Goal: Task Accomplishment & Management: Manage account settings

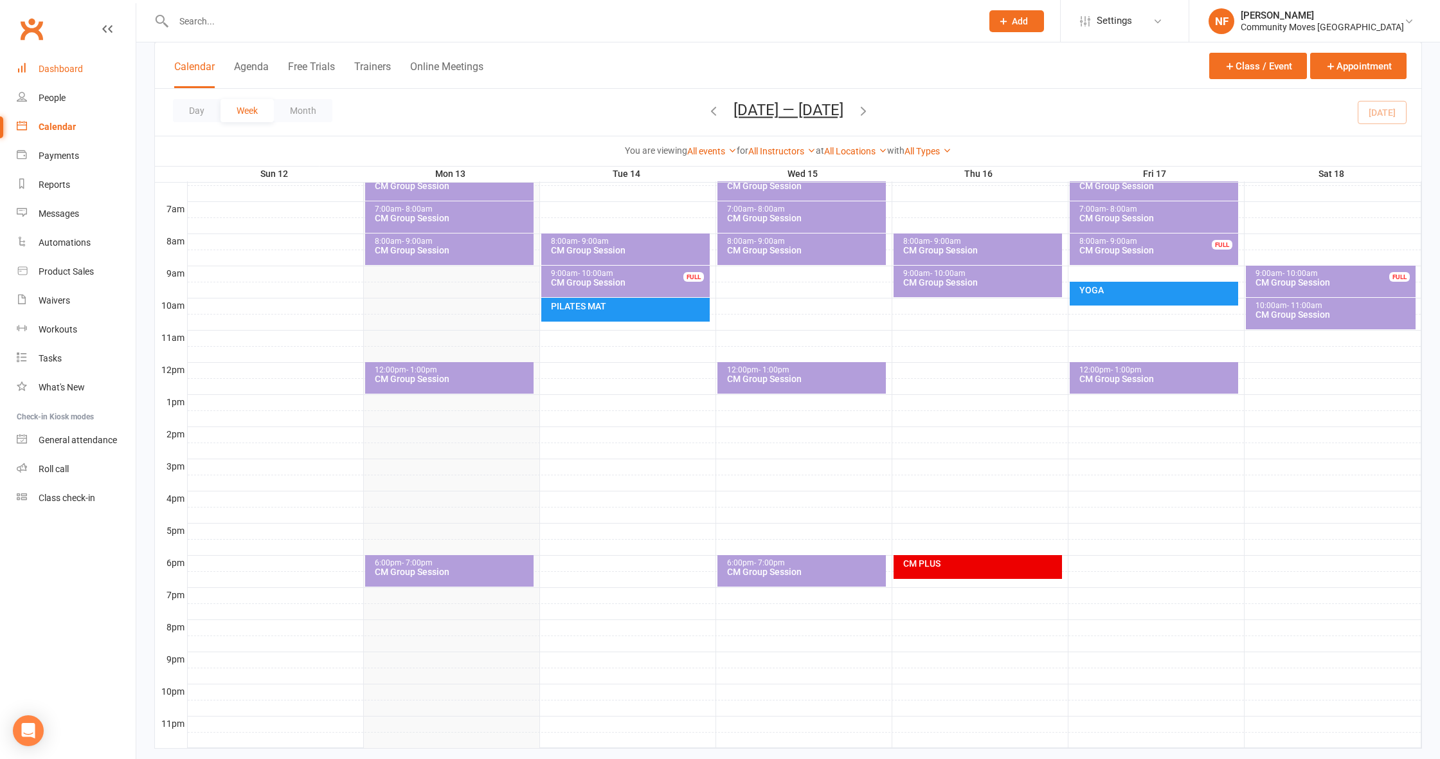
drag, startPoint x: 0, startPoint y: 0, endPoint x: 60, endPoint y: 69, distance: 91.1
click at [60, 69] on div "Dashboard" at bounding box center [61, 69] width 44 height 10
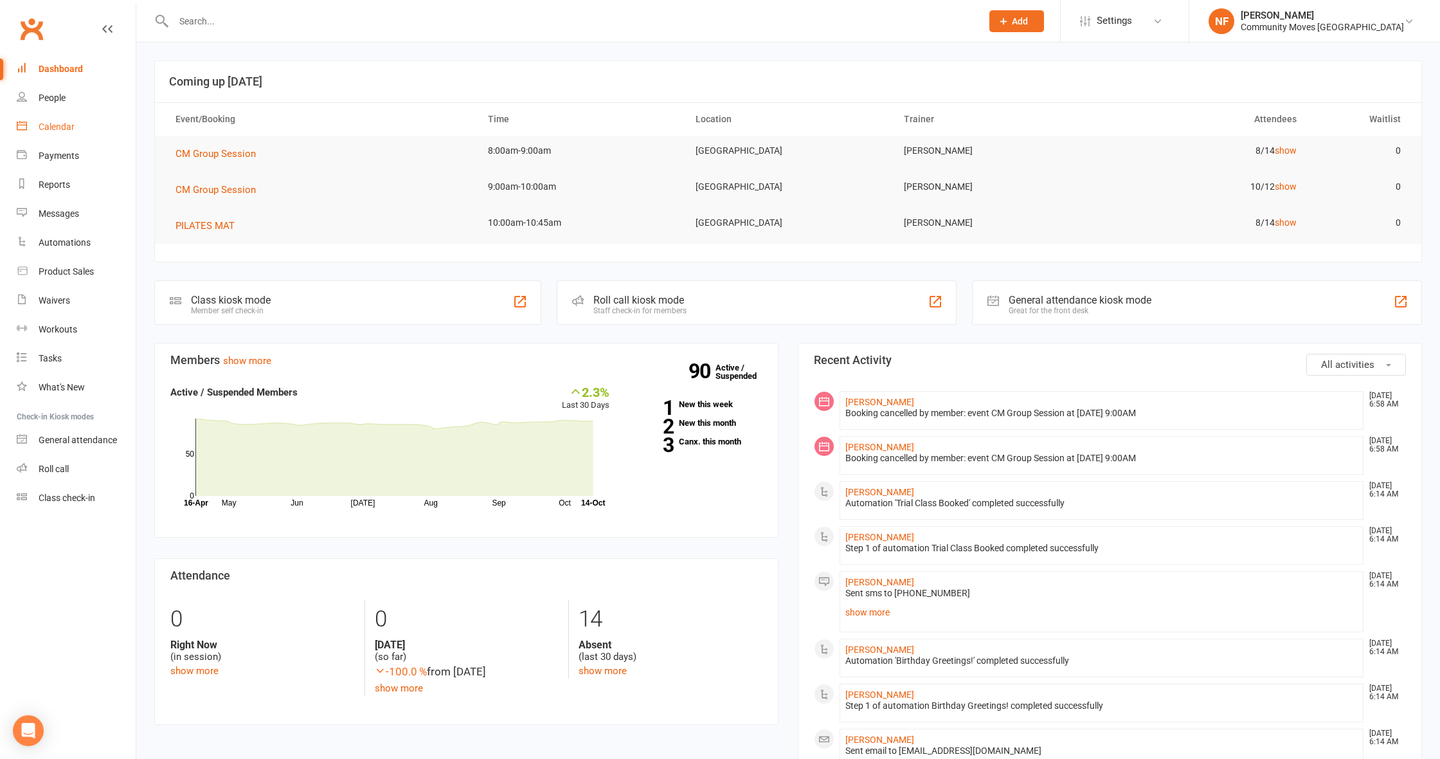
click at [60, 126] on div "Calendar" at bounding box center [57, 127] width 36 height 10
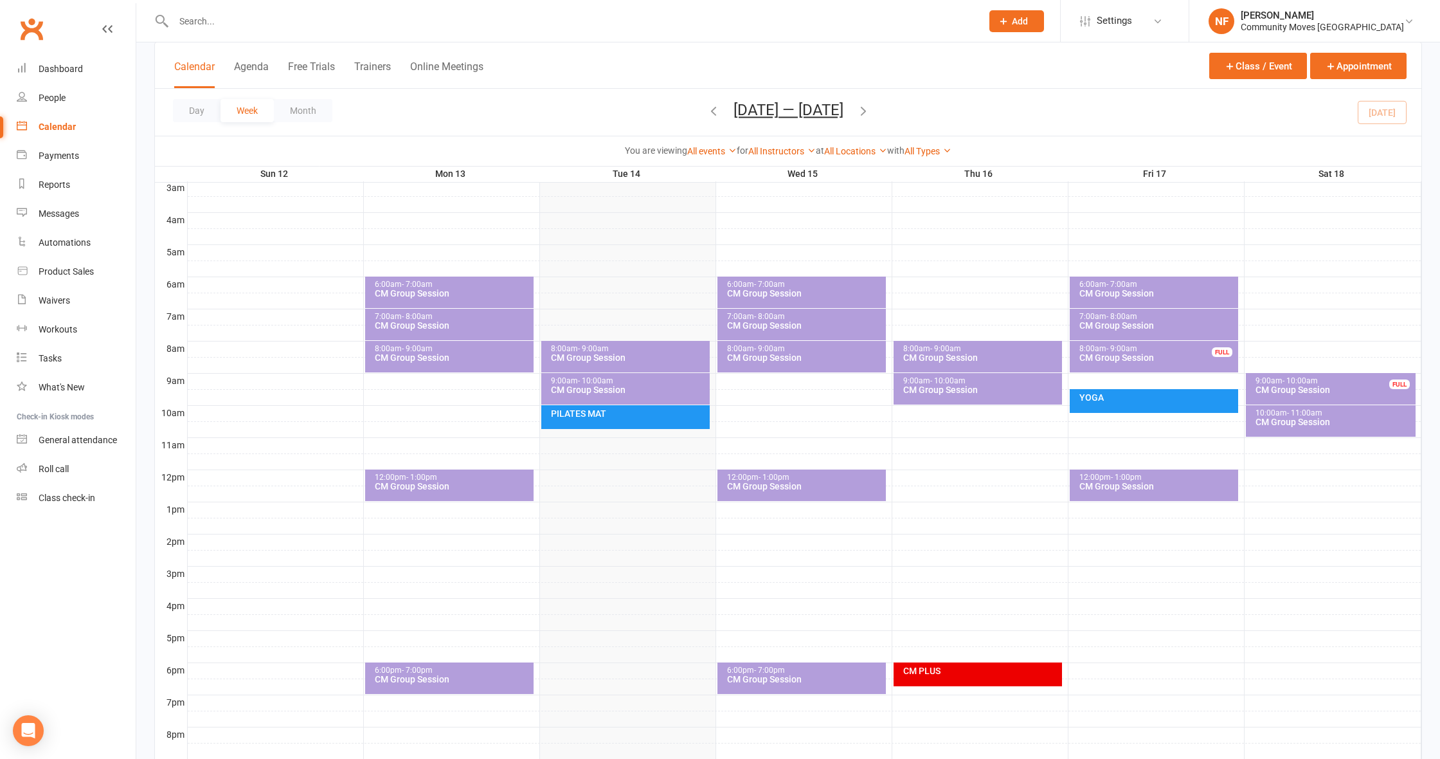
scroll to position [311, 0]
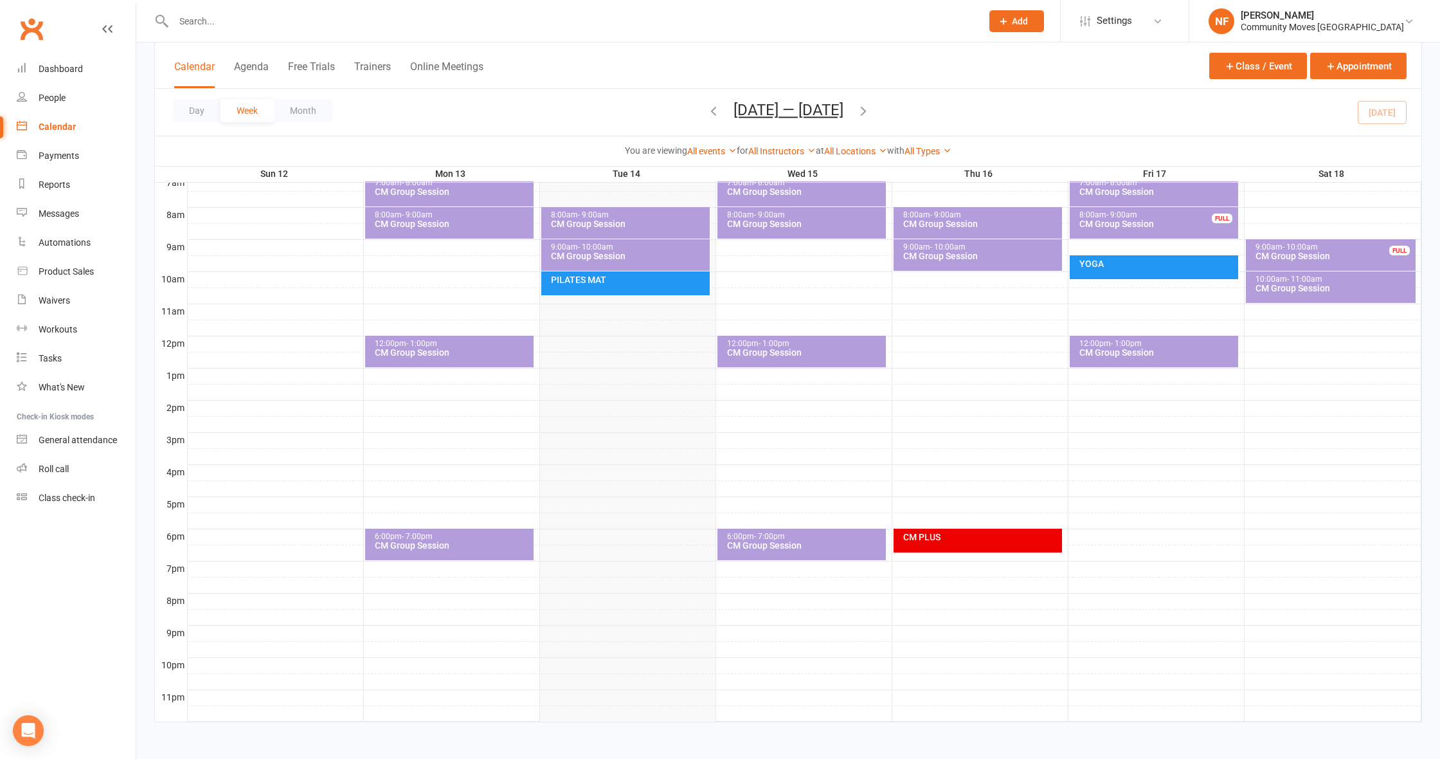
click at [477, 550] on div "6:00pm - 7:00pm CM Group Session" at bounding box center [449, 544] width 168 height 32
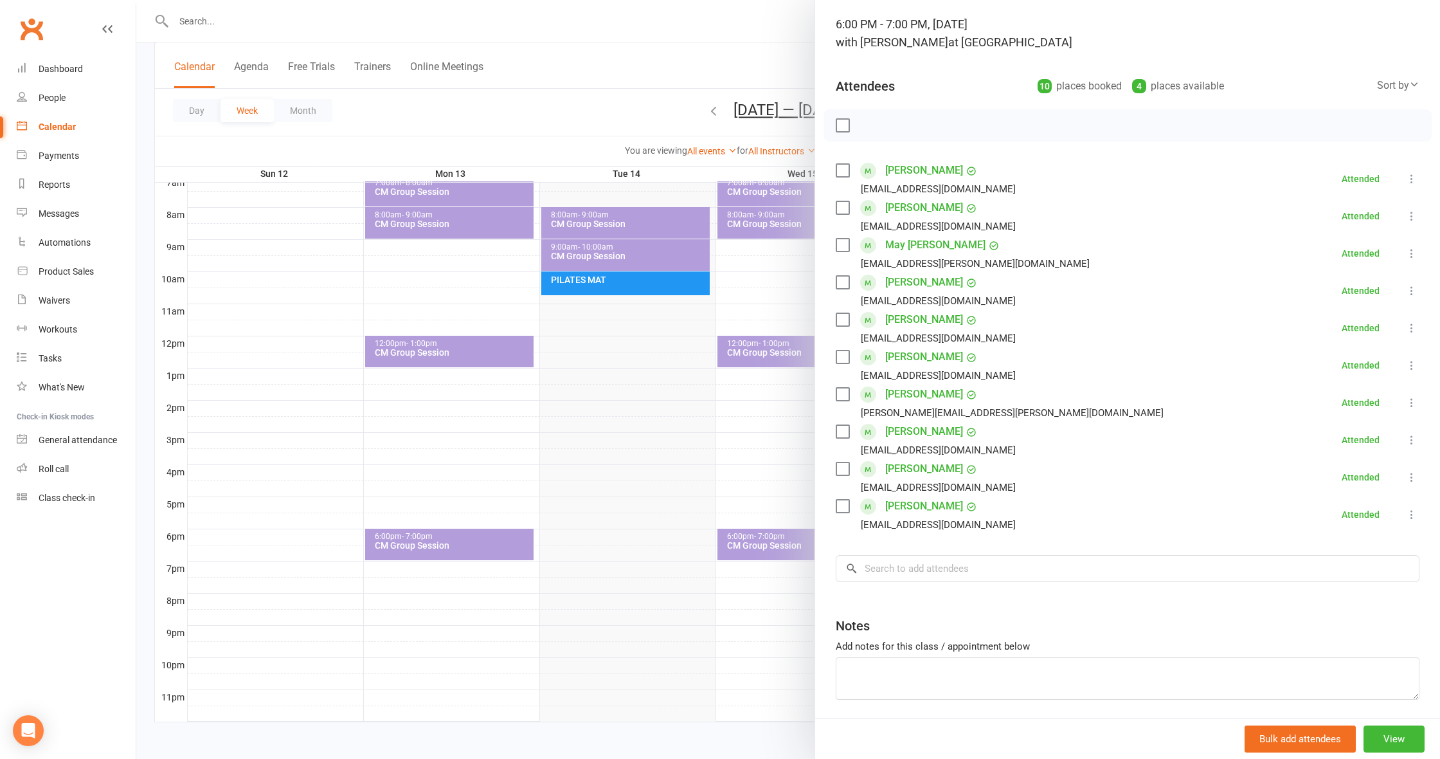
scroll to position [78, 0]
click at [507, 442] on div at bounding box center [788, 379] width 1304 height 759
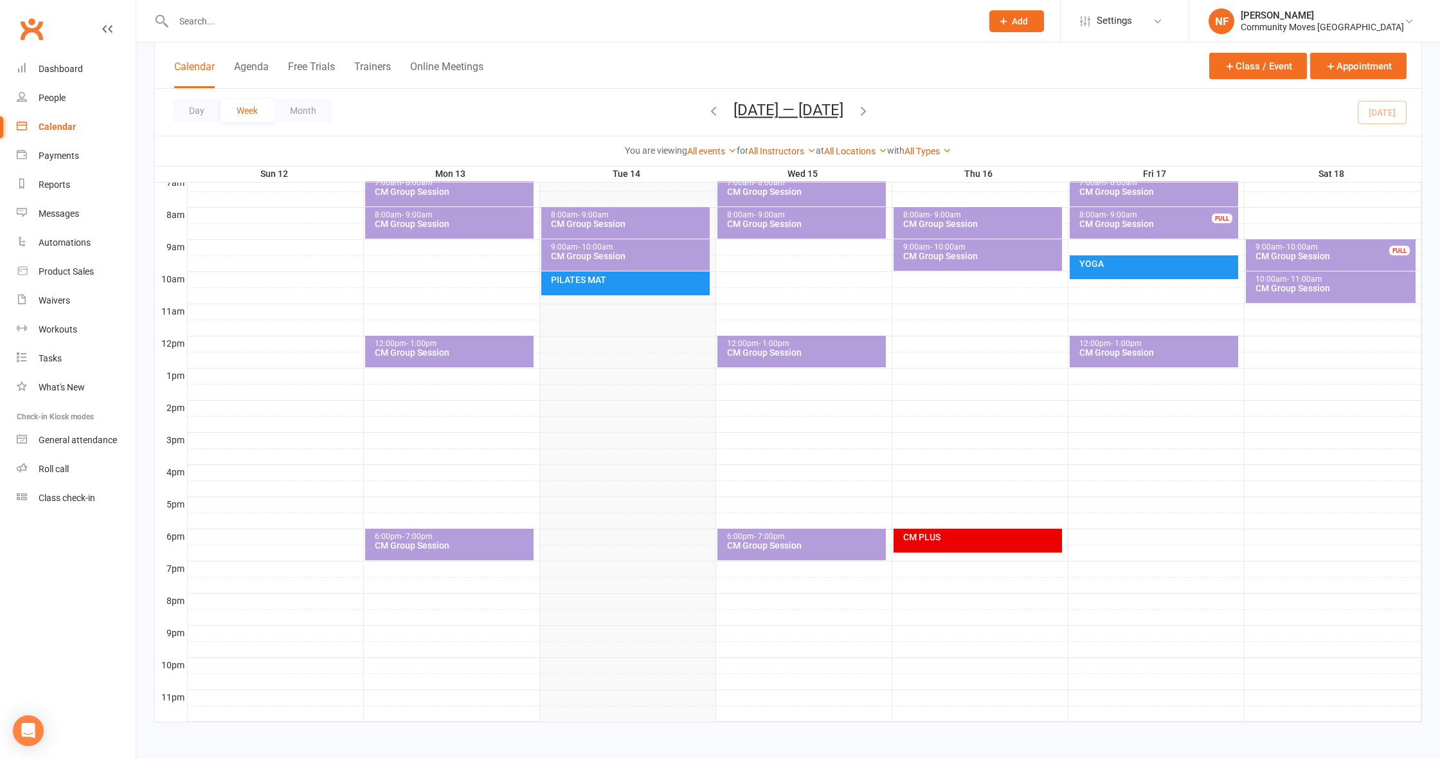
click at [924, 539] on div "CM PLUS" at bounding box center [981, 536] width 157 height 9
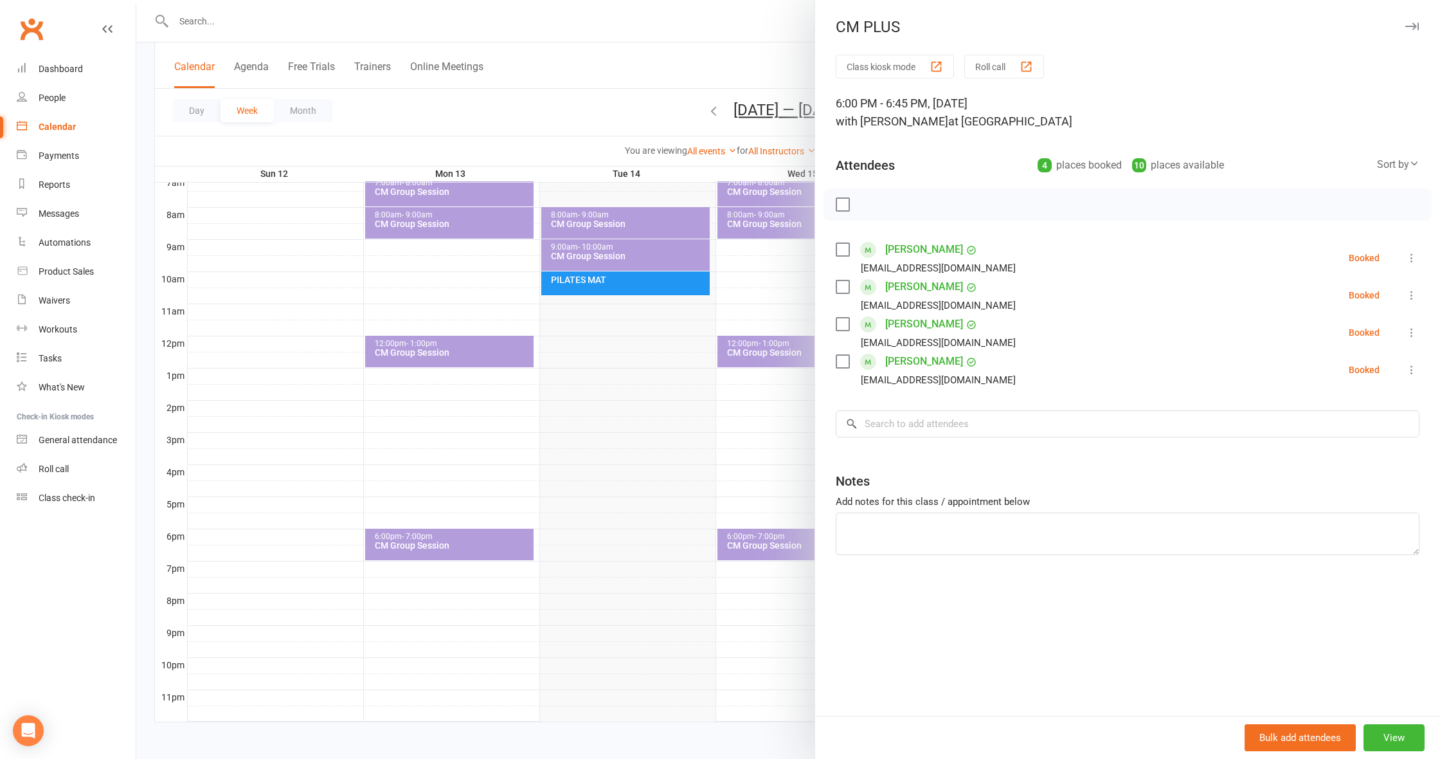
click at [661, 498] on div at bounding box center [788, 379] width 1304 height 759
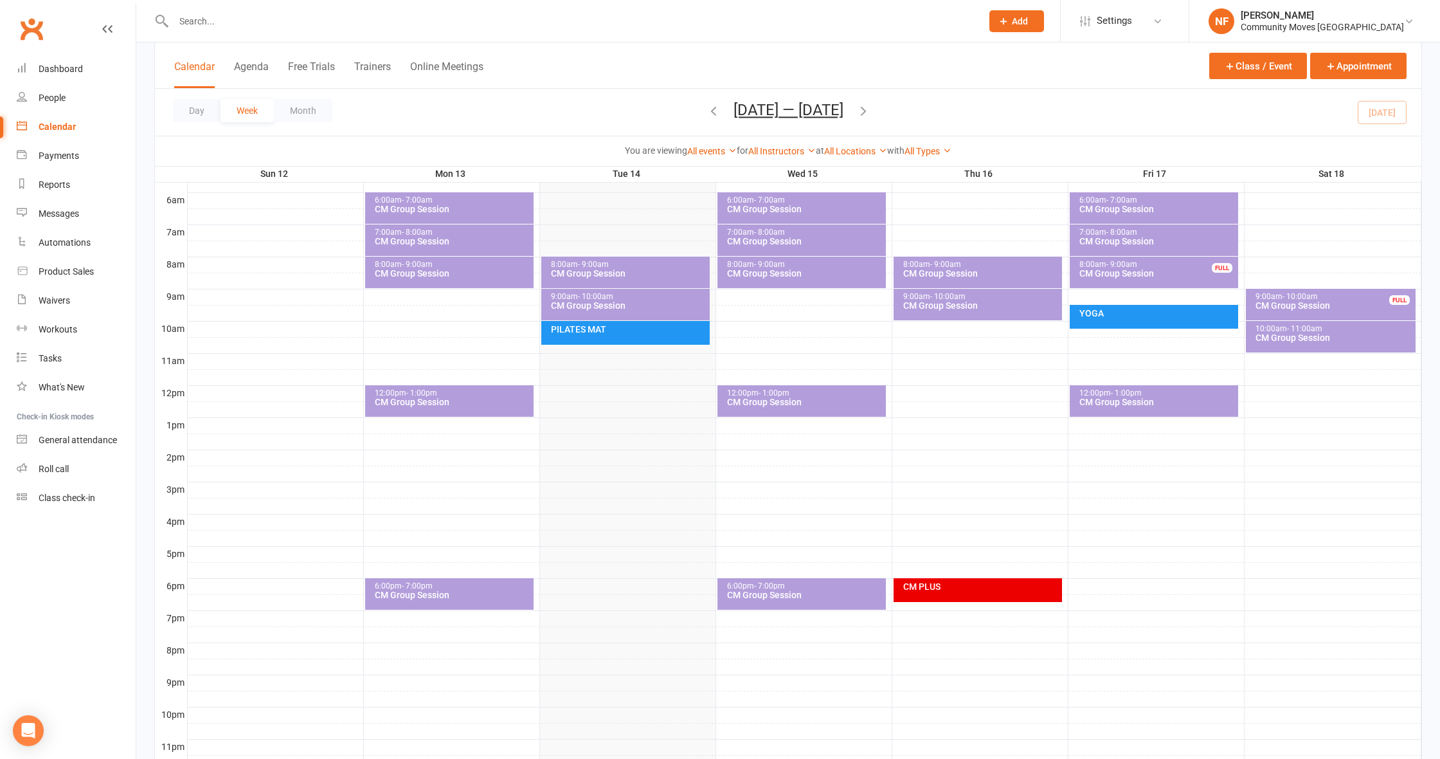
scroll to position [259, 0]
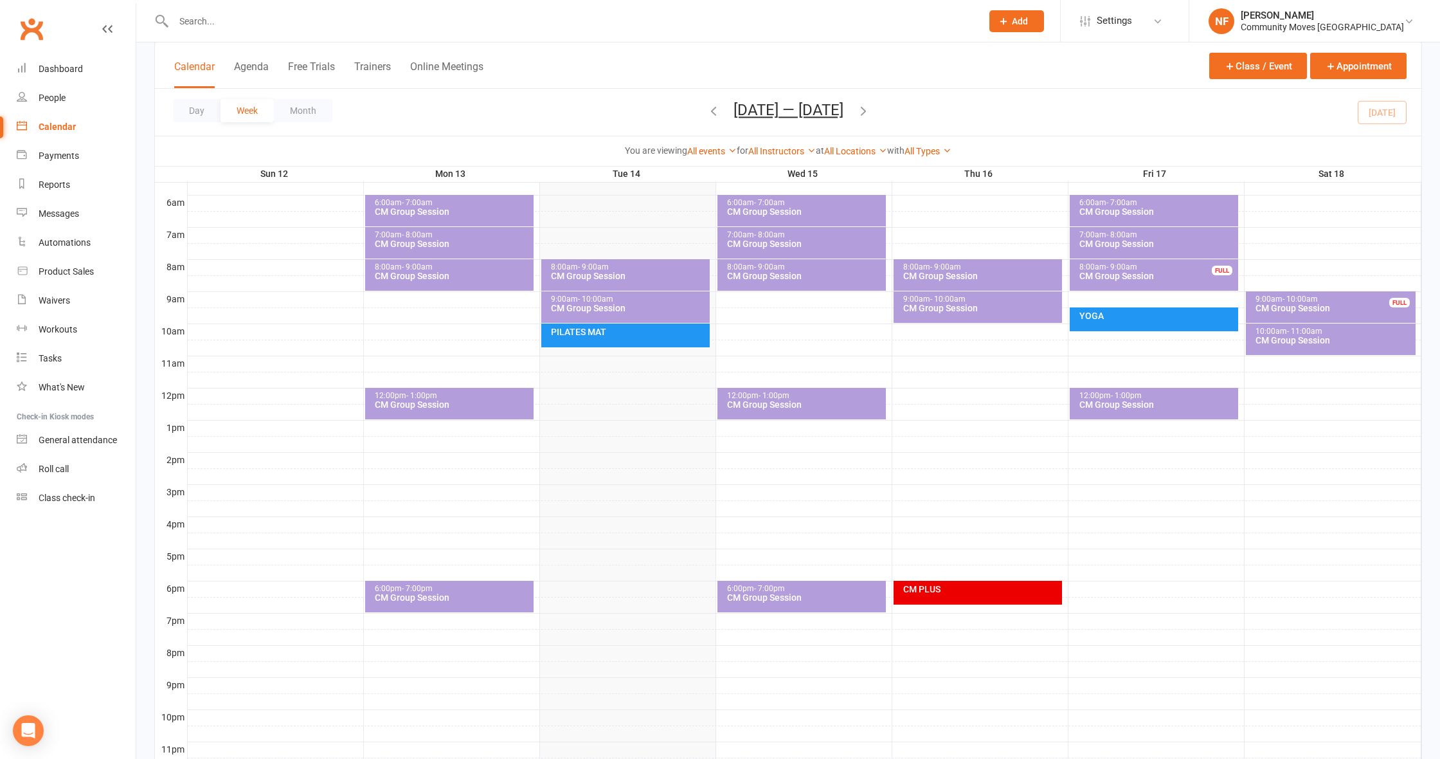
click at [870, 107] on icon "button" at bounding box center [863, 111] width 14 height 14
click at [471, 608] on div "6:00pm - 7:00pm CM Group Session" at bounding box center [449, 597] width 168 height 32
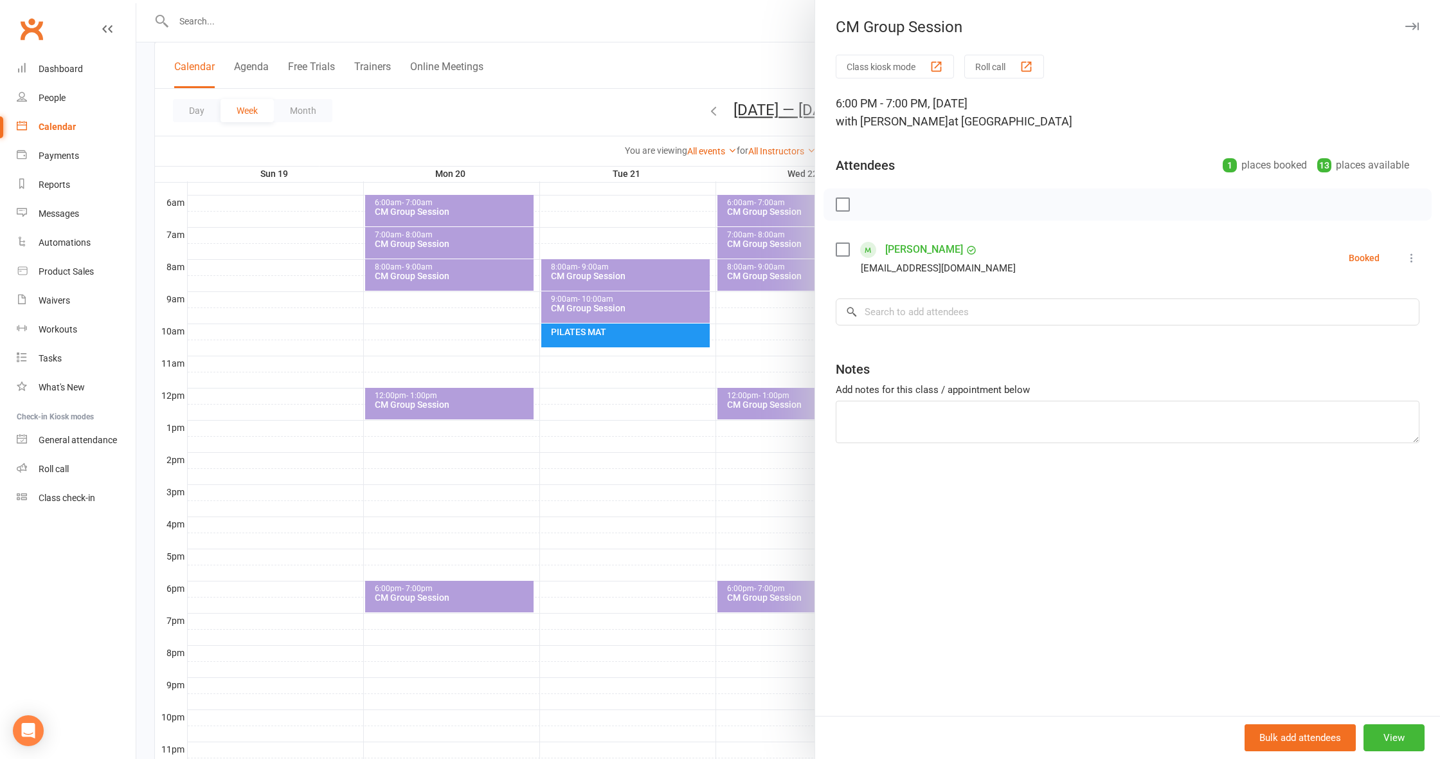
click at [621, 561] on div at bounding box center [788, 379] width 1304 height 759
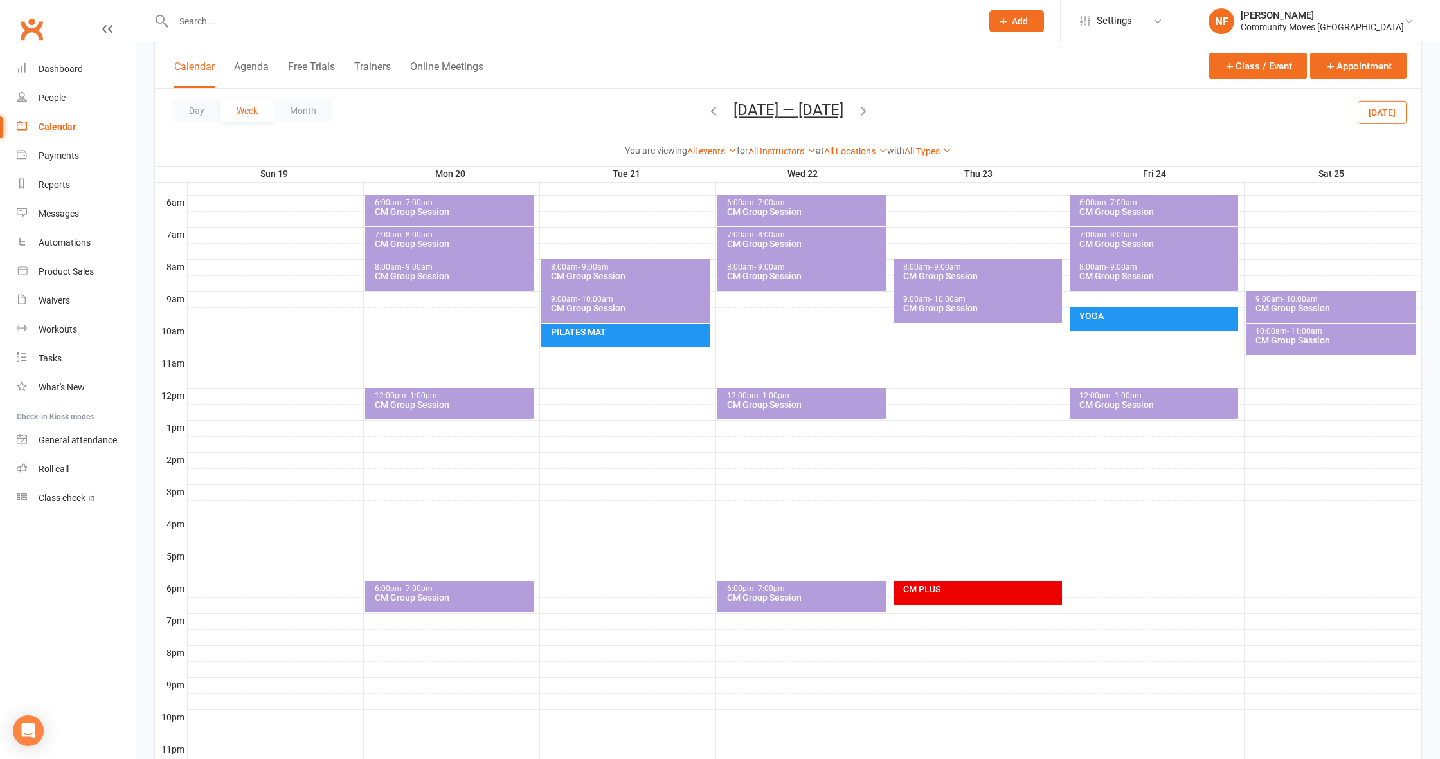
click at [708, 110] on icon "button" at bounding box center [714, 111] width 14 height 14
click at [866, 109] on icon "button" at bounding box center [863, 111] width 14 height 14
click at [869, 114] on icon "button" at bounding box center [863, 111] width 14 height 14
click at [1315, 309] on div "CM Group Session" at bounding box center [1334, 307] width 158 height 9
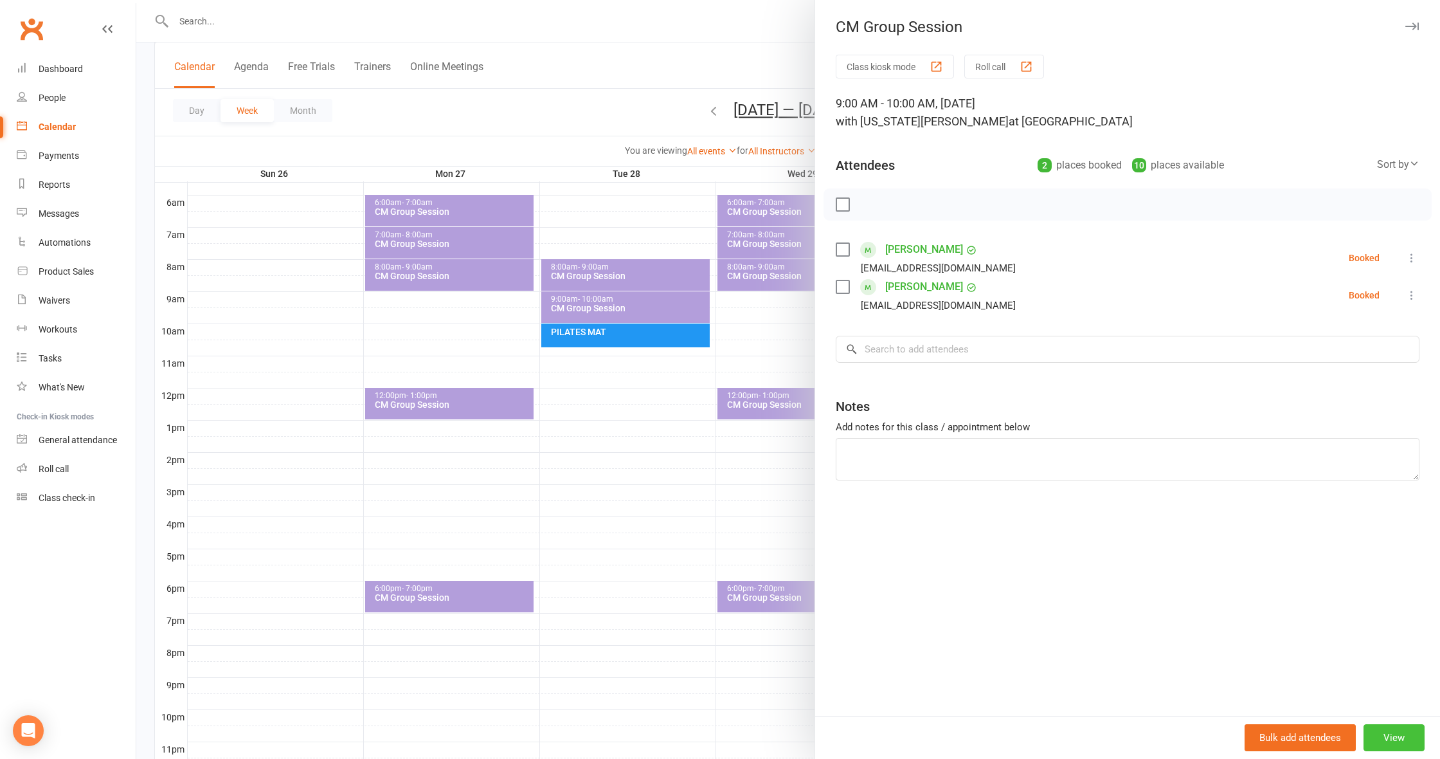
click at [1400, 736] on button "View" at bounding box center [1394, 737] width 61 height 27
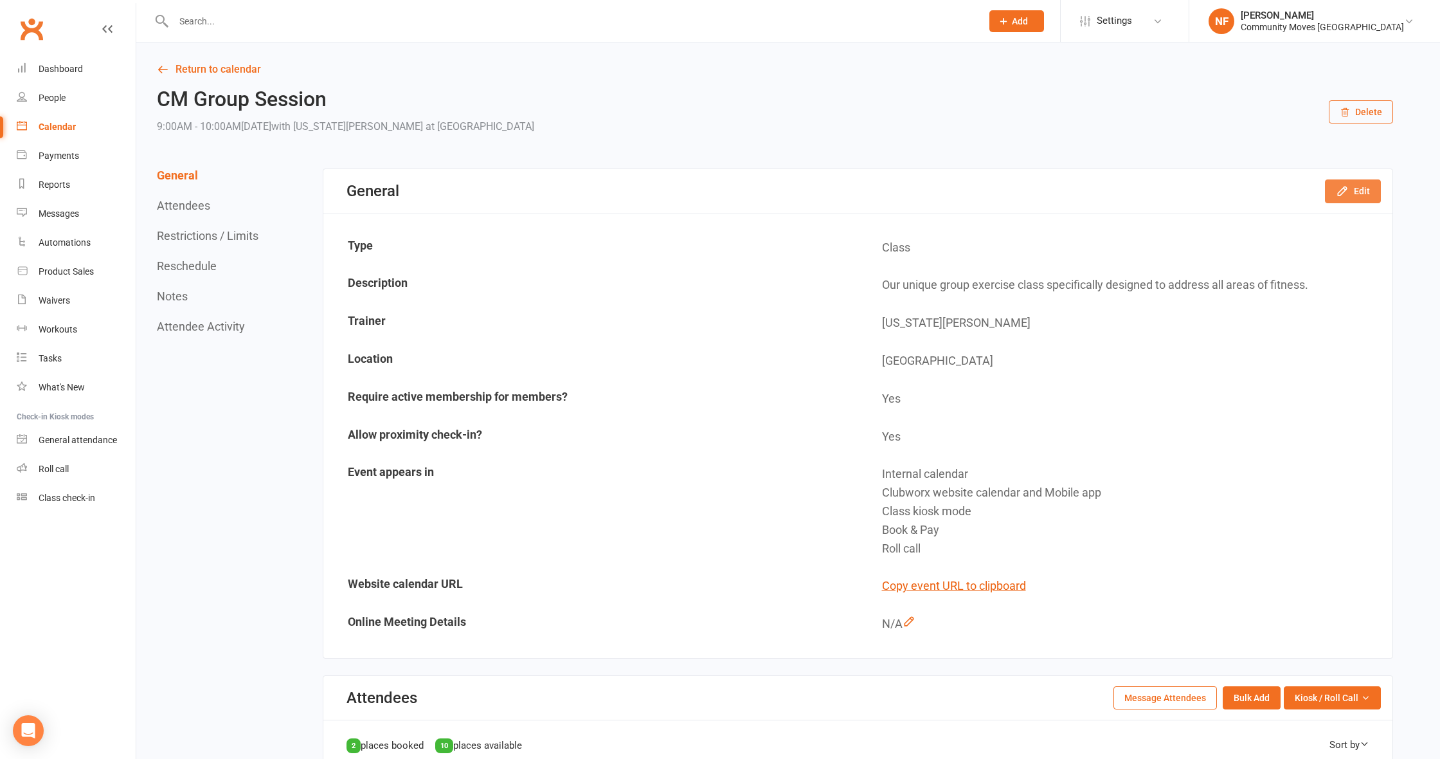
click at [1358, 190] on button "Edit" at bounding box center [1353, 190] width 56 height 23
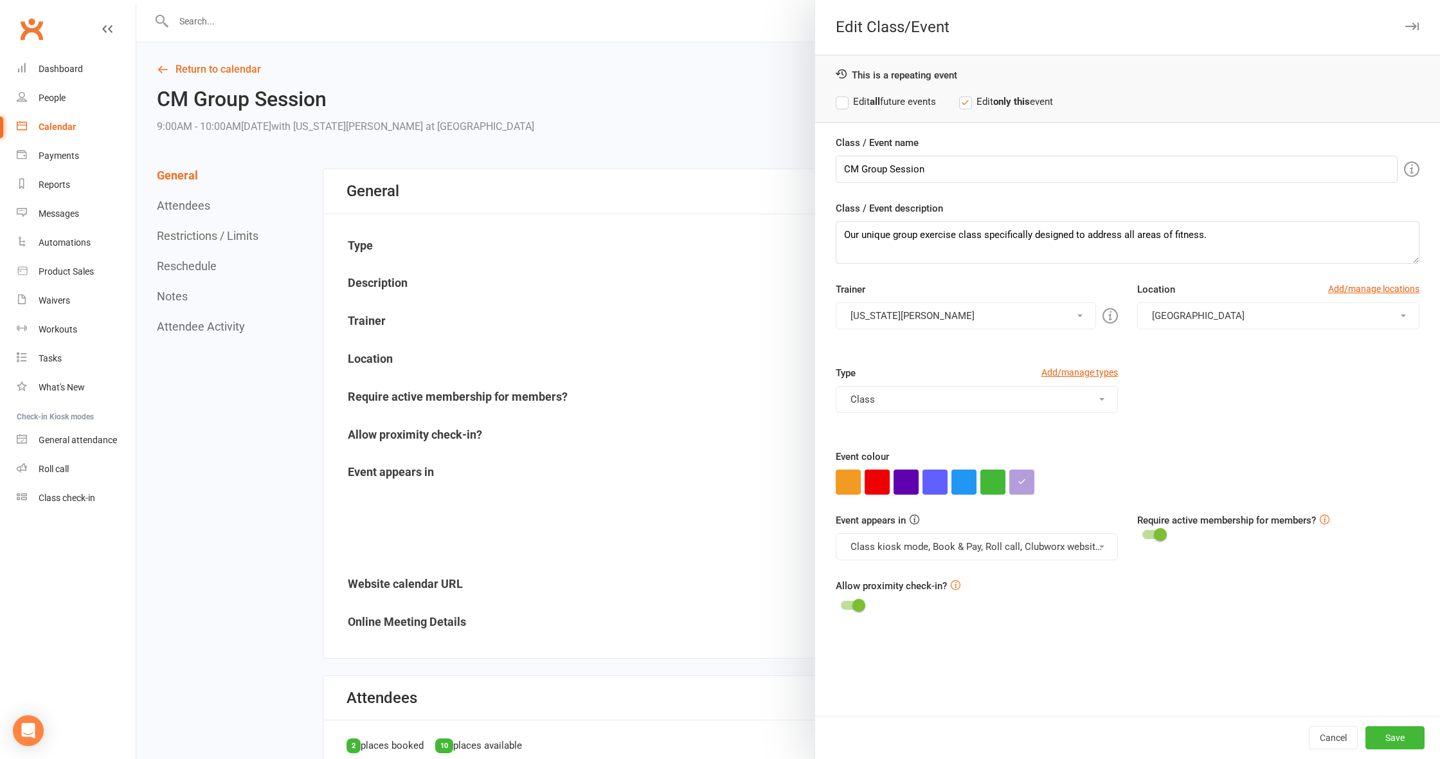
click at [1000, 320] on button "[US_STATE][PERSON_NAME]" at bounding box center [966, 315] width 260 height 27
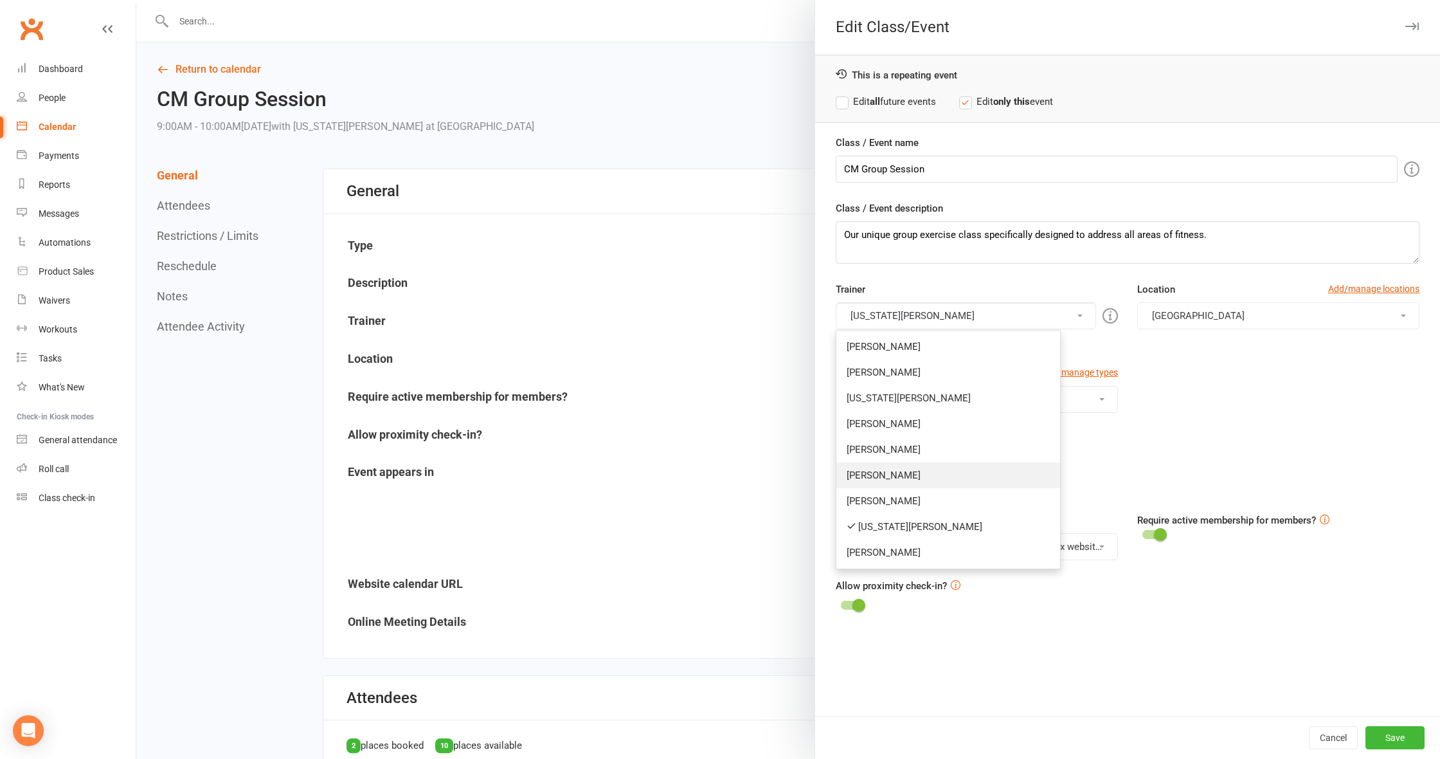
click at [890, 476] on link "[PERSON_NAME]" at bounding box center [948, 475] width 224 height 26
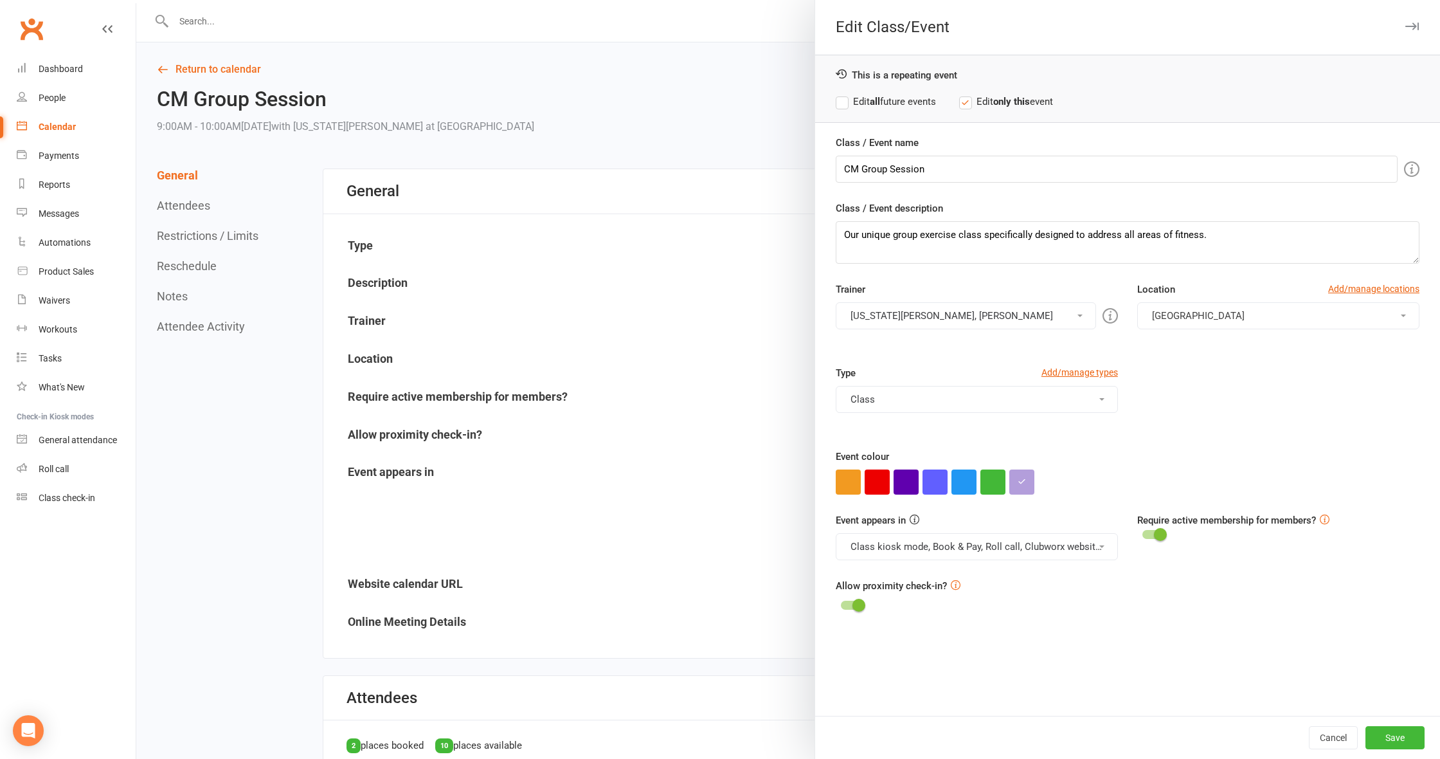
click at [918, 312] on button "[US_STATE][PERSON_NAME], [PERSON_NAME]" at bounding box center [966, 315] width 260 height 27
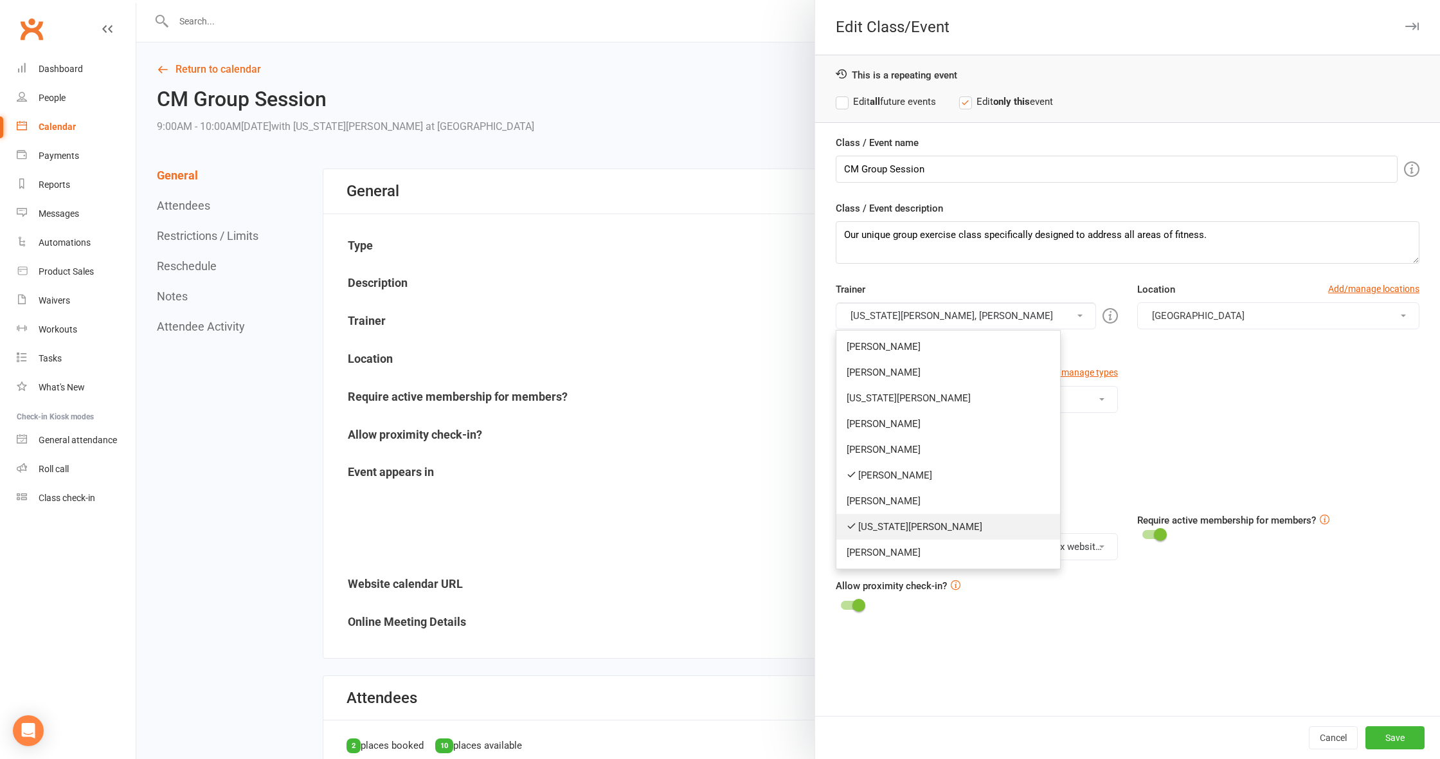
click at [895, 527] on link "[US_STATE][PERSON_NAME]" at bounding box center [948, 527] width 224 height 26
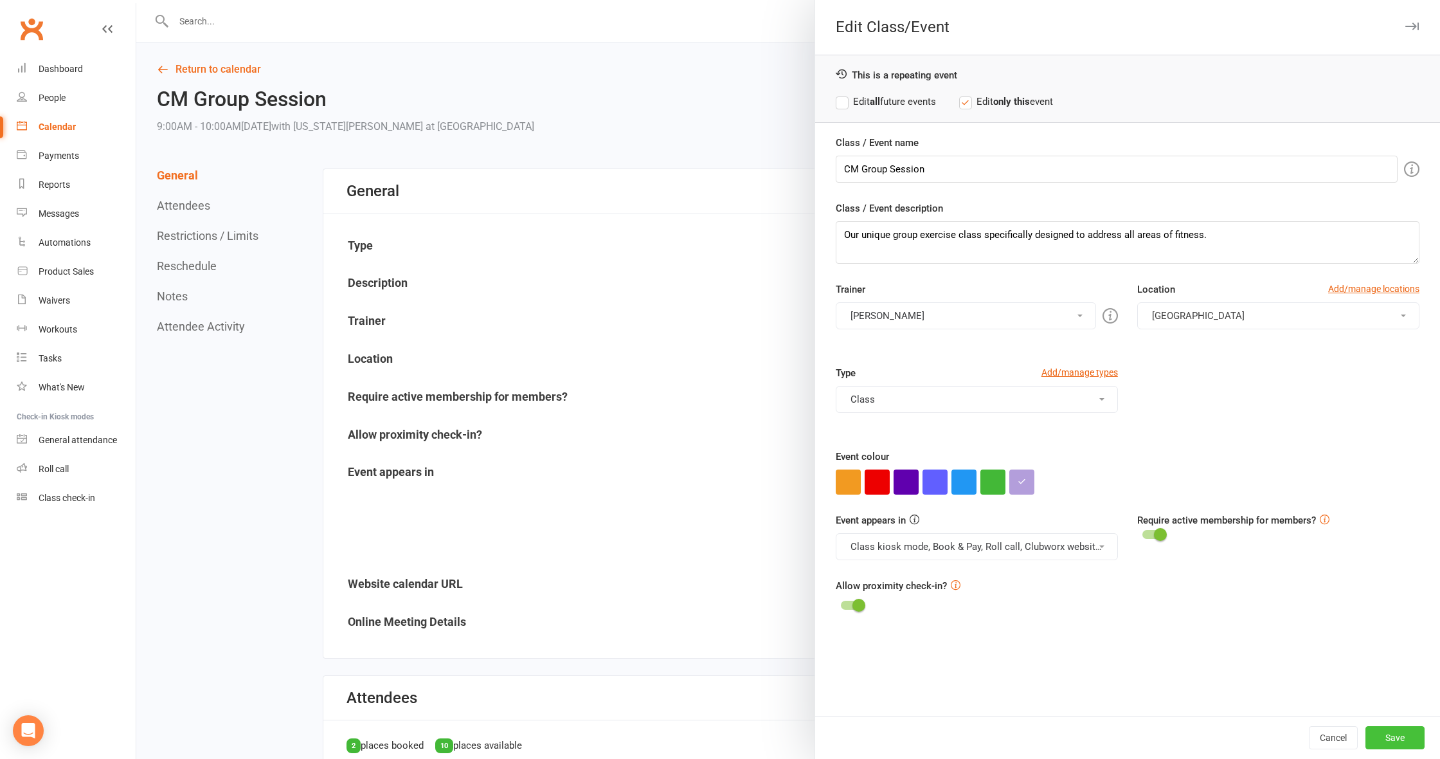
click at [1398, 740] on button "Save" at bounding box center [1394, 737] width 59 height 23
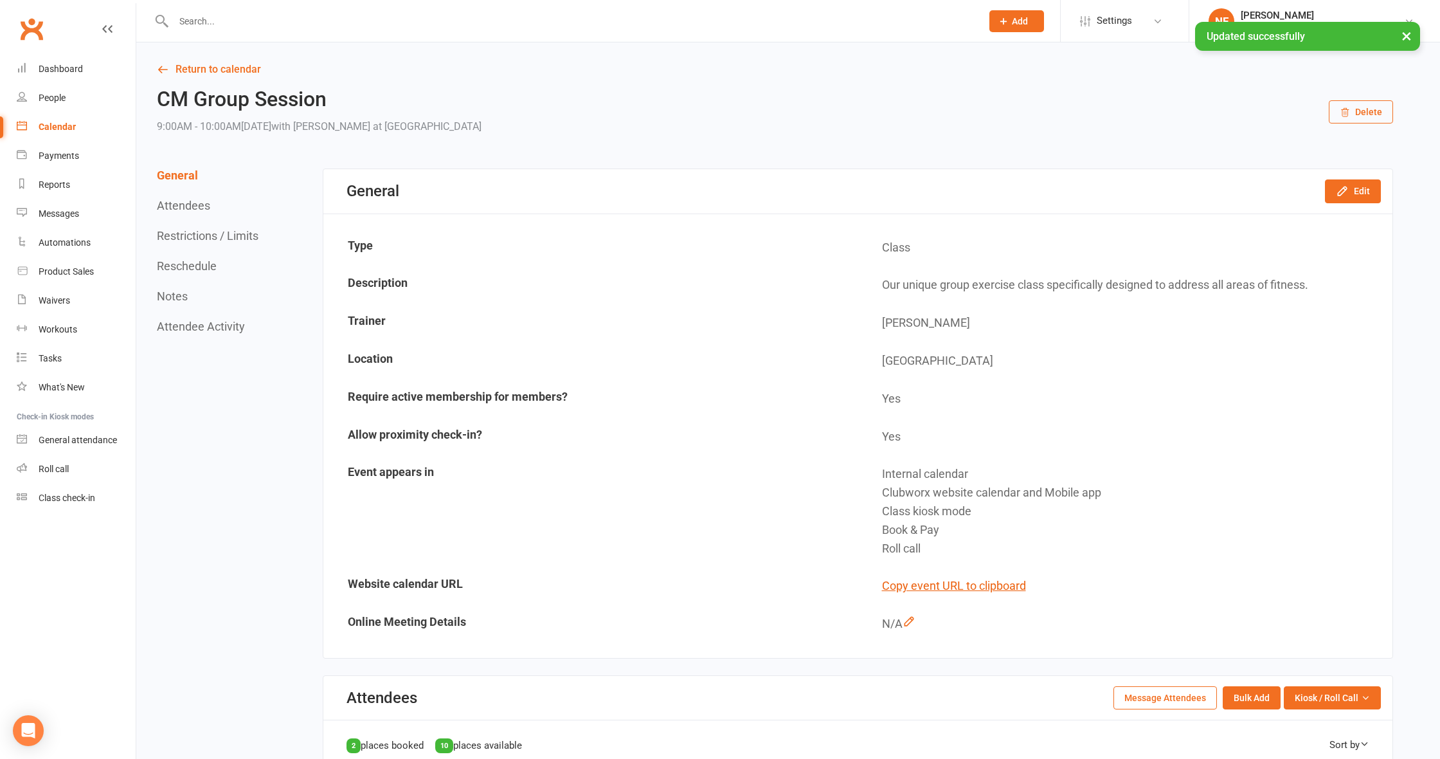
click at [59, 129] on div "Calendar" at bounding box center [57, 127] width 37 height 10
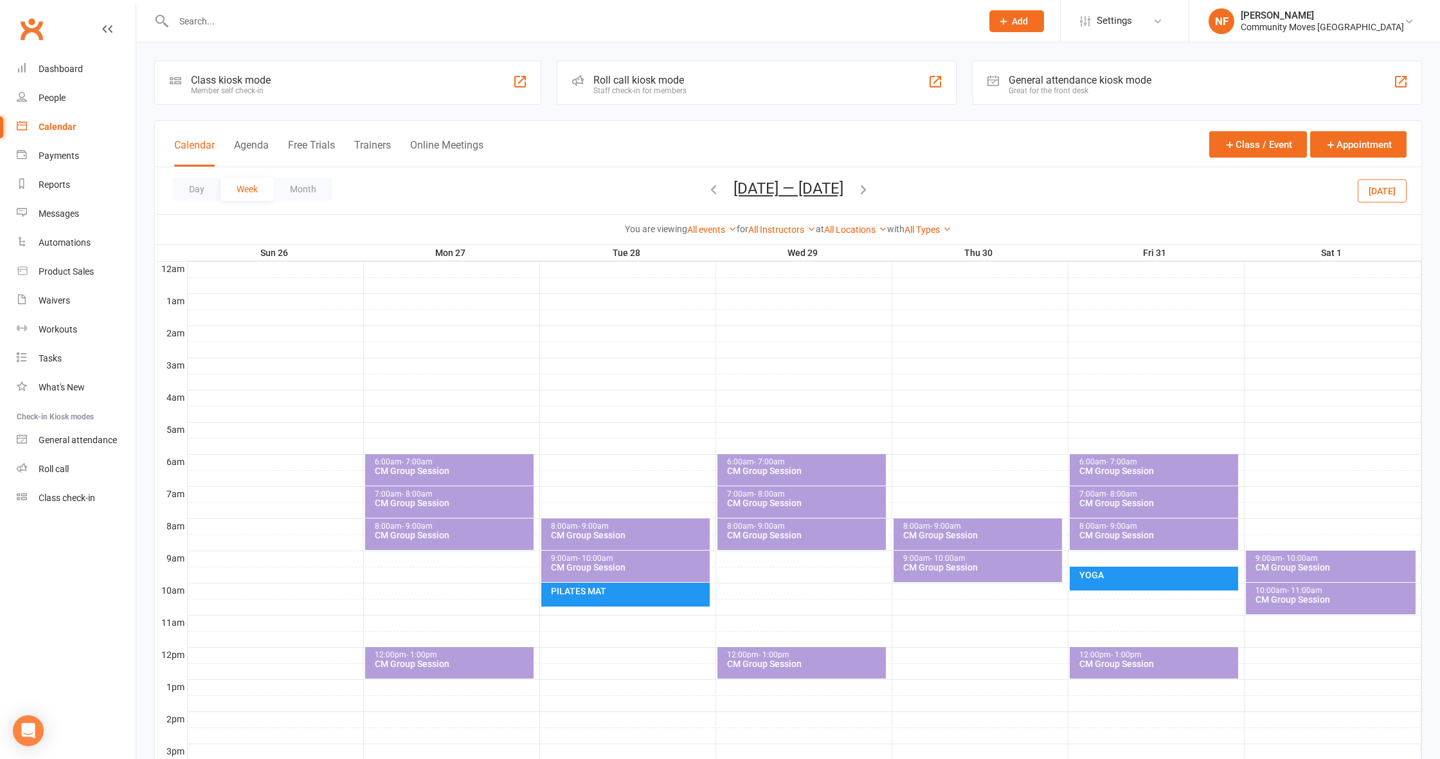
click at [1326, 604] on div "10:00am - 11:00am CM Group Session" at bounding box center [1331, 598] width 170 height 32
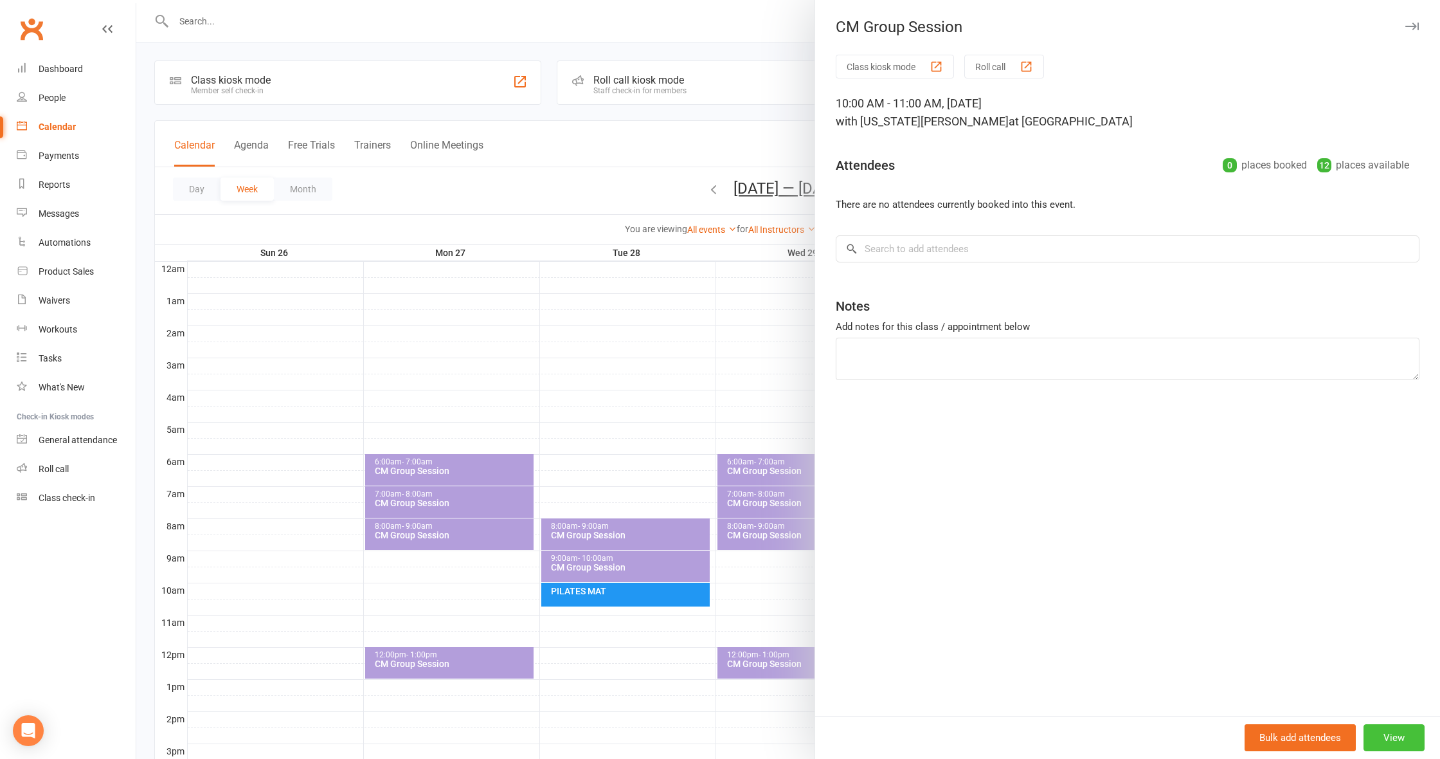
click at [1388, 732] on button "View" at bounding box center [1394, 737] width 61 height 27
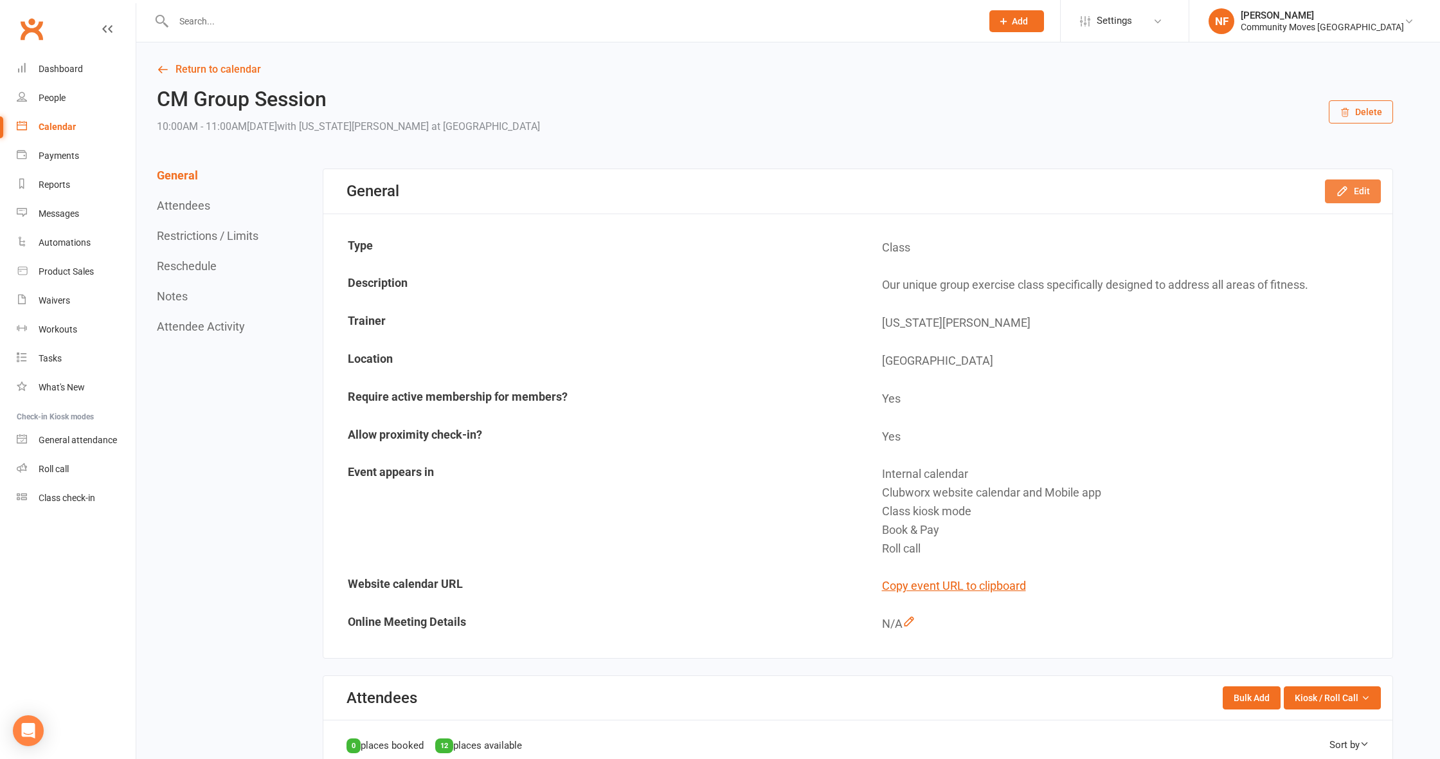
click at [1358, 185] on button "Edit" at bounding box center [1353, 190] width 56 height 23
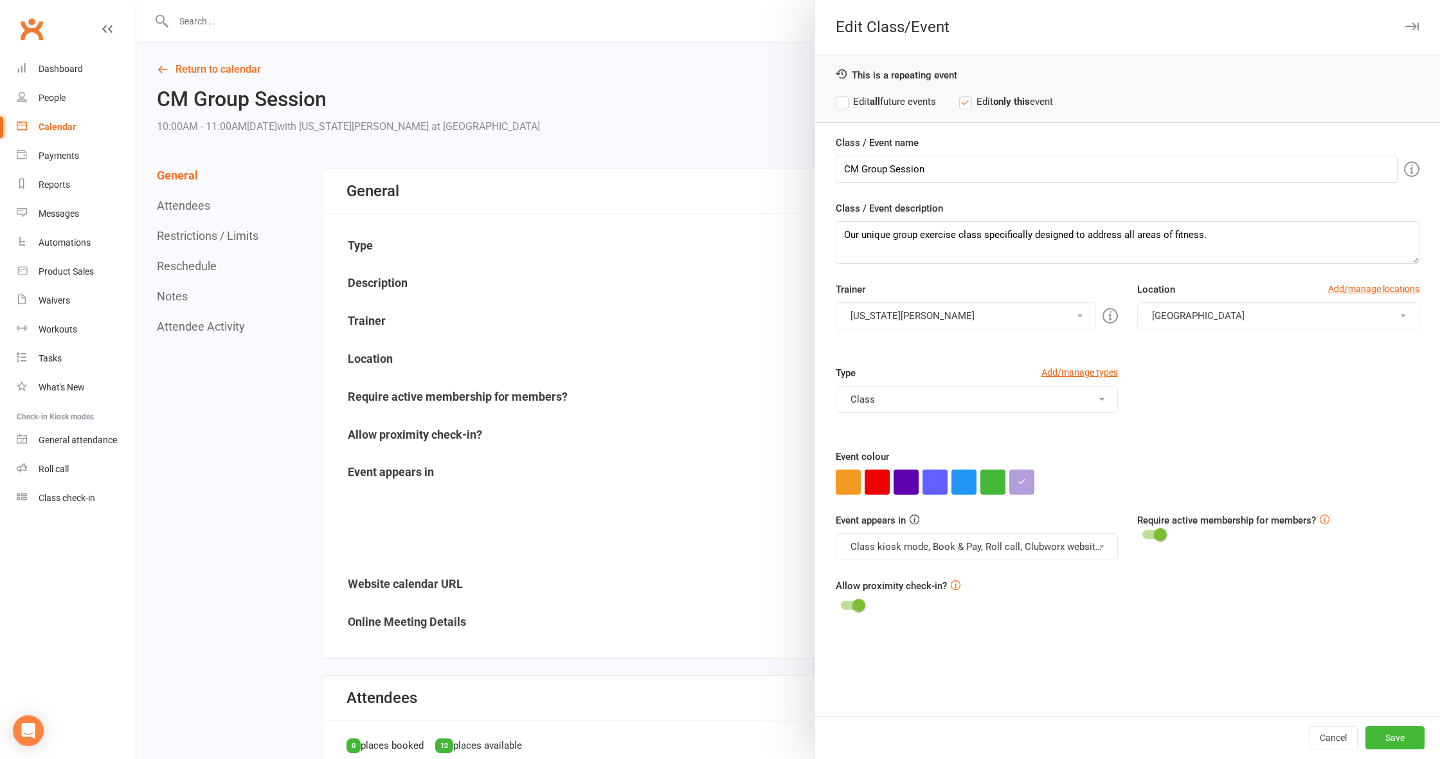
click at [964, 316] on button "[US_STATE][PERSON_NAME]" at bounding box center [966, 315] width 260 height 27
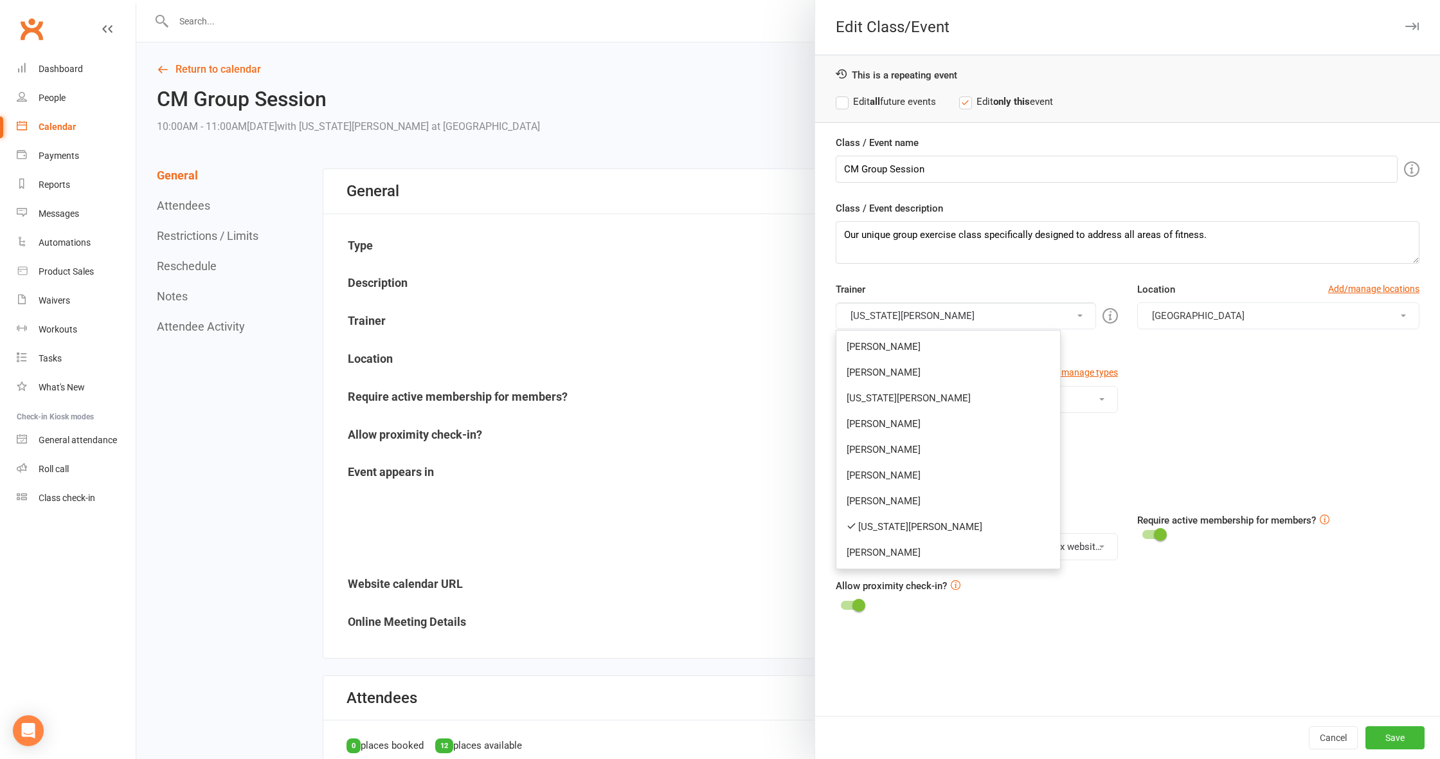
drag, startPoint x: 903, startPoint y: 526, endPoint x: 905, endPoint y: 467, distance: 59.2
click at [904, 525] on link "[US_STATE][PERSON_NAME]" at bounding box center [948, 527] width 224 height 26
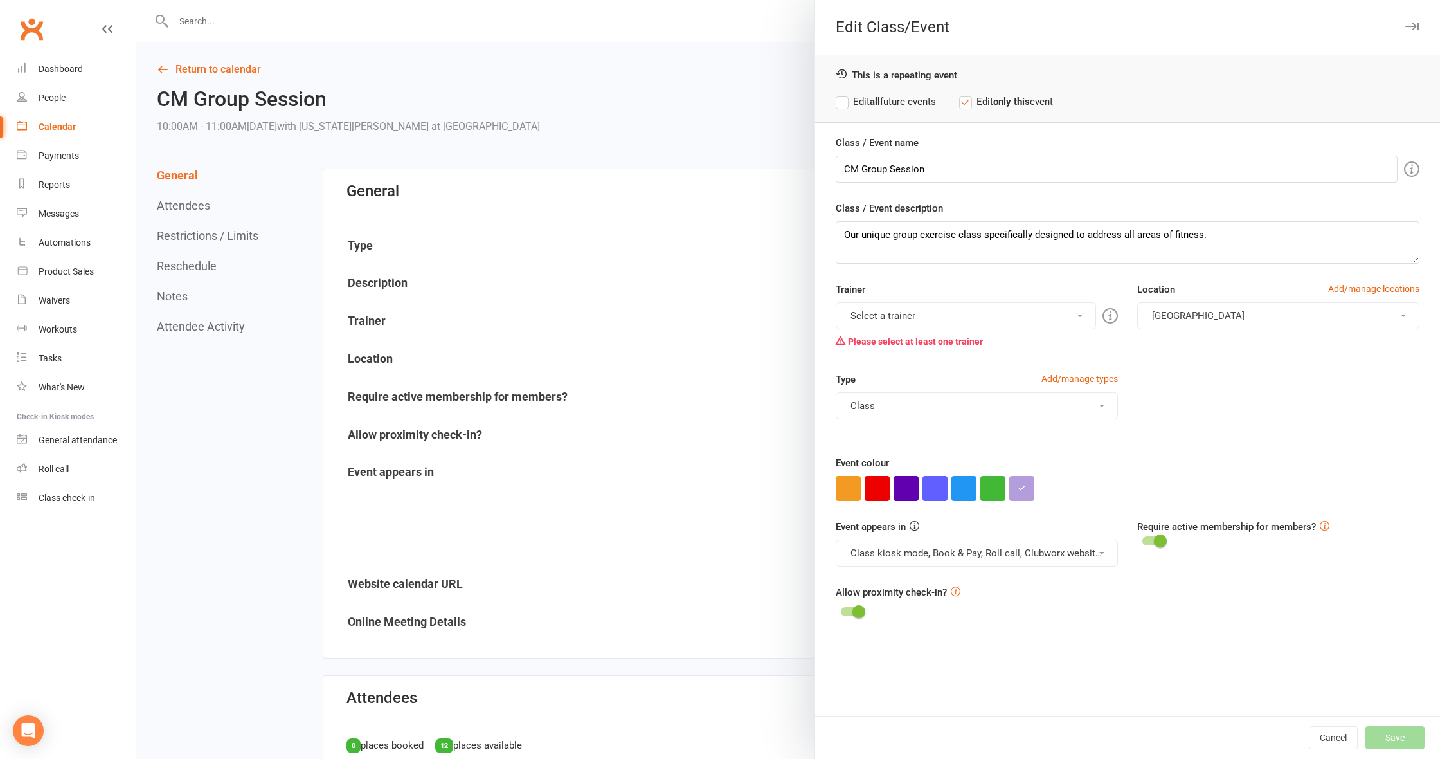
click at [914, 322] on button "Select a trainer" at bounding box center [966, 315] width 260 height 27
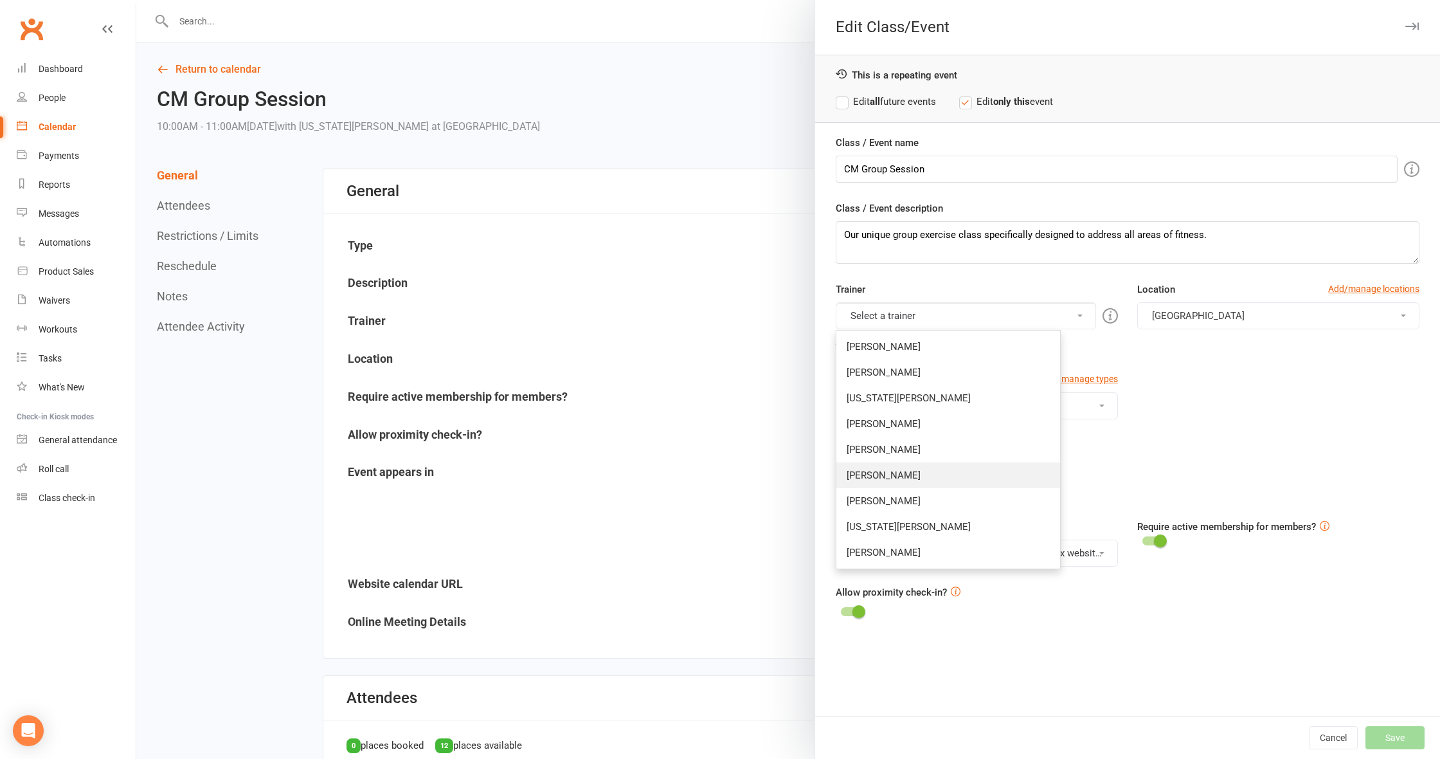
click at [894, 478] on link "[PERSON_NAME]" at bounding box center [948, 475] width 224 height 26
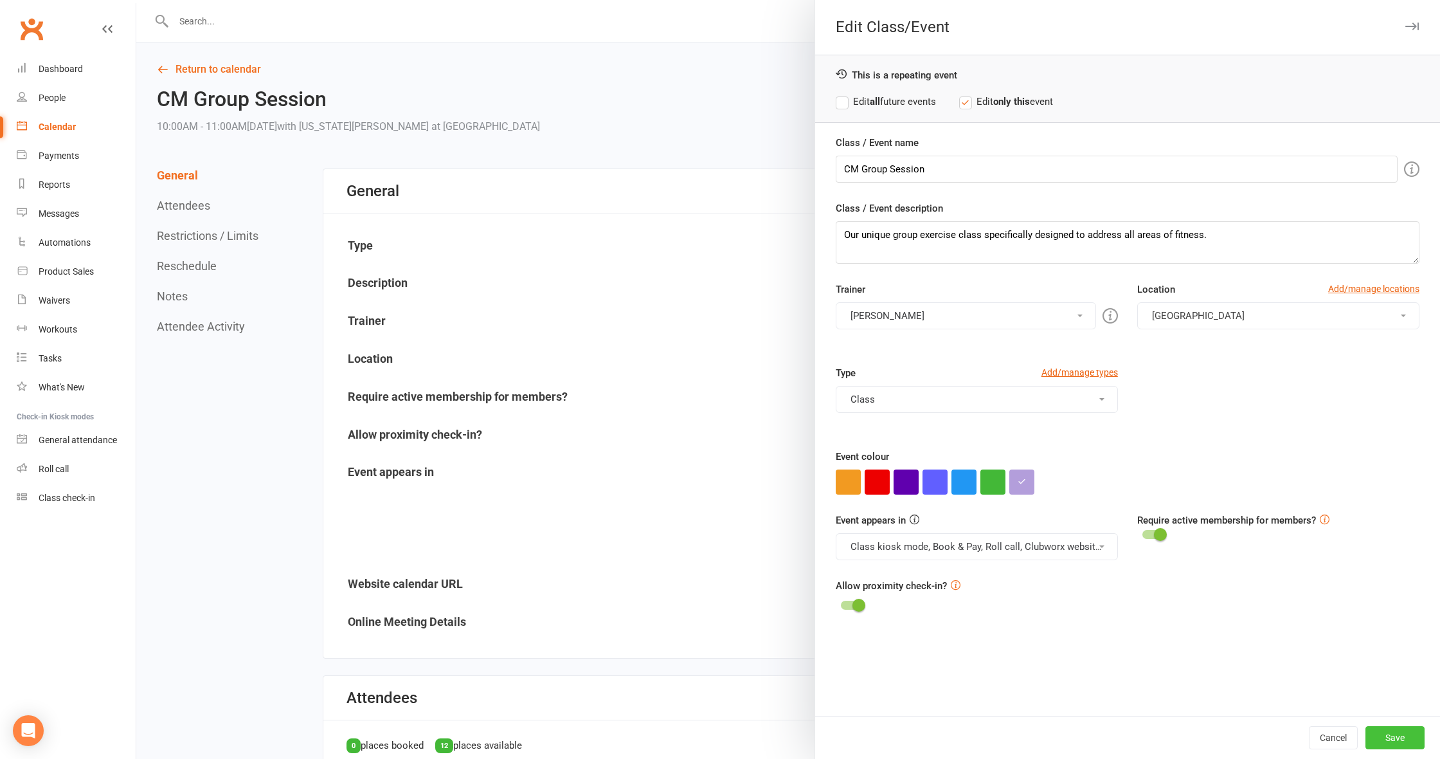
click at [1389, 740] on button "Save" at bounding box center [1394, 737] width 59 height 23
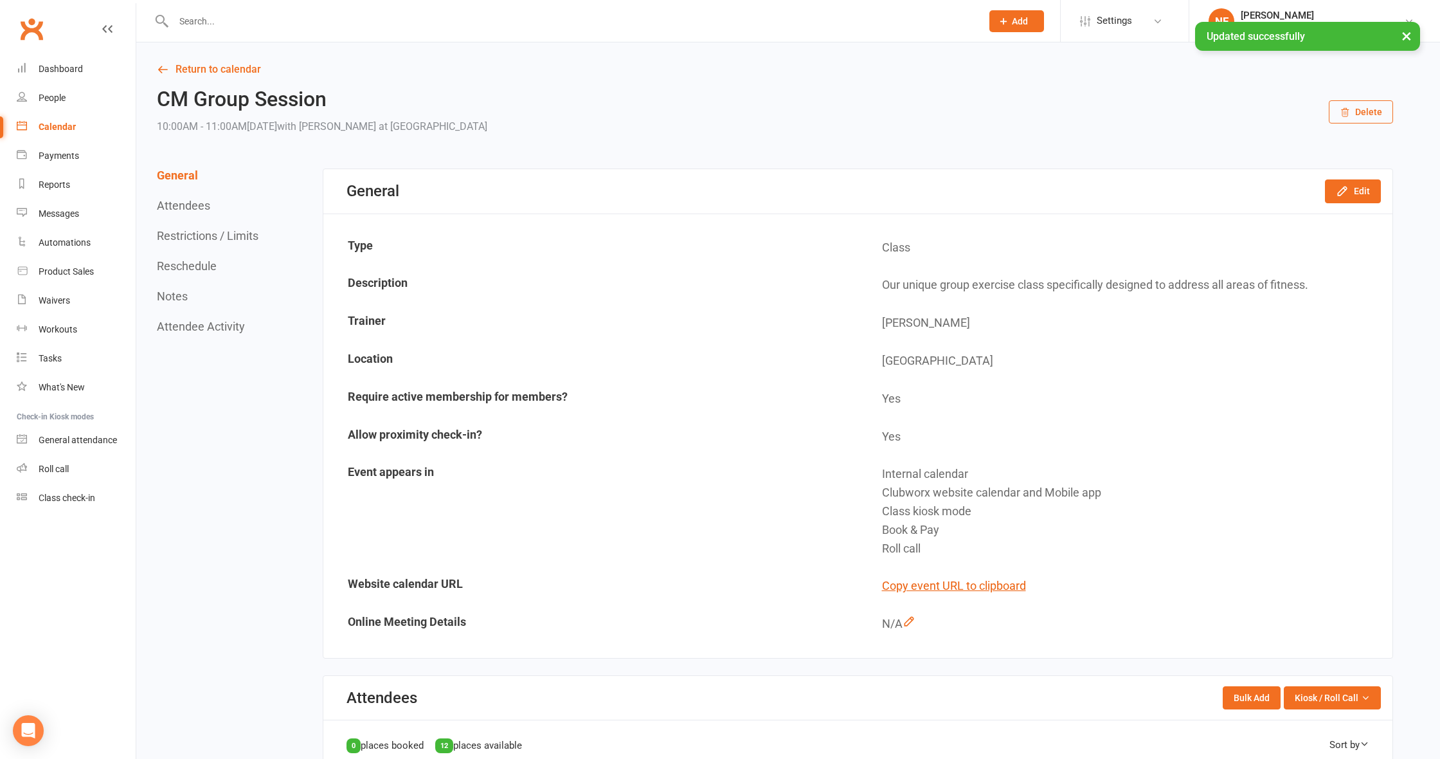
click at [55, 129] on div "Calendar" at bounding box center [57, 127] width 37 height 10
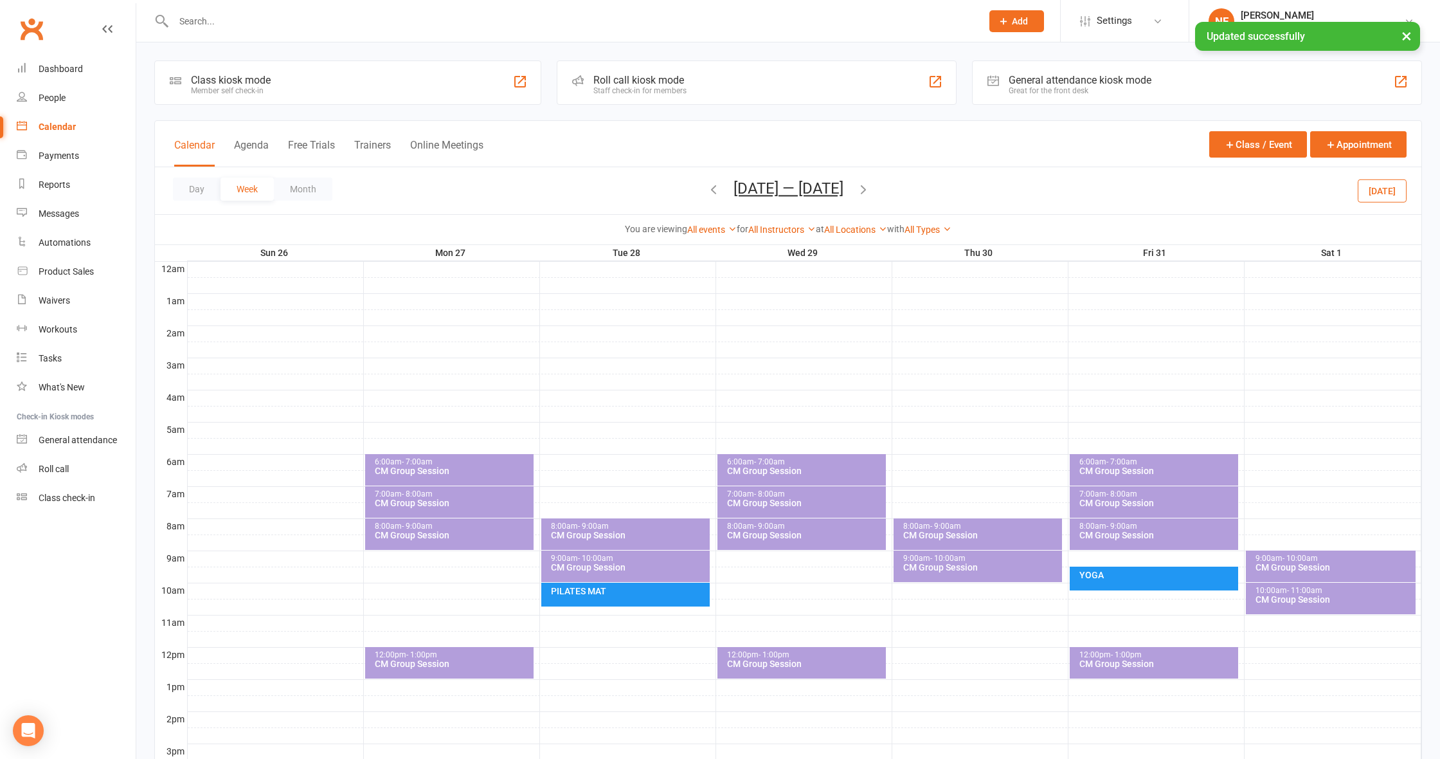
click at [707, 191] on icon "button" at bounding box center [714, 189] width 14 height 14
click at [1329, 557] on div "9:00am - 10:00am" at bounding box center [1334, 558] width 158 height 8
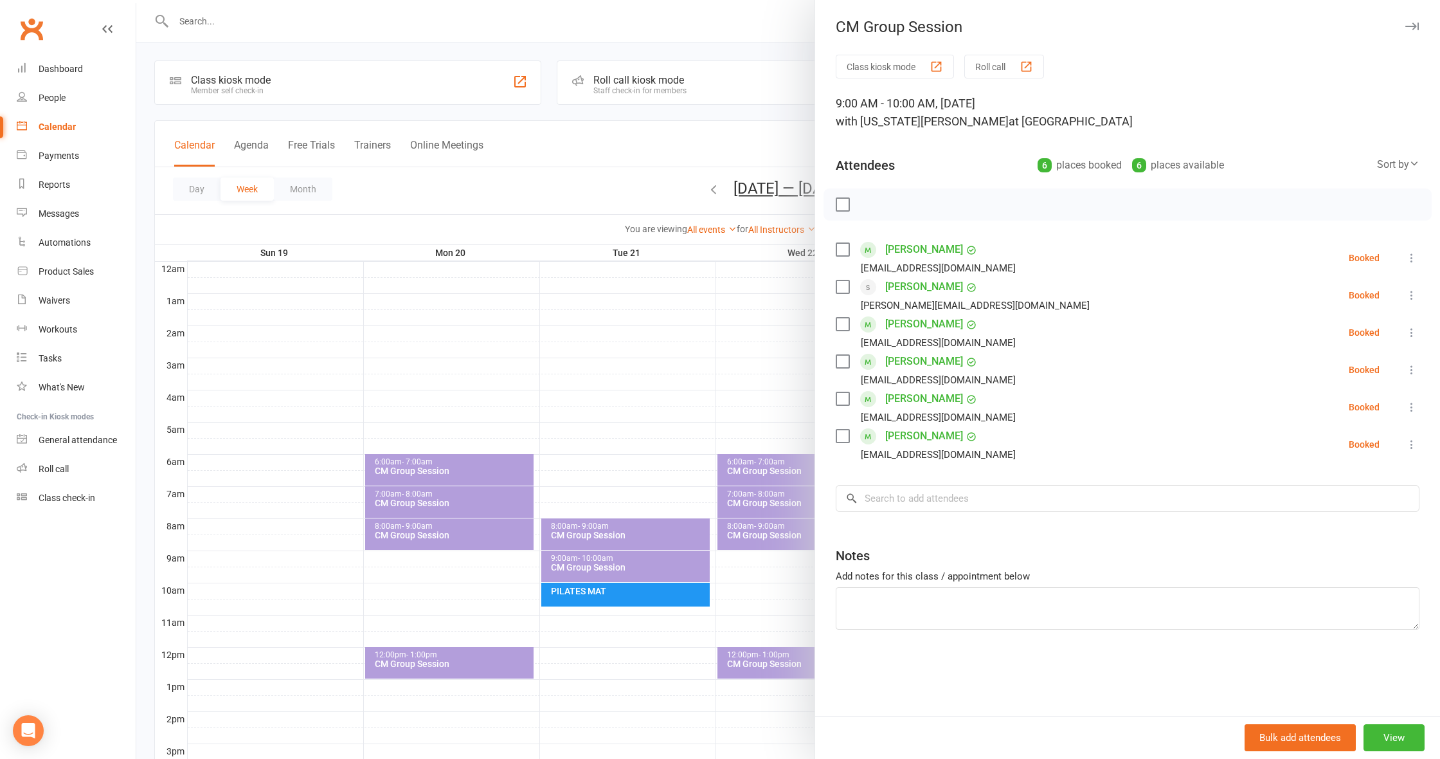
click at [757, 400] on div at bounding box center [788, 379] width 1304 height 759
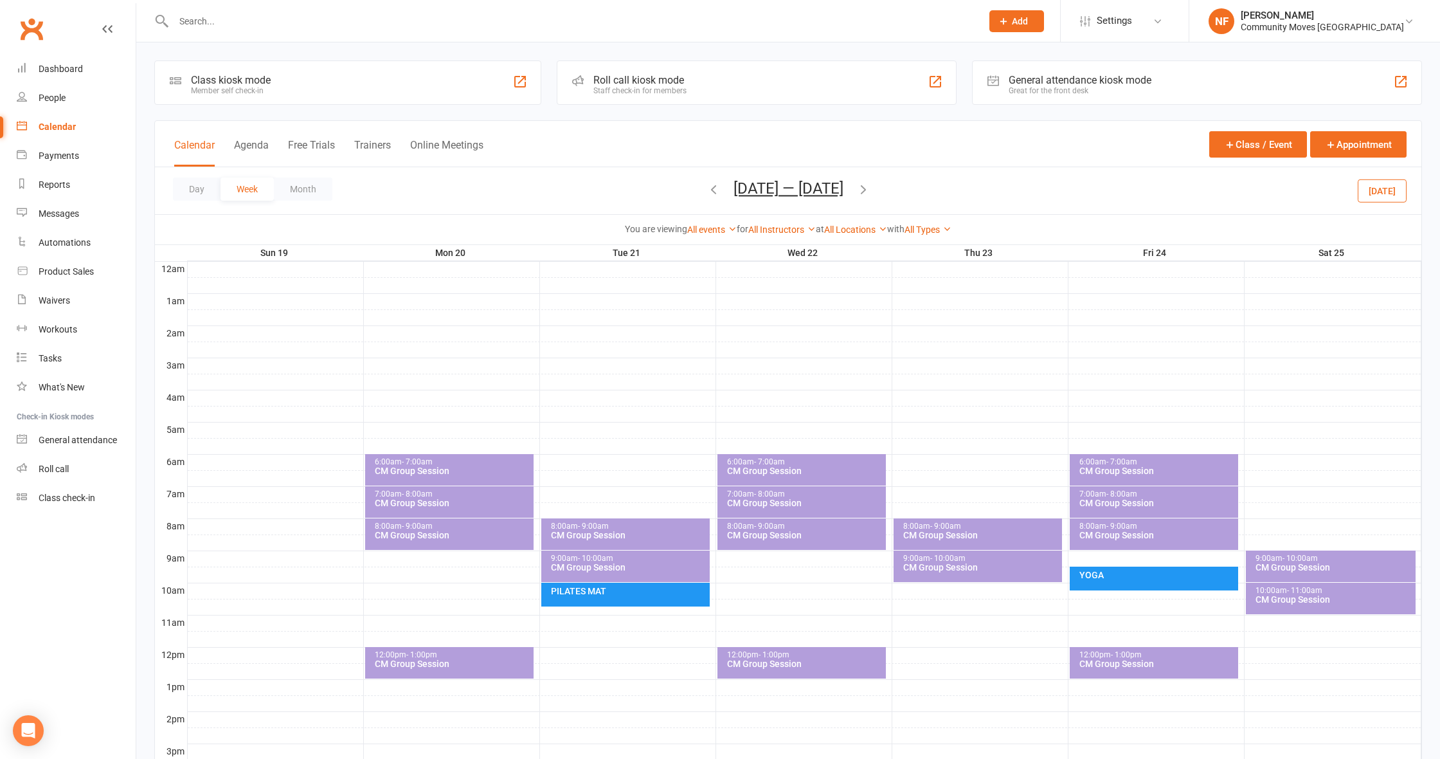
click at [1303, 597] on div "CM Group Session" at bounding box center [1334, 599] width 158 height 9
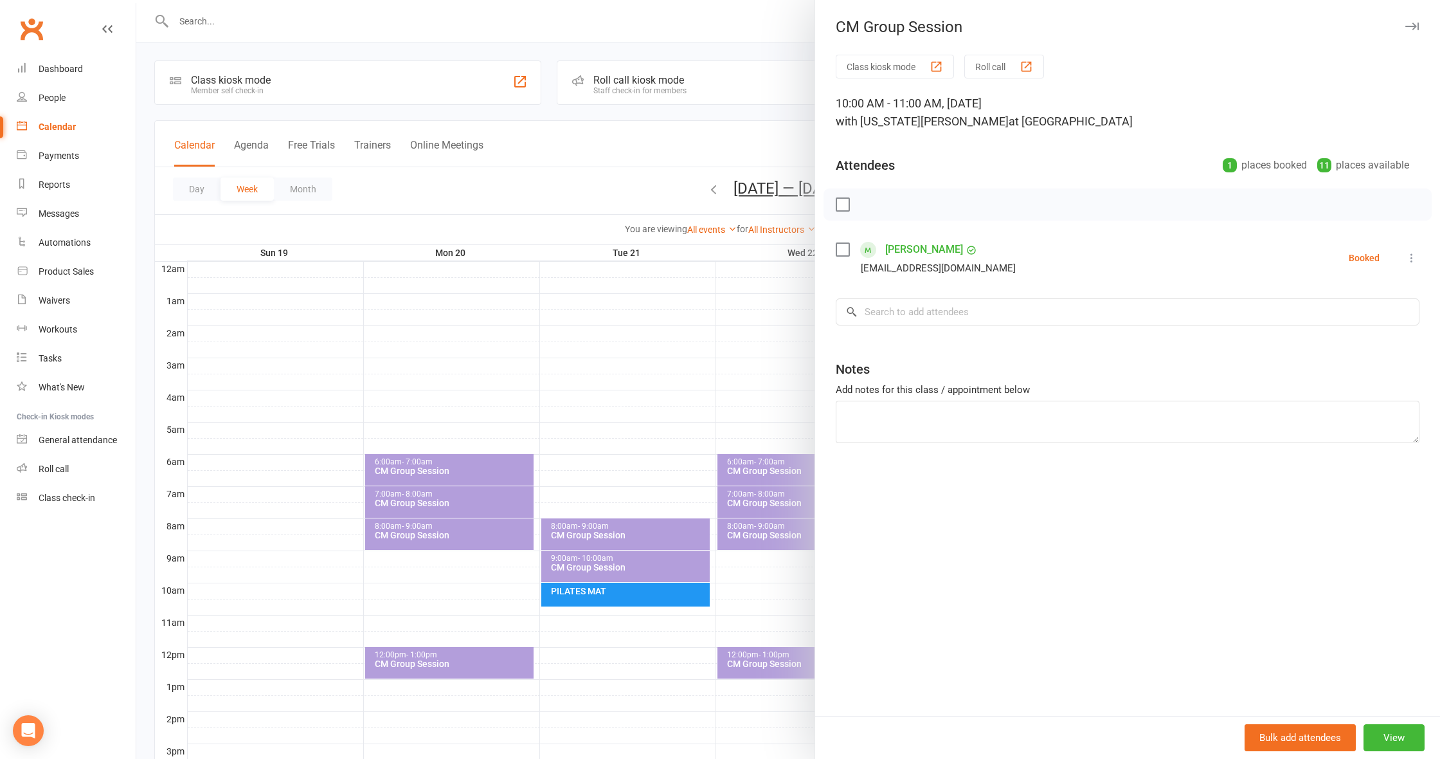
click at [780, 269] on div at bounding box center [788, 379] width 1304 height 759
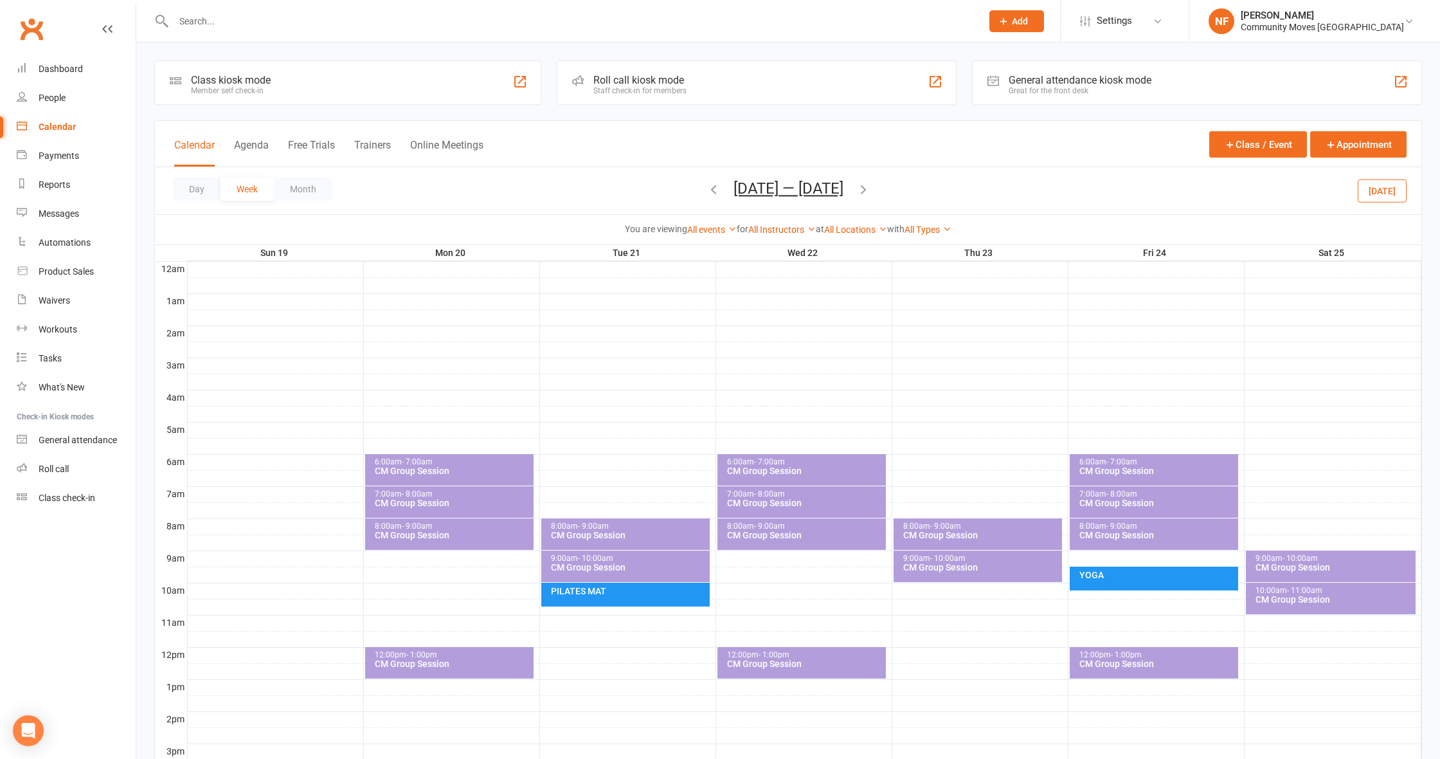
click at [868, 188] on icon "button" at bounding box center [863, 189] width 14 height 14
click at [870, 188] on icon "button" at bounding box center [863, 189] width 14 height 14
click at [864, 188] on icon "button" at bounding box center [863, 189] width 14 height 14
click at [866, 185] on icon "button" at bounding box center [863, 189] width 14 height 14
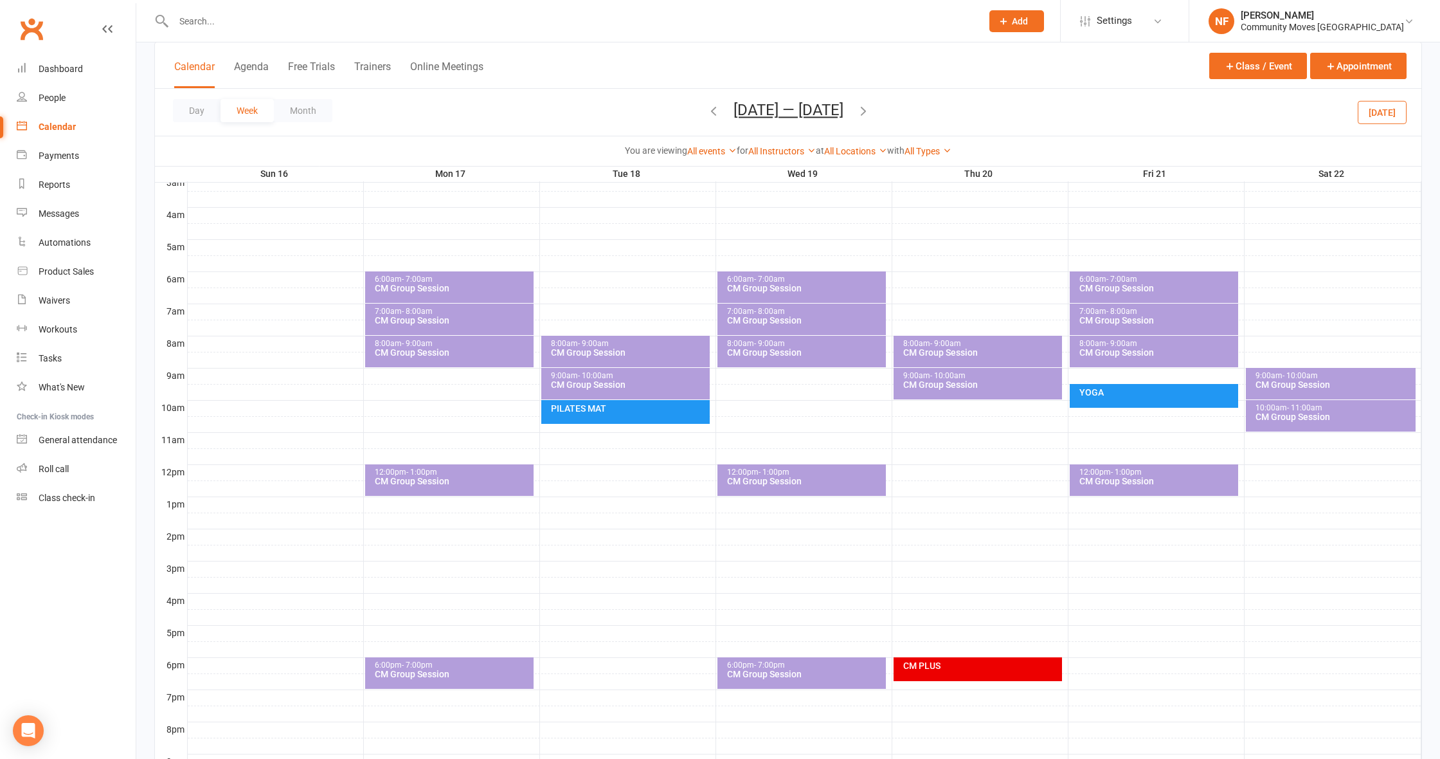
scroll to position [185, 0]
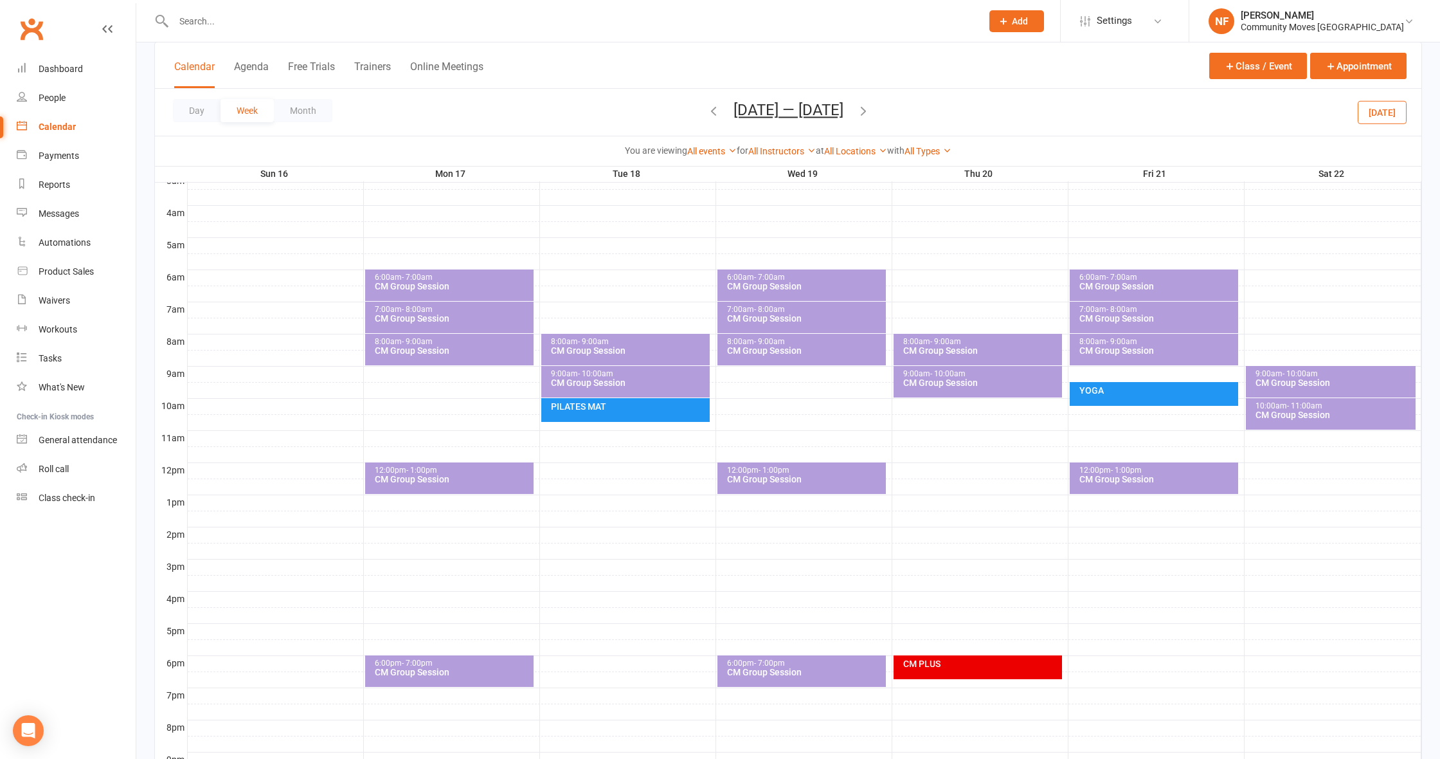
click at [469, 676] on div "CM Group Session" at bounding box center [452, 671] width 157 height 9
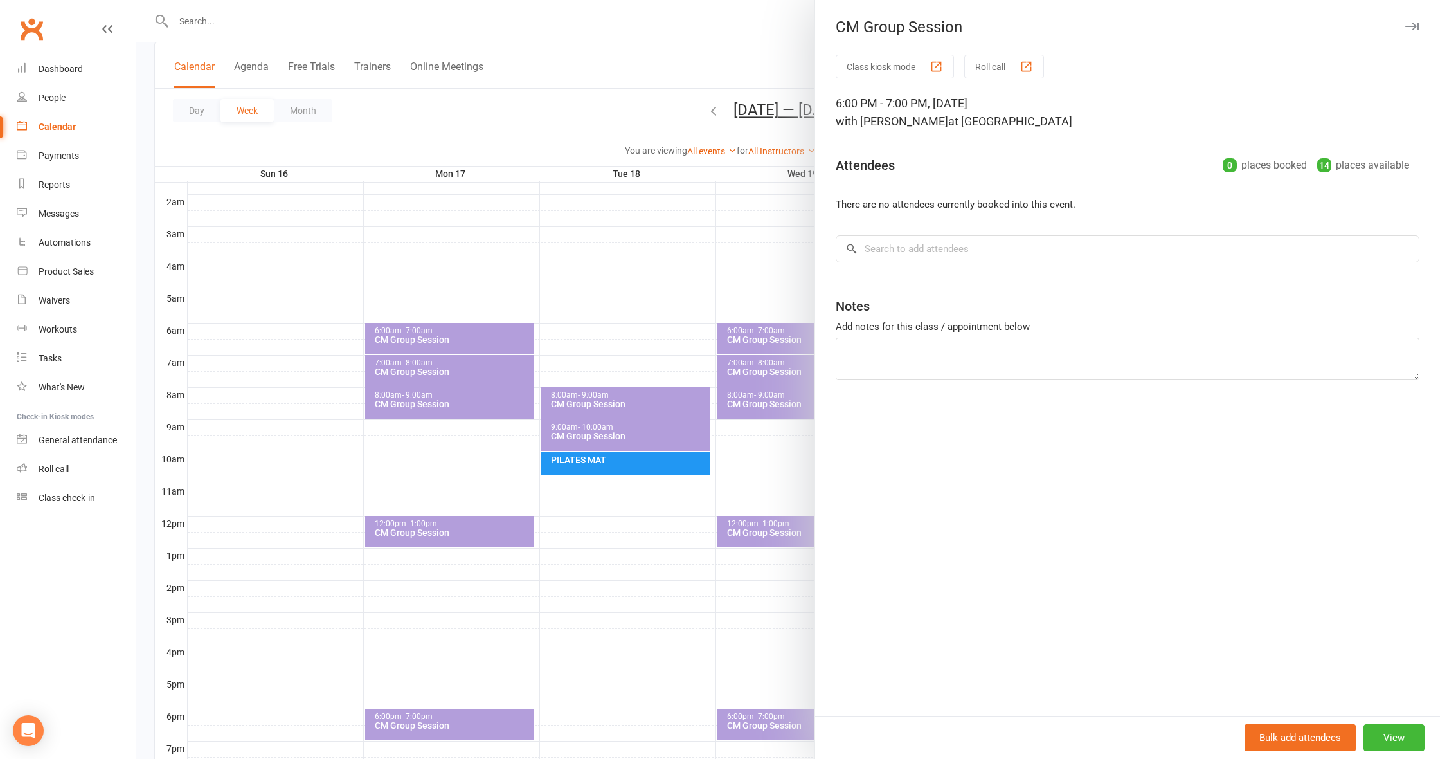
scroll to position [119, 0]
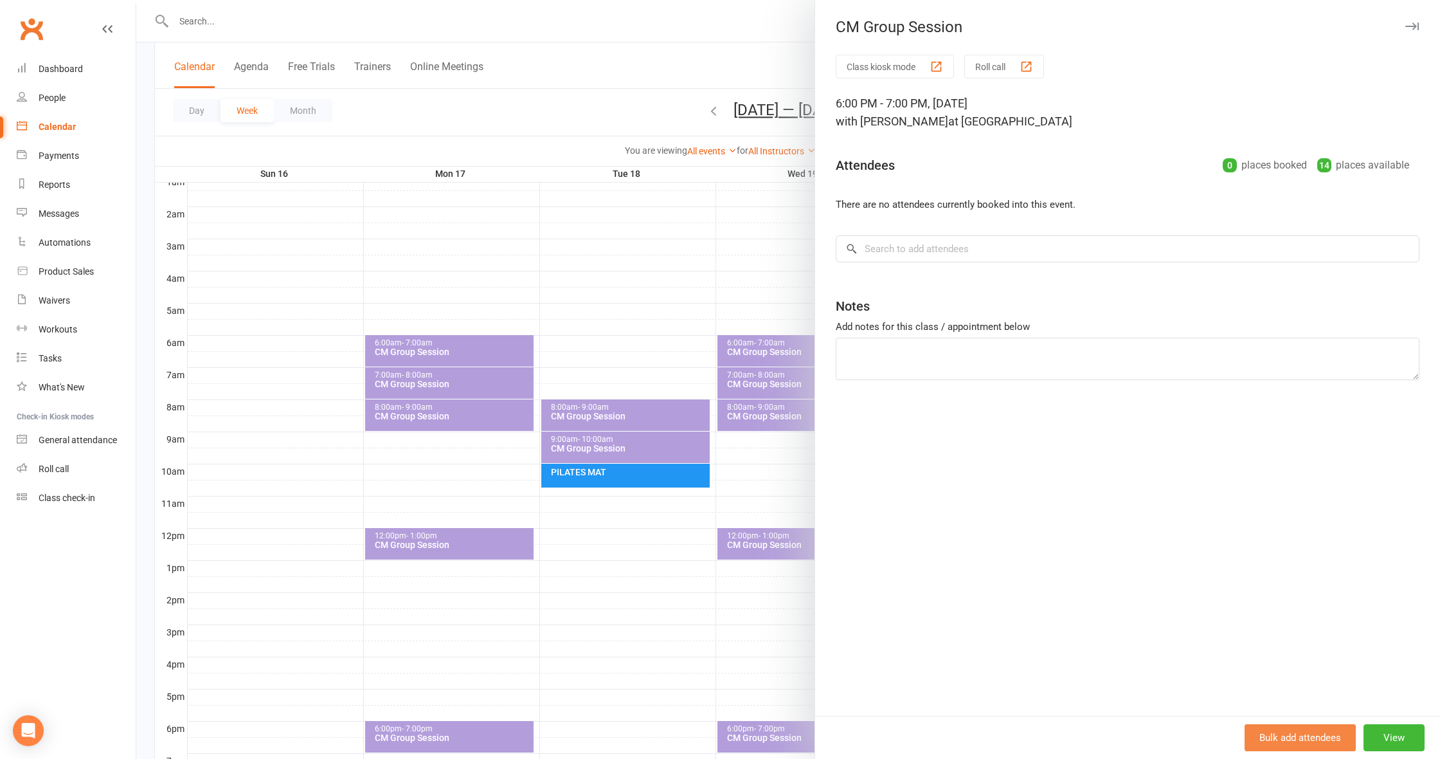
click at [1392, 730] on button "View" at bounding box center [1394, 737] width 61 height 27
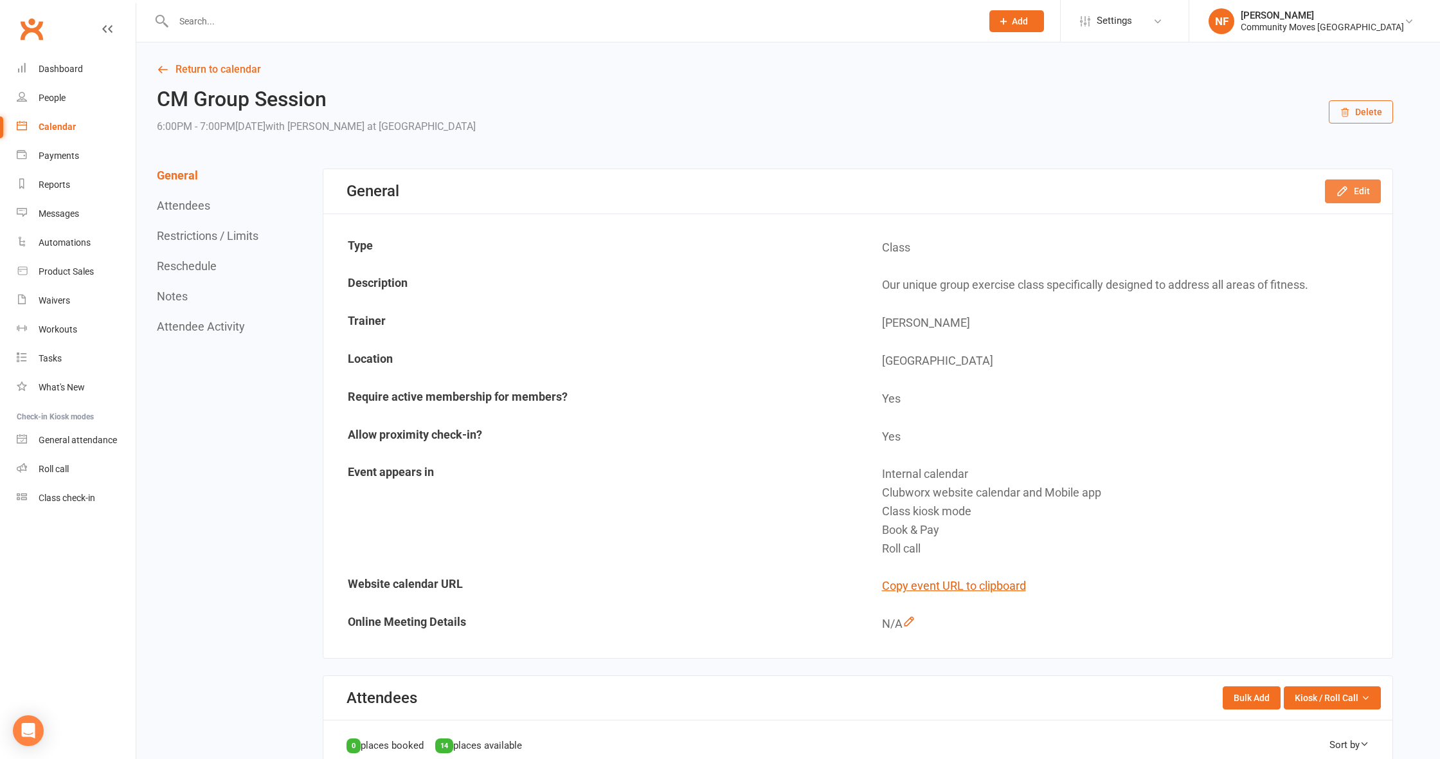
click at [1363, 195] on button "Edit" at bounding box center [1353, 190] width 56 height 23
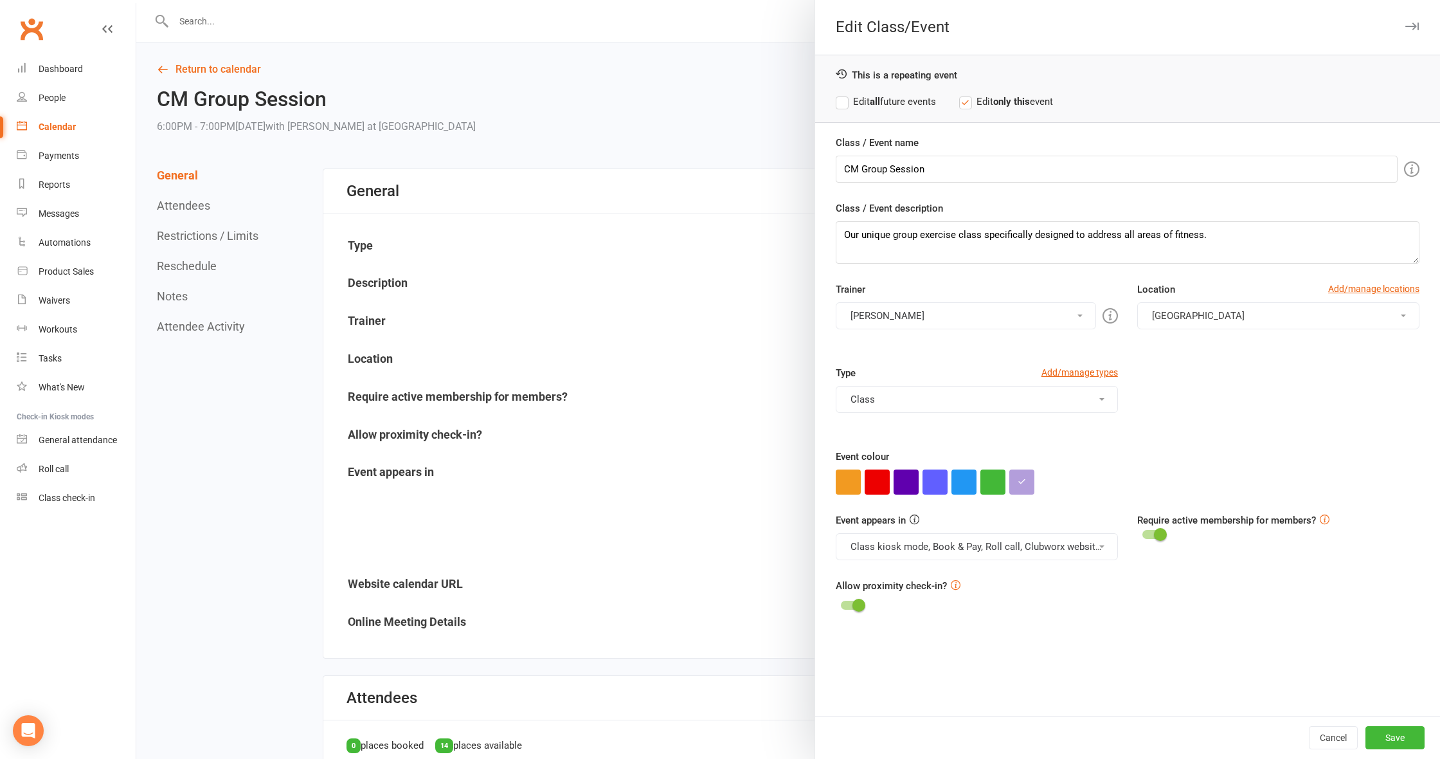
click at [1011, 319] on button "[PERSON_NAME]" at bounding box center [966, 315] width 260 height 27
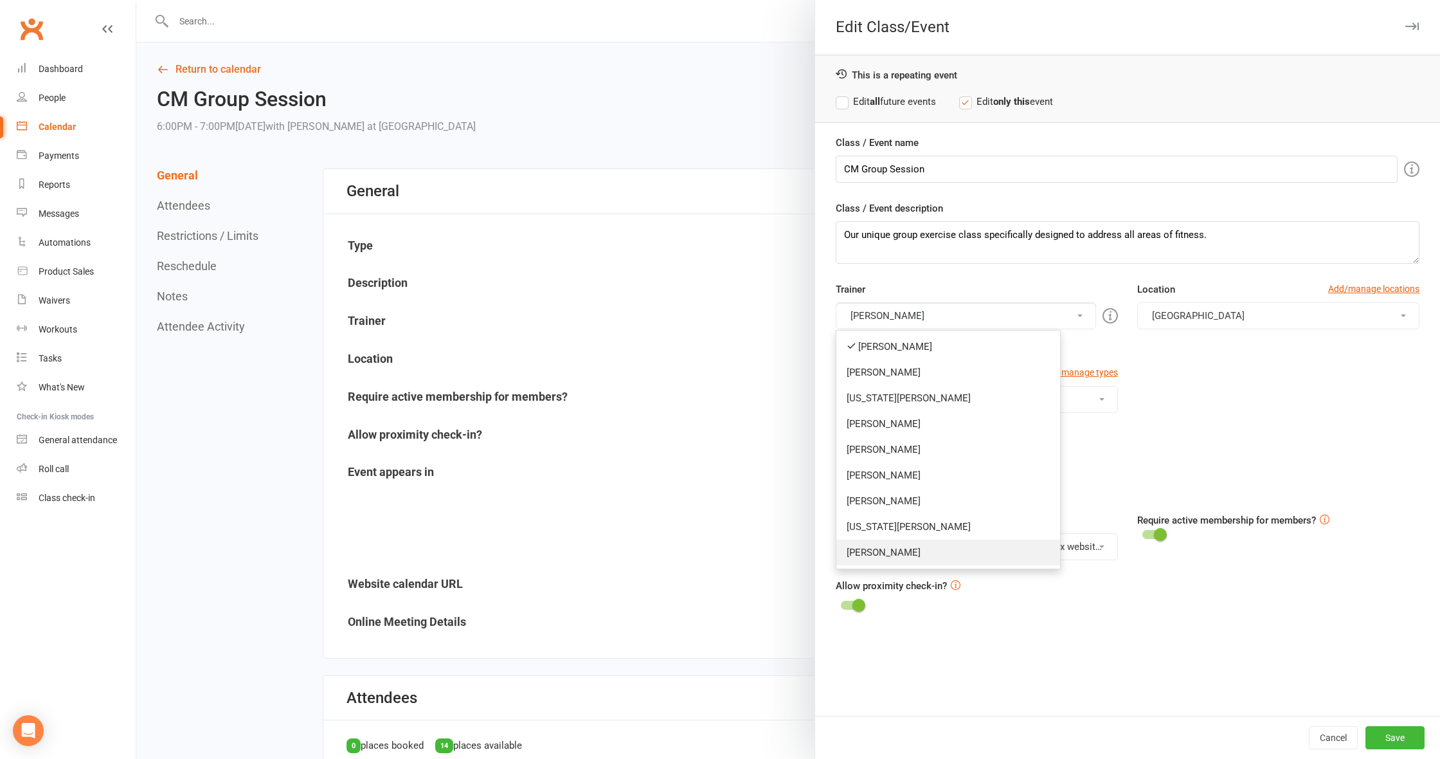
click at [894, 550] on link "[PERSON_NAME]" at bounding box center [948, 552] width 224 height 26
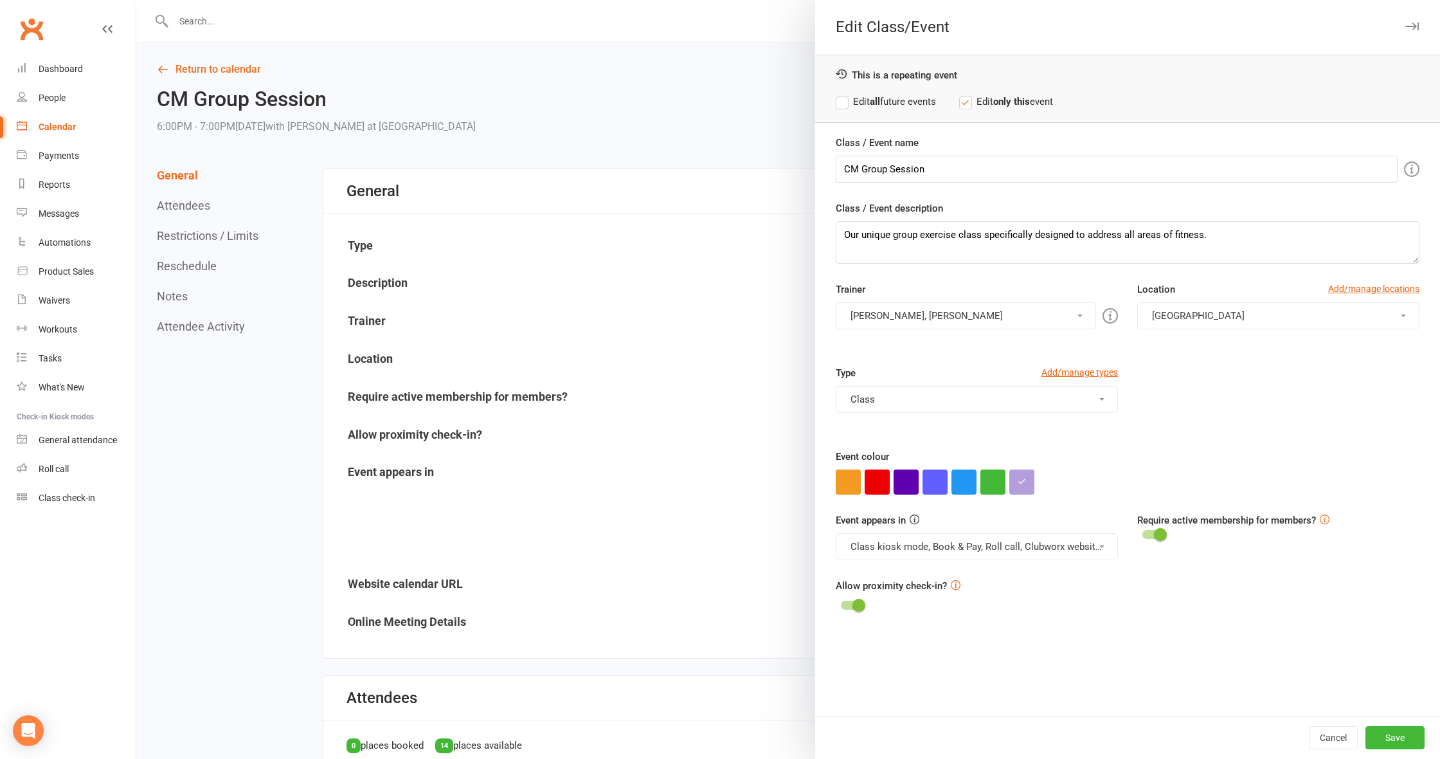
click at [941, 314] on button "[PERSON_NAME], [PERSON_NAME]" at bounding box center [966, 315] width 260 height 27
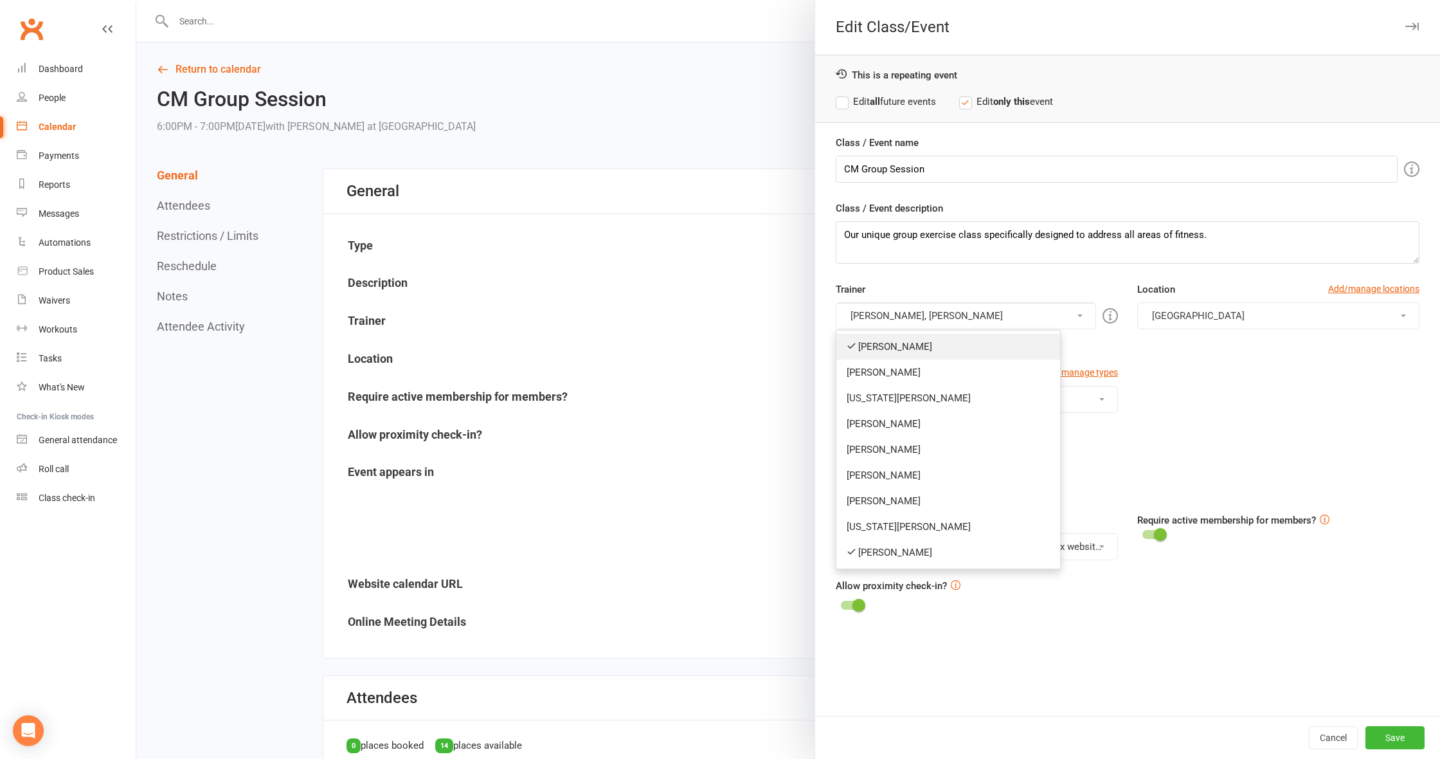
click at [903, 342] on link "[PERSON_NAME]" at bounding box center [948, 347] width 224 height 26
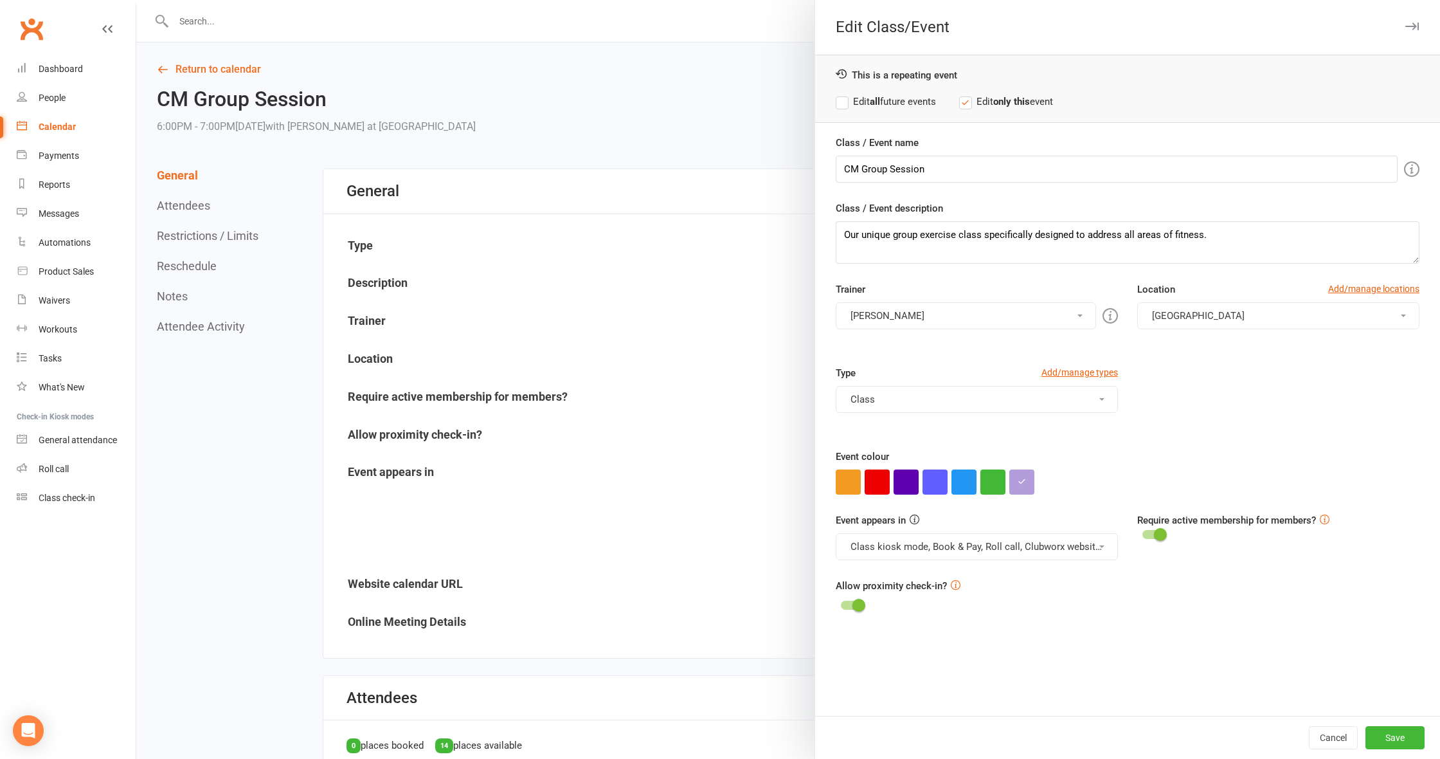
drag, startPoint x: 1406, startPoint y: 737, endPoint x: 1365, endPoint y: 628, distance: 116.0
click at [1406, 735] on button "Save" at bounding box center [1394, 737] width 59 height 23
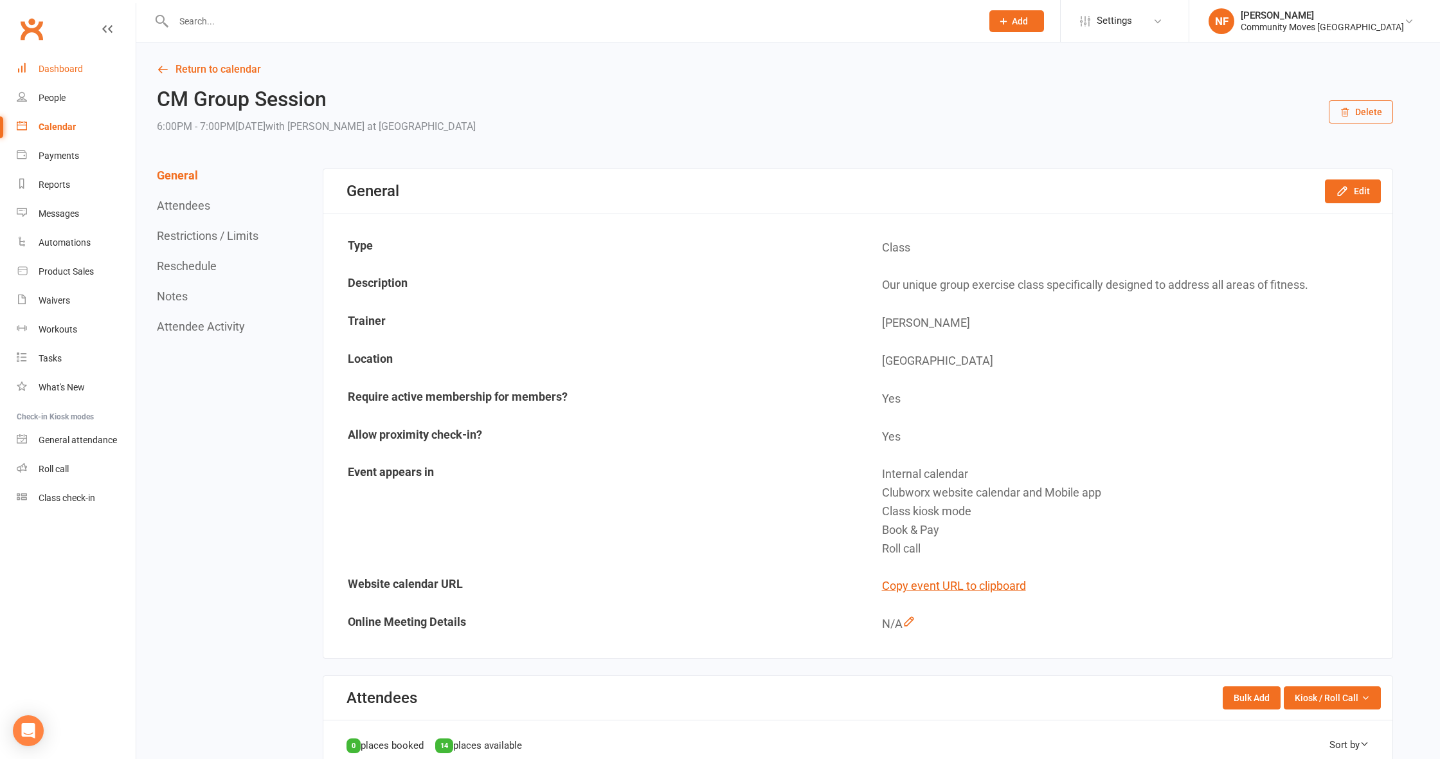
click at [68, 67] on div "Dashboard" at bounding box center [61, 69] width 44 height 10
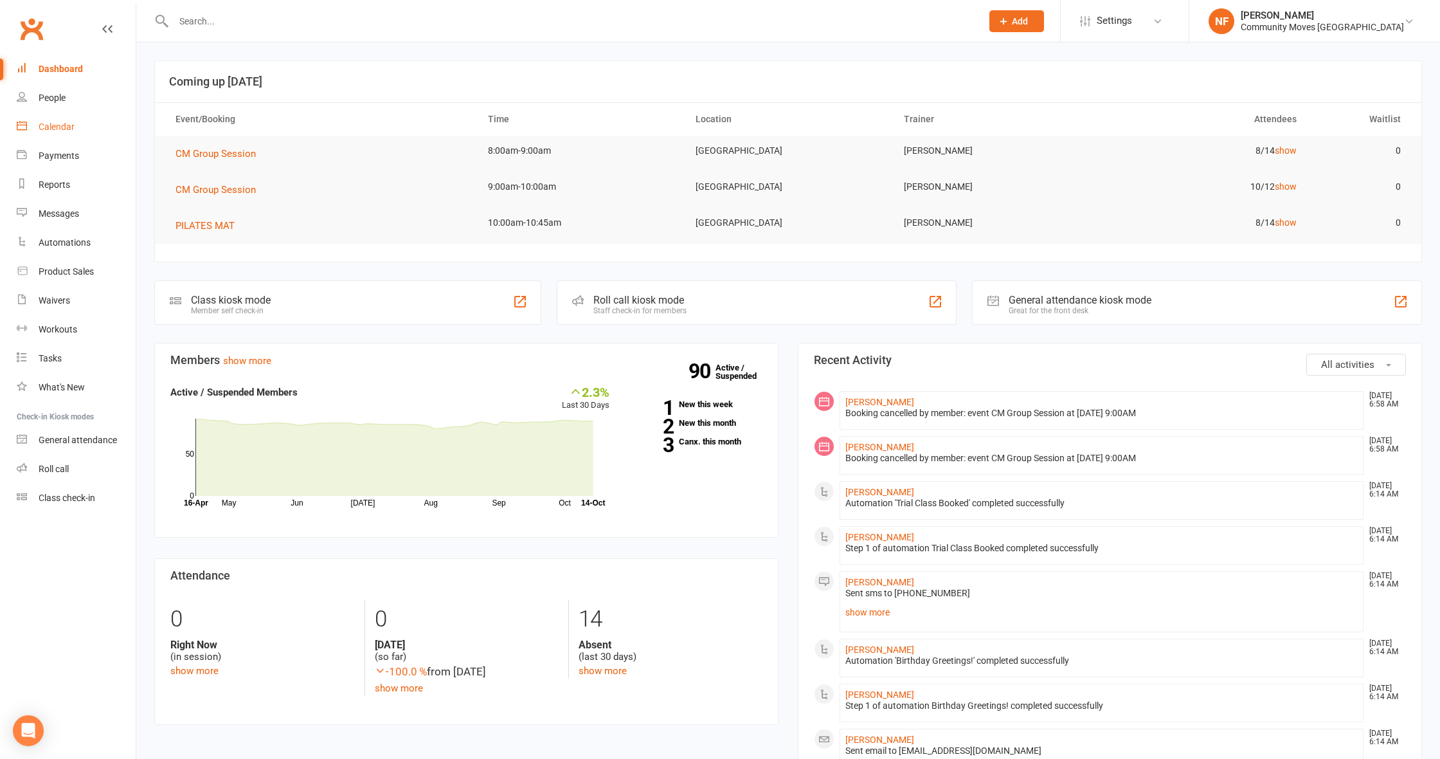
click at [66, 128] on div "Calendar" at bounding box center [57, 127] width 36 height 10
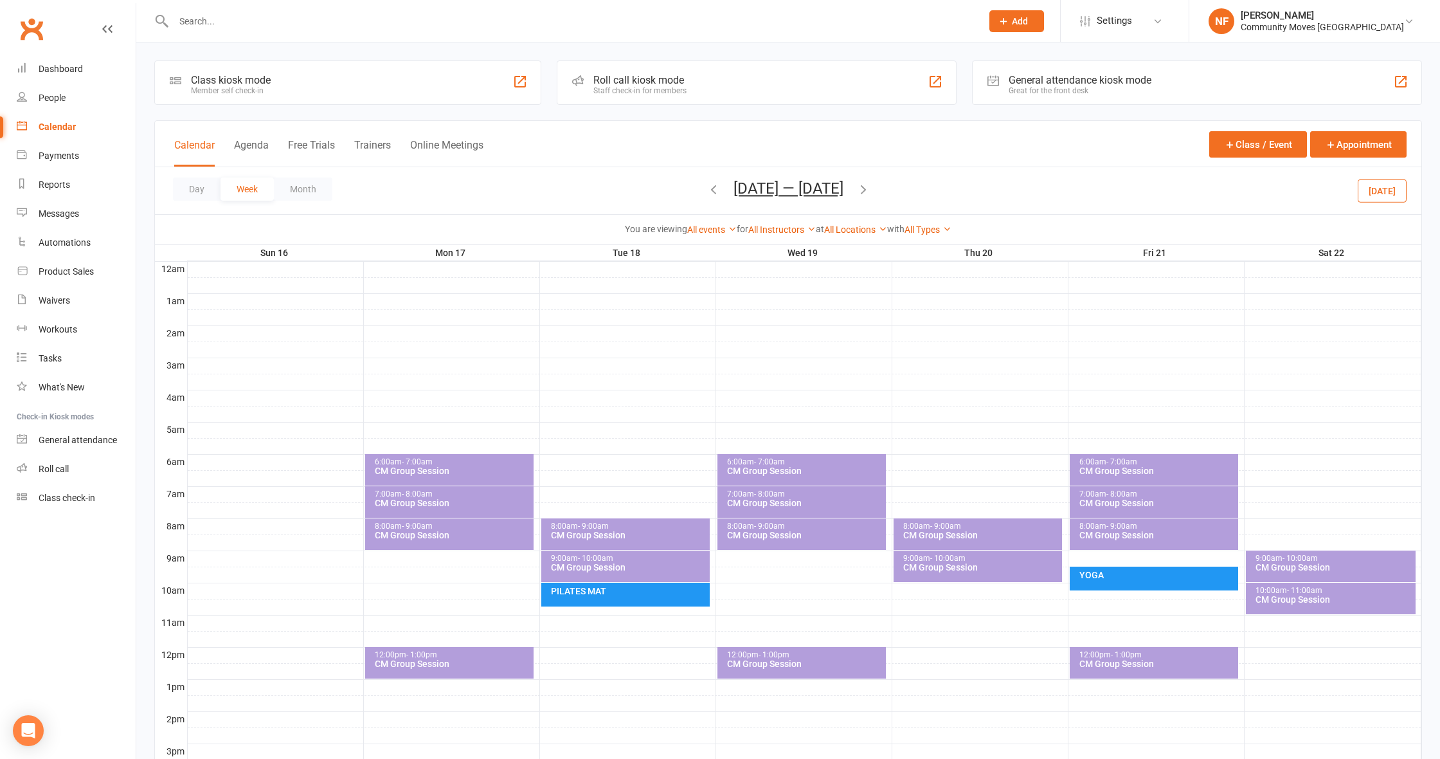
click at [971, 537] on div "CM Group Session" at bounding box center [981, 534] width 157 height 9
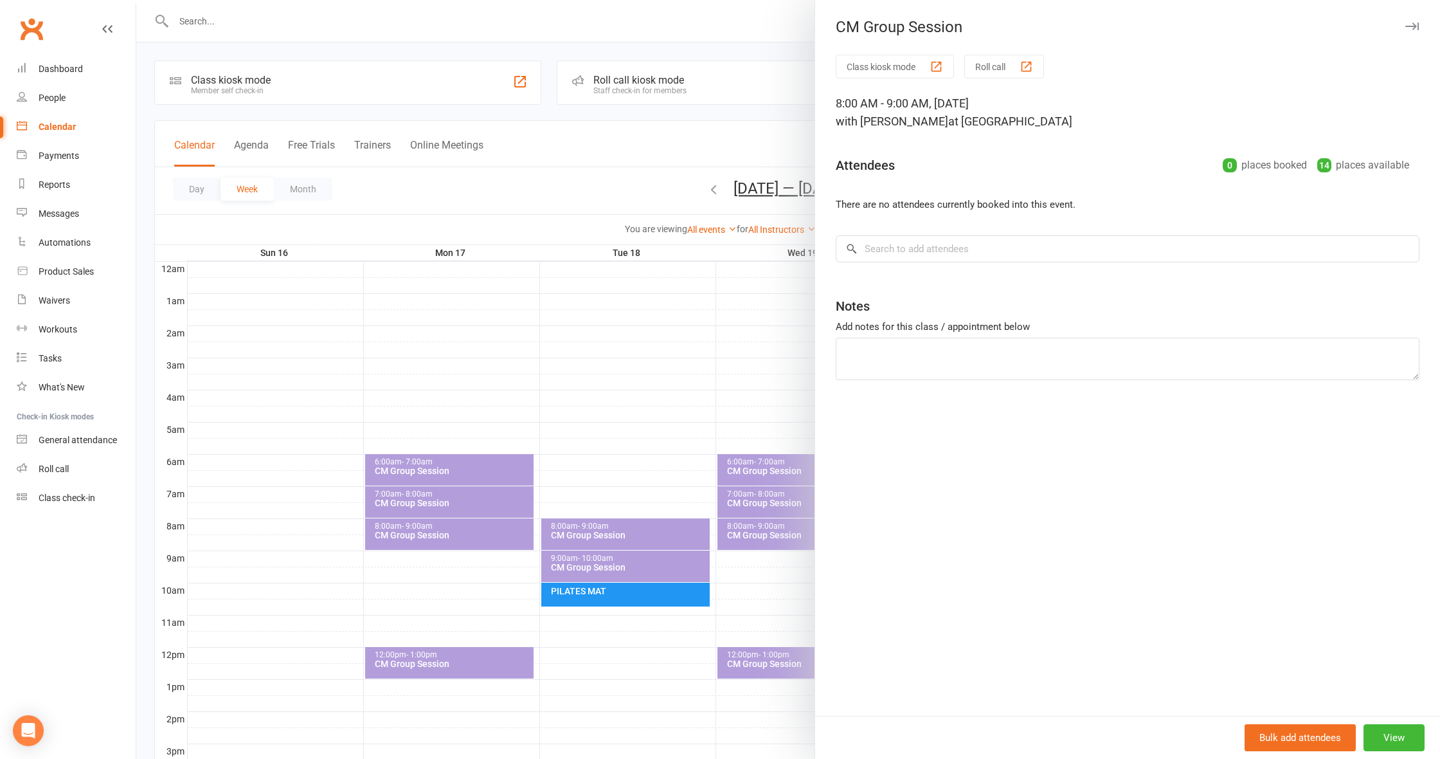
click at [705, 194] on div at bounding box center [788, 379] width 1304 height 759
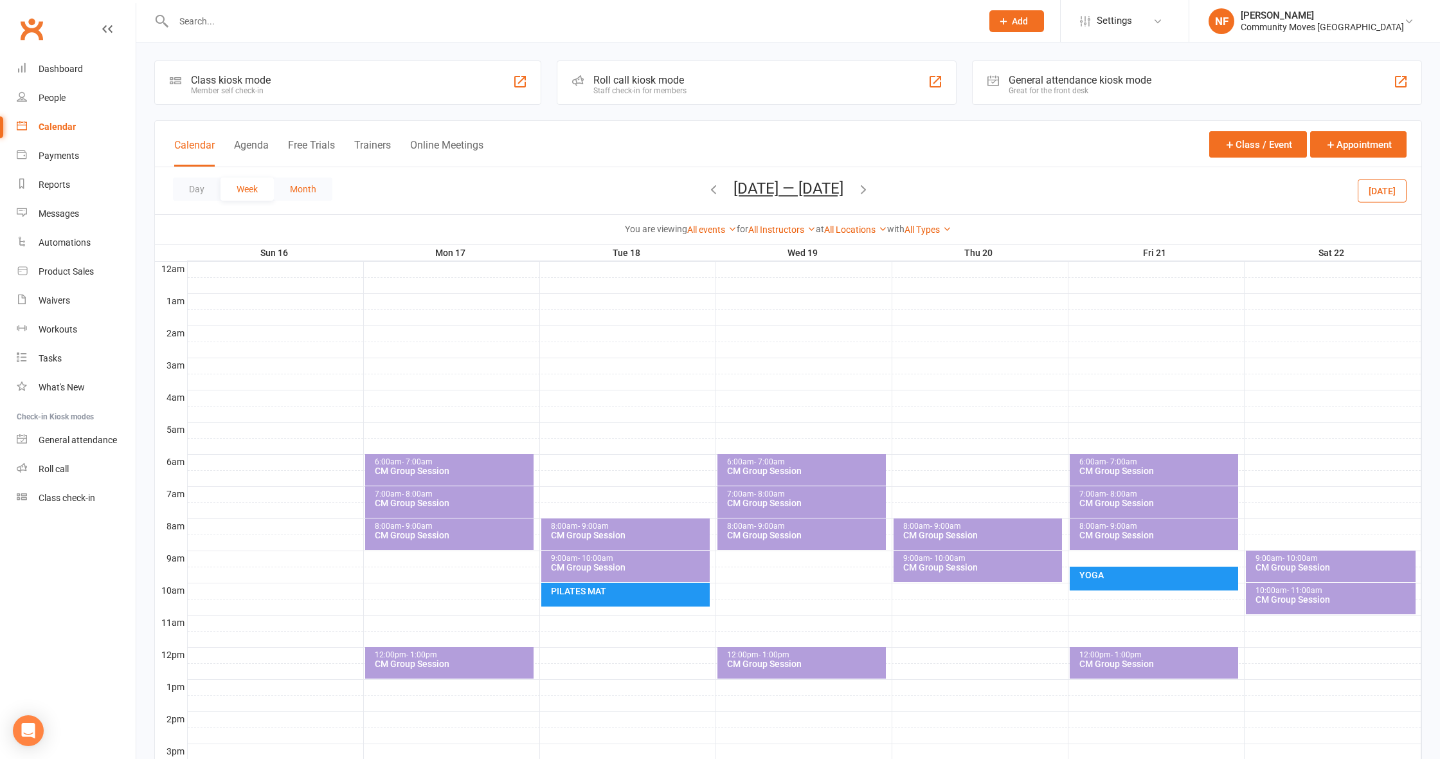
click at [303, 189] on button "Month" at bounding box center [303, 188] width 59 height 23
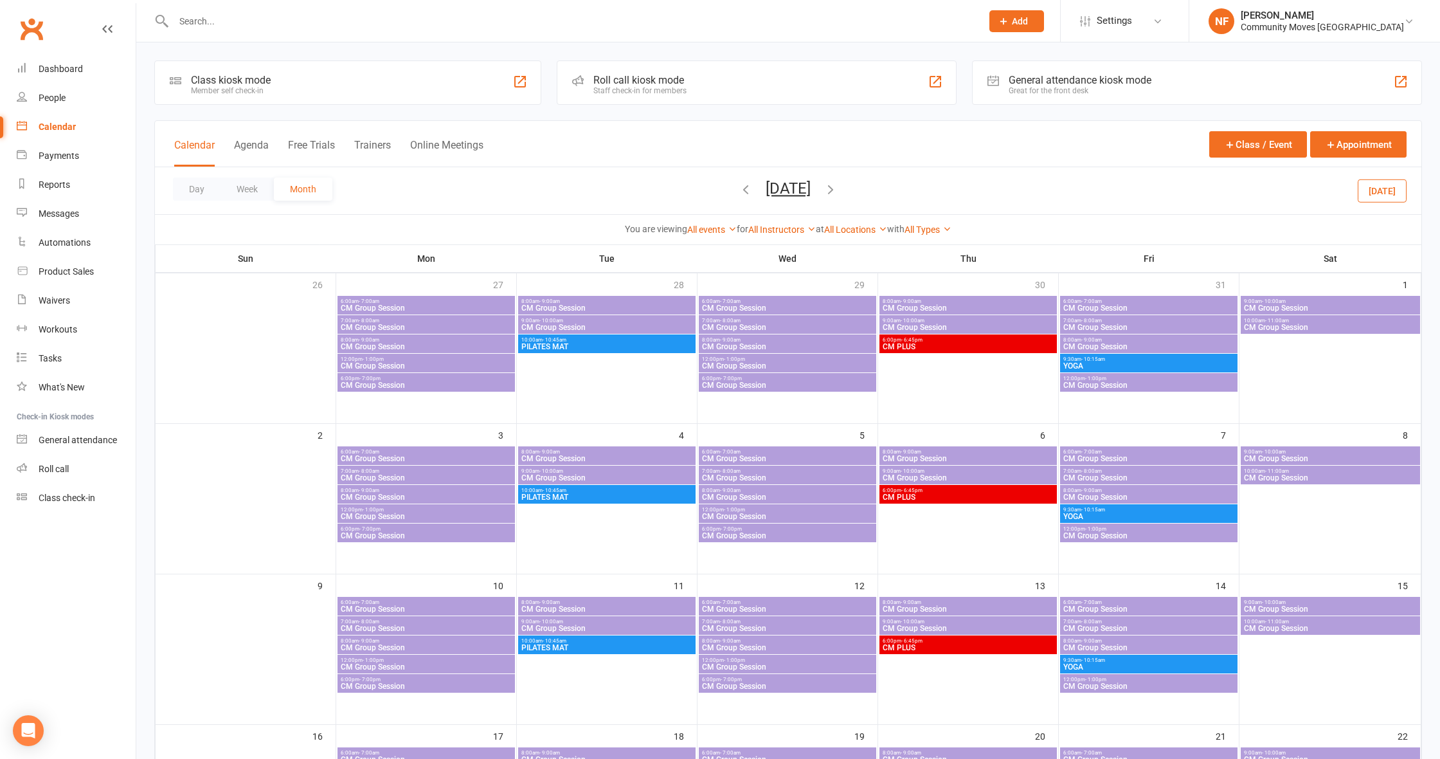
click at [739, 189] on icon "button" at bounding box center [746, 189] width 14 height 14
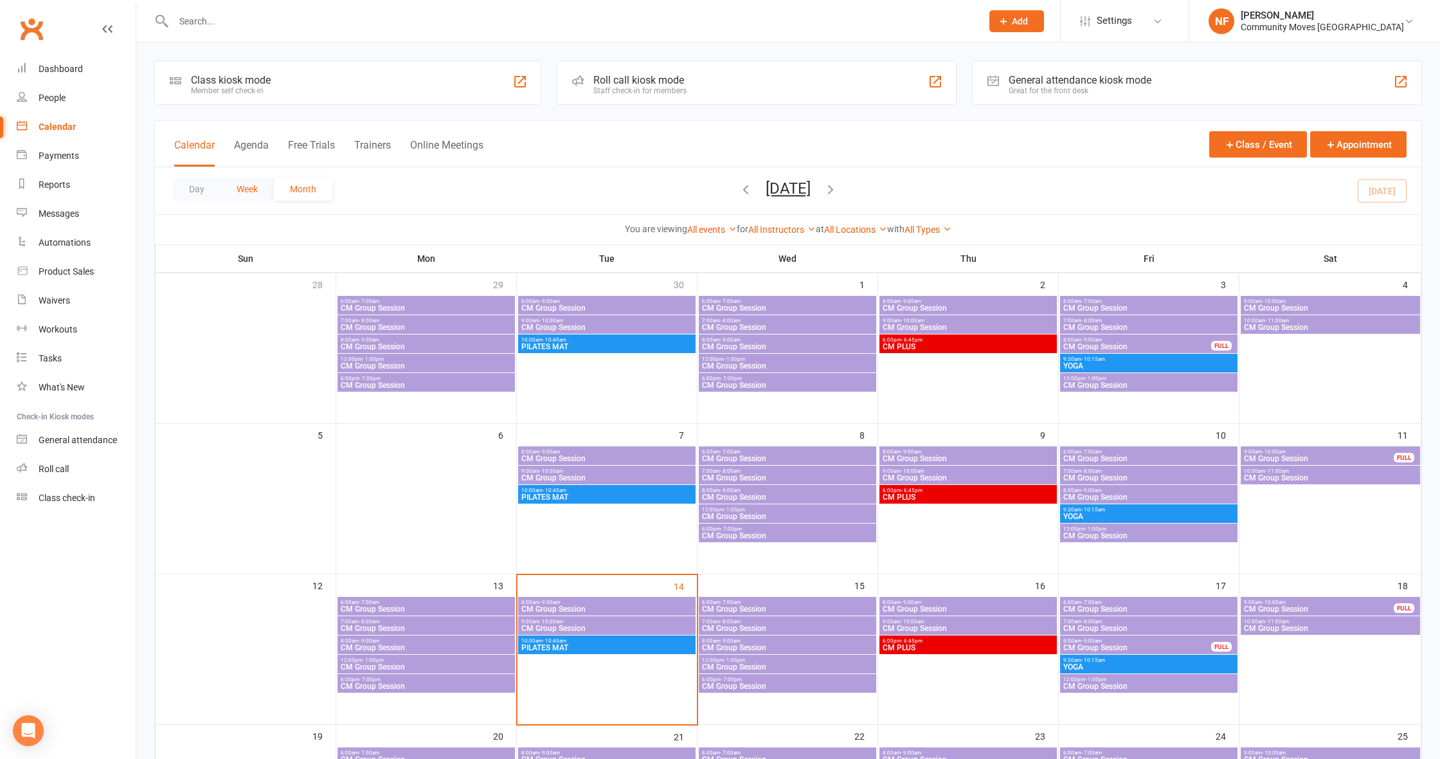
click at [248, 188] on button "Week" at bounding box center [247, 188] width 53 height 23
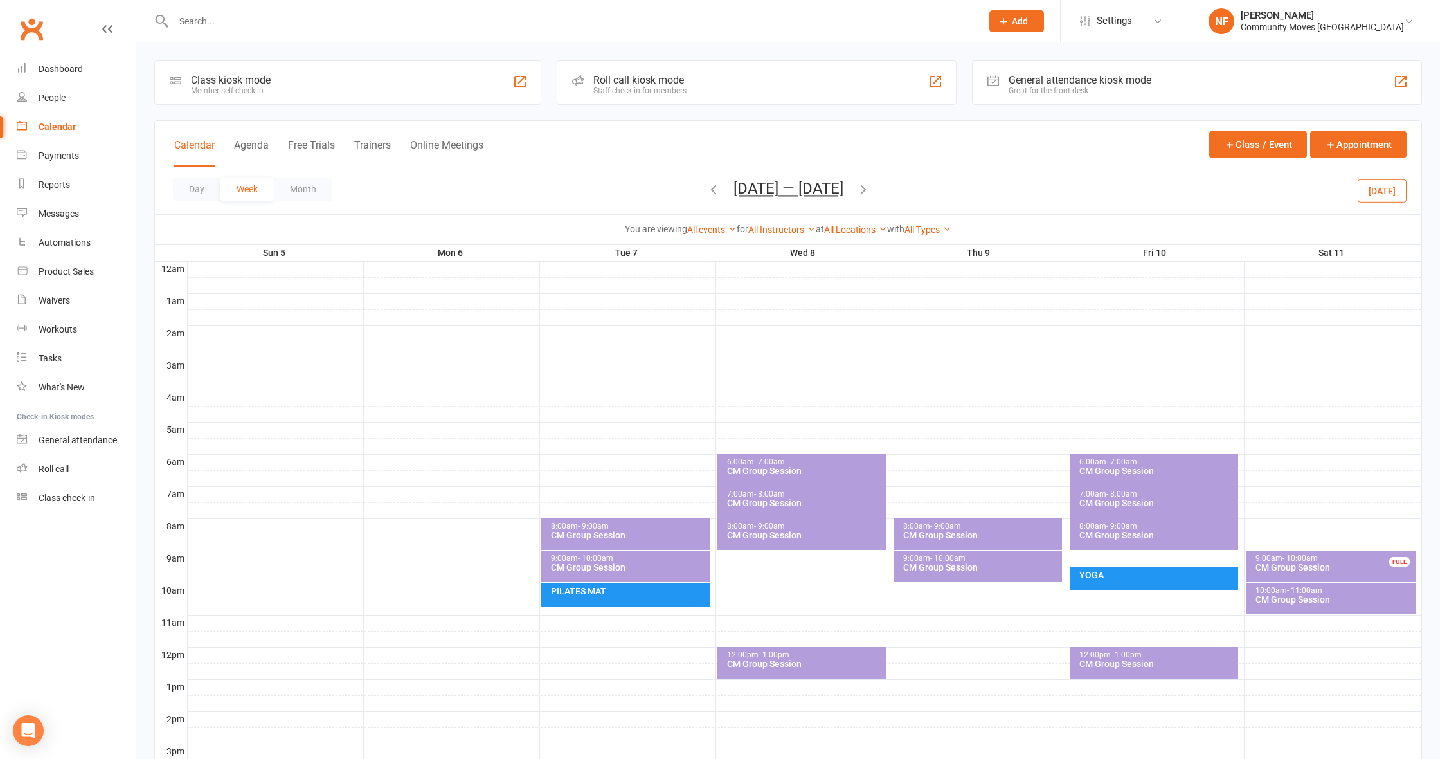
click at [865, 190] on icon "button" at bounding box center [863, 189] width 14 height 14
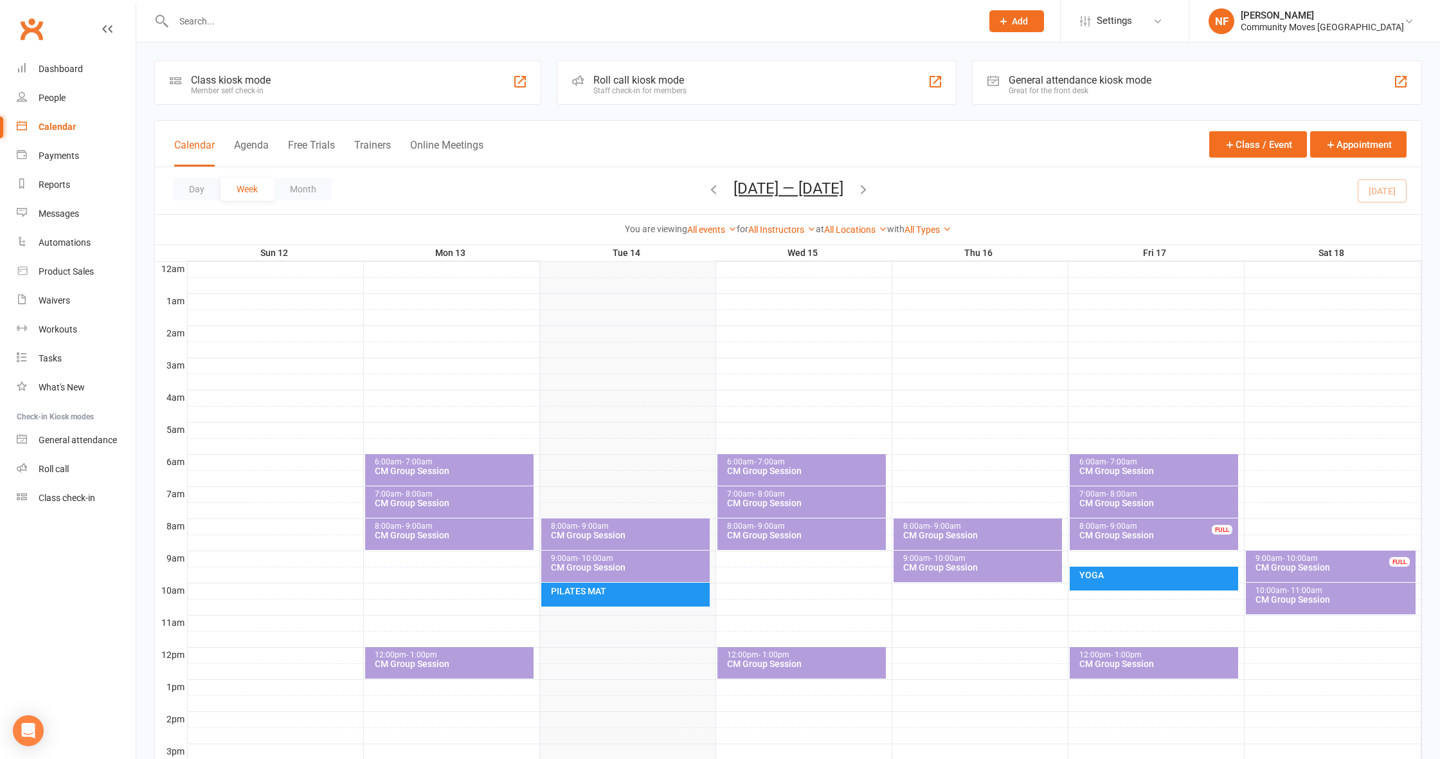
click at [958, 524] on span "- 9:00am" at bounding box center [945, 525] width 31 height 9
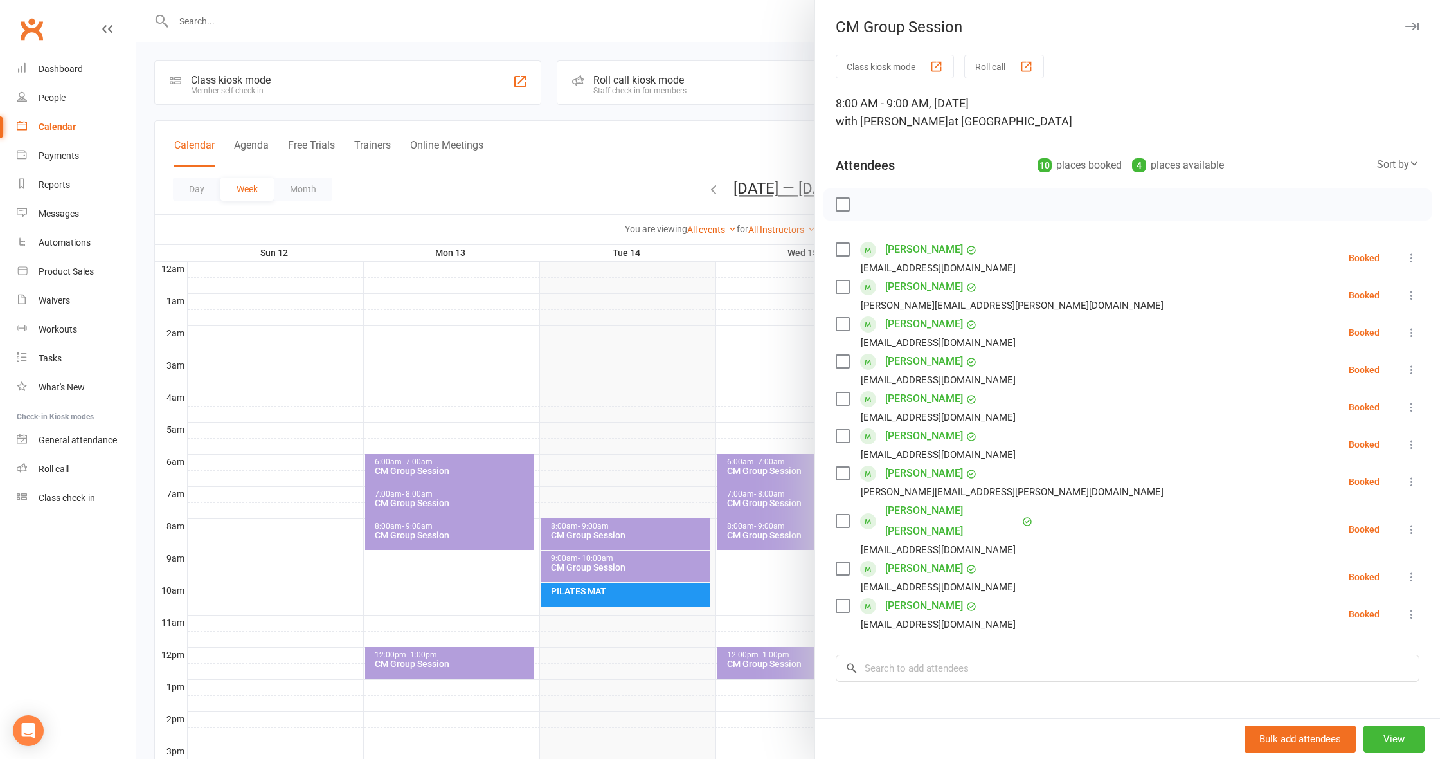
drag, startPoint x: 602, startPoint y: 404, endPoint x: 714, endPoint y: 444, distance: 118.8
click at [603, 404] on div at bounding box center [788, 379] width 1304 height 759
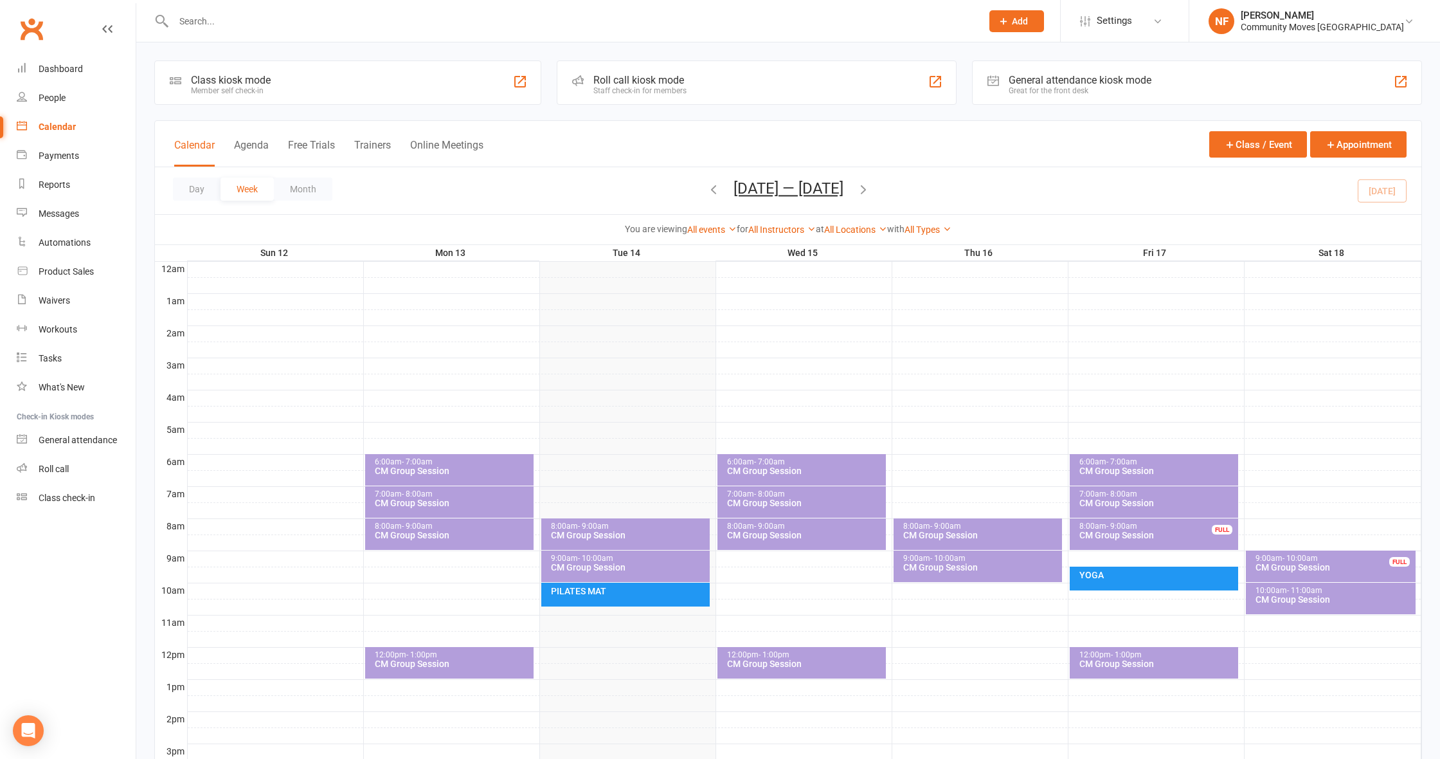
click at [980, 566] on div "CM Group Session" at bounding box center [981, 567] width 157 height 9
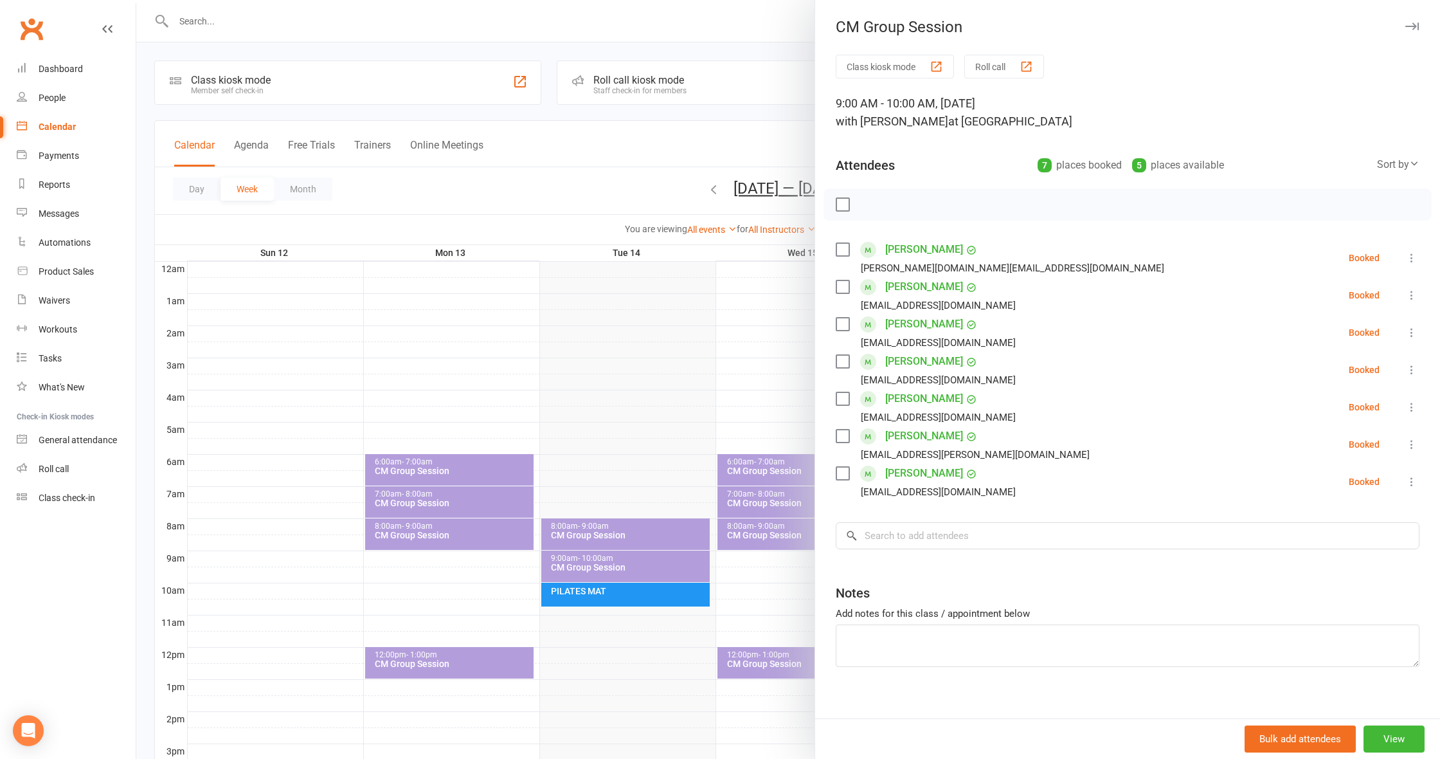
click at [535, 284] on div at bounding box center [788, 379] width 1304 height 759
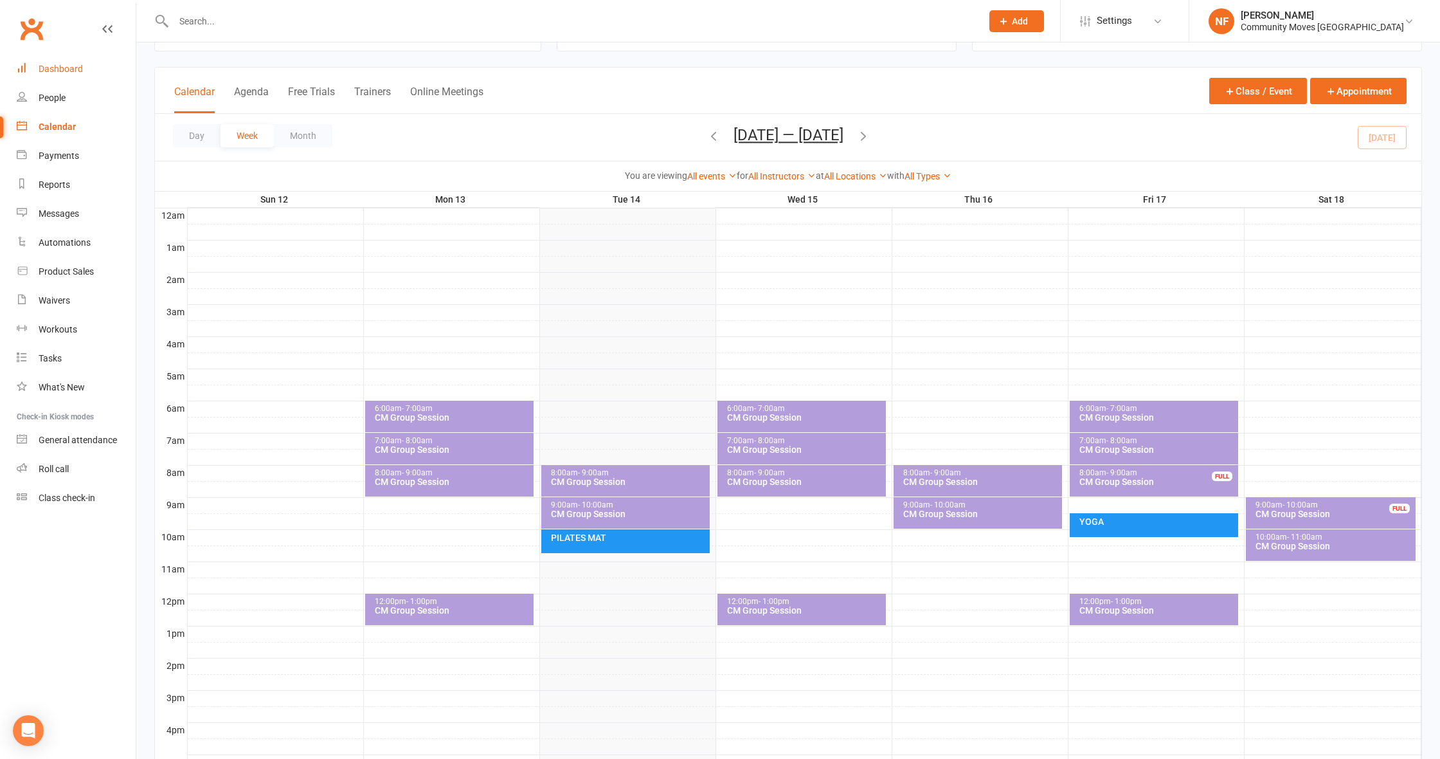
scroll to position [66, 0]
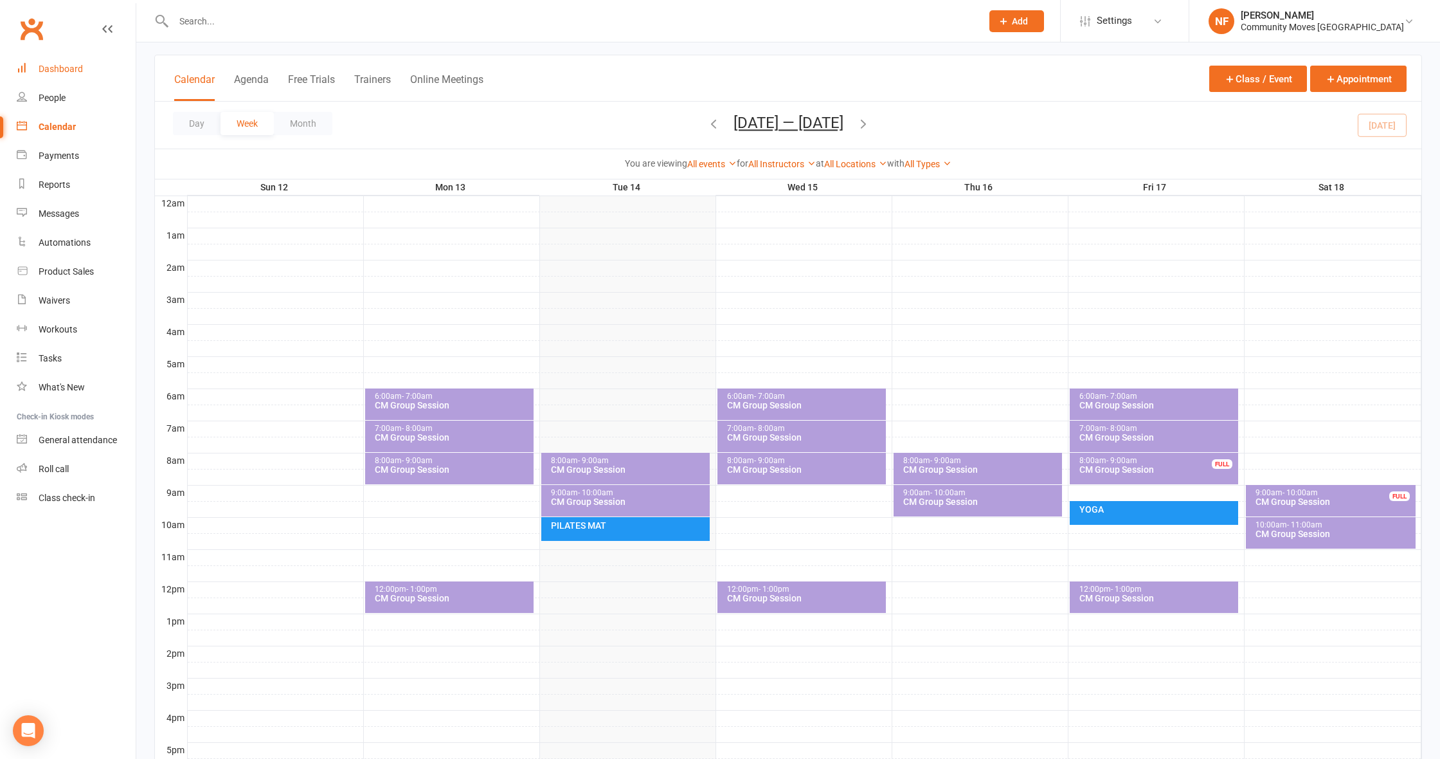
click at [56, 69] on div "Dashboard" at bounding box center [61, 69] width 44 height 10
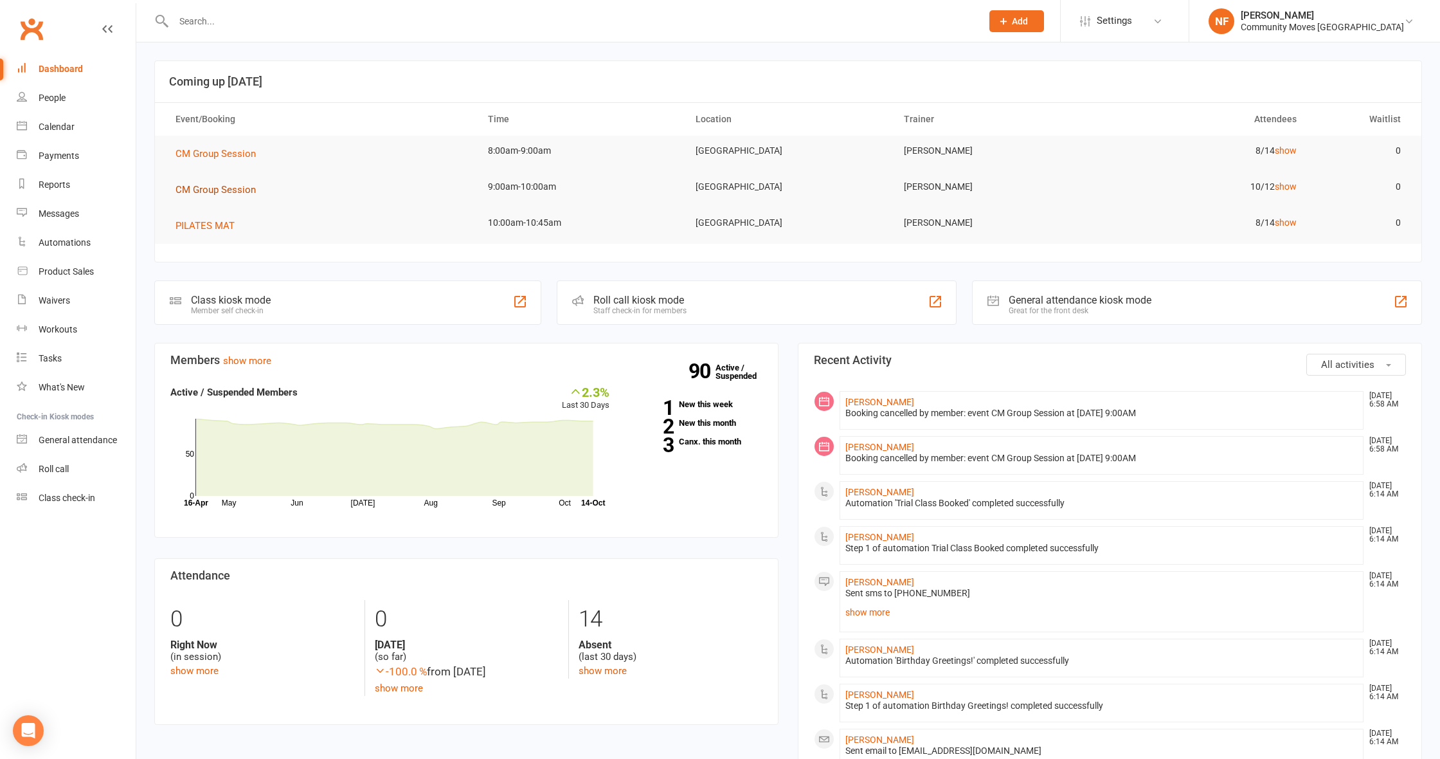
click at [220, 190] on span "CM Group Session" at bounding box center [216, 190] width 80 height 12
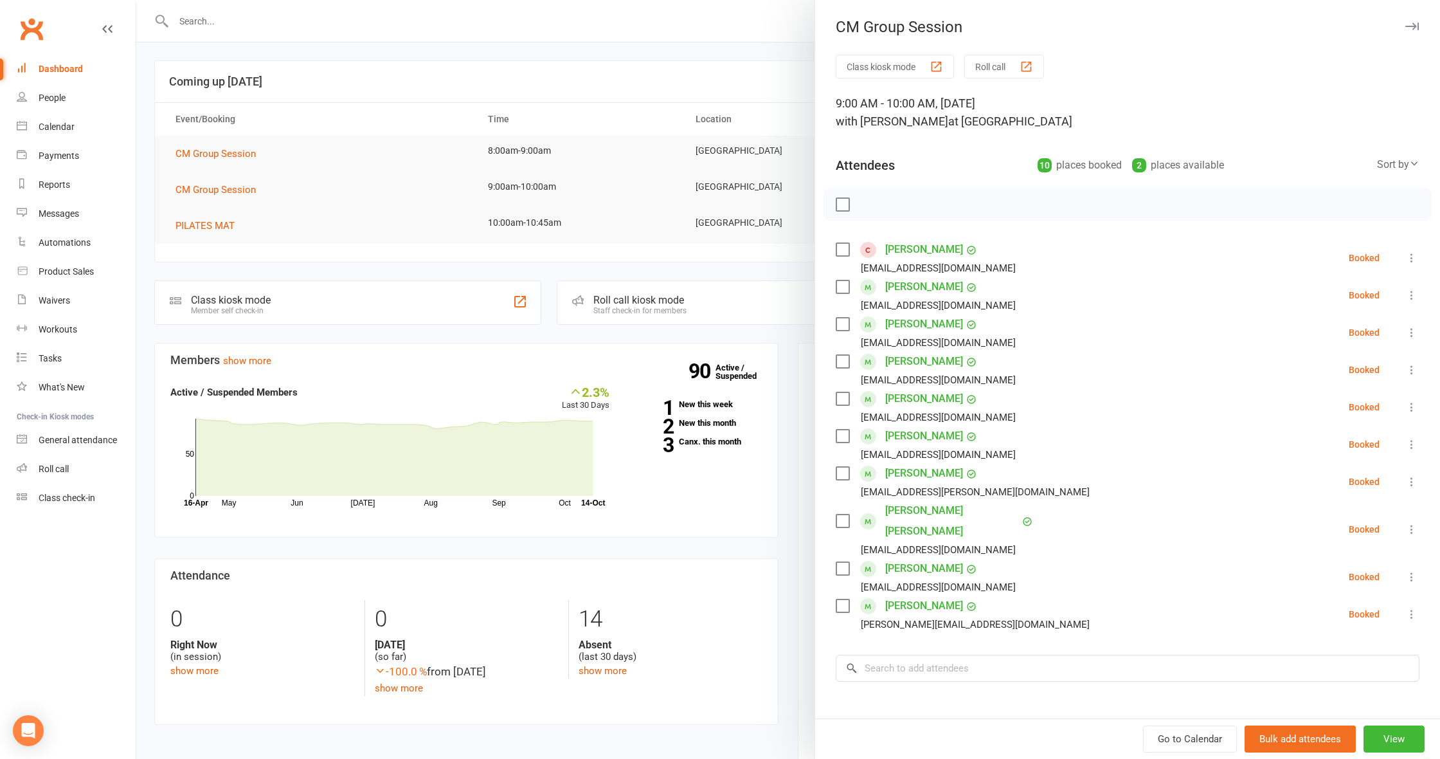
click at [235, 152] on div at bounding box center [788, 379] width 1304 height 759
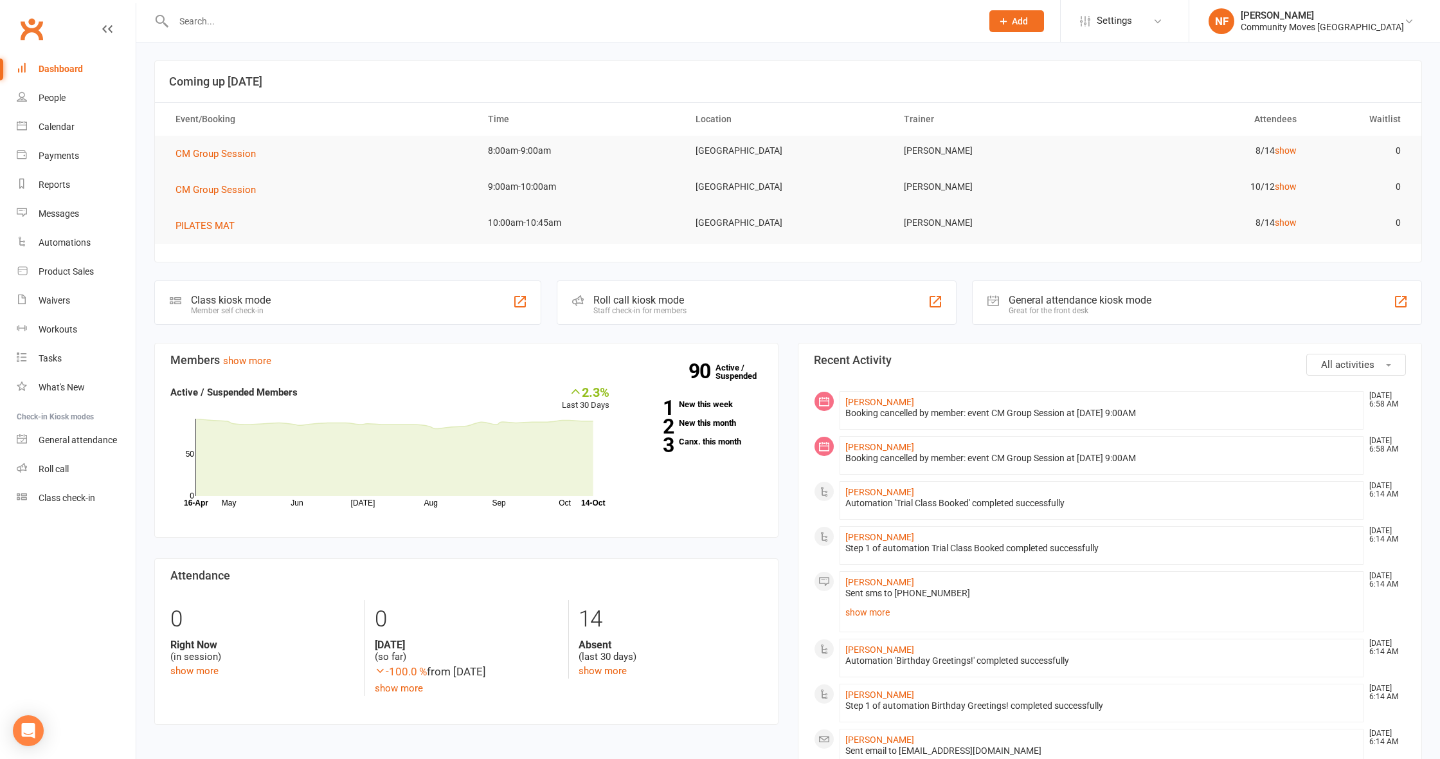
click at [235, 152] on span "CM Group Session" at bounding box center [216, 154] width 80 height 12
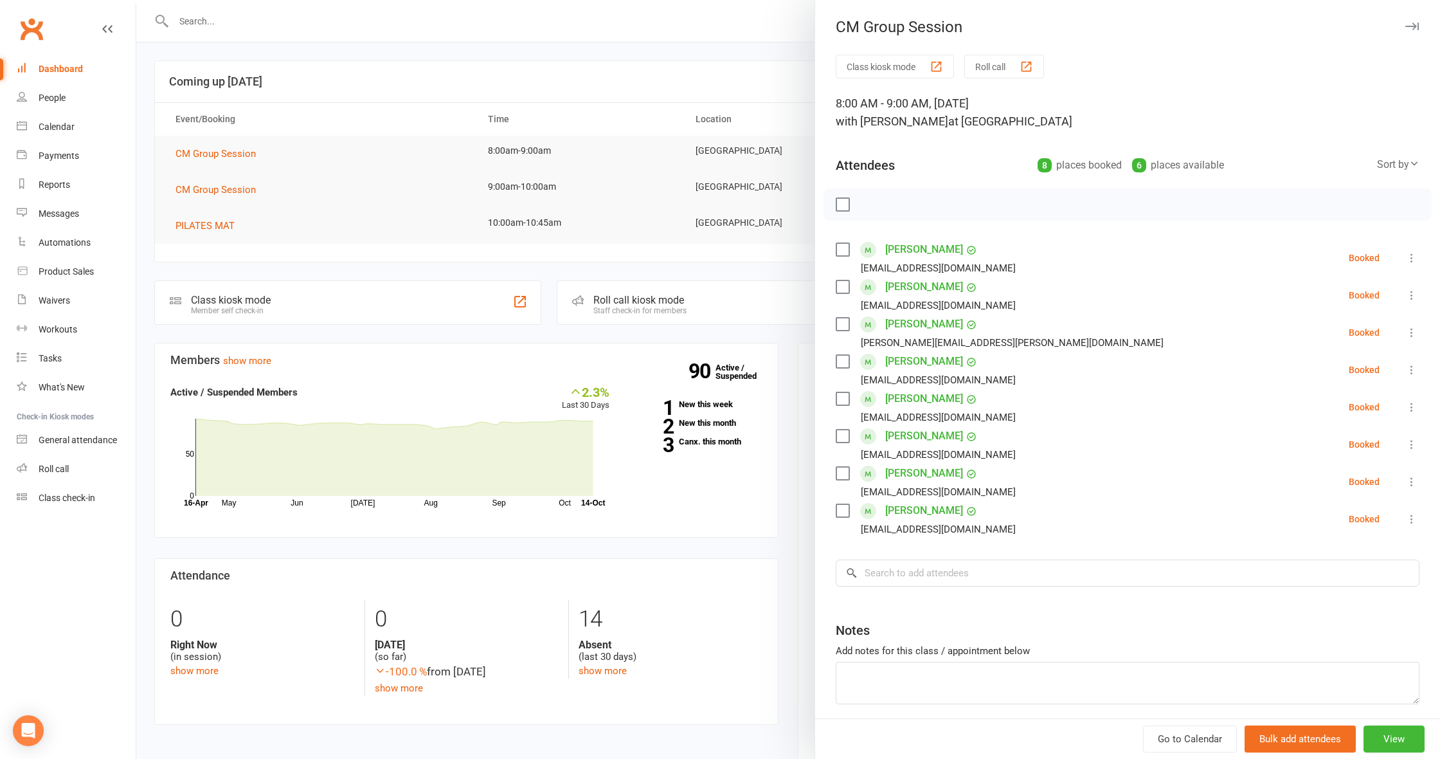
click at [230, 192] on div at bounding box center [788, 379] width 1304 height 759
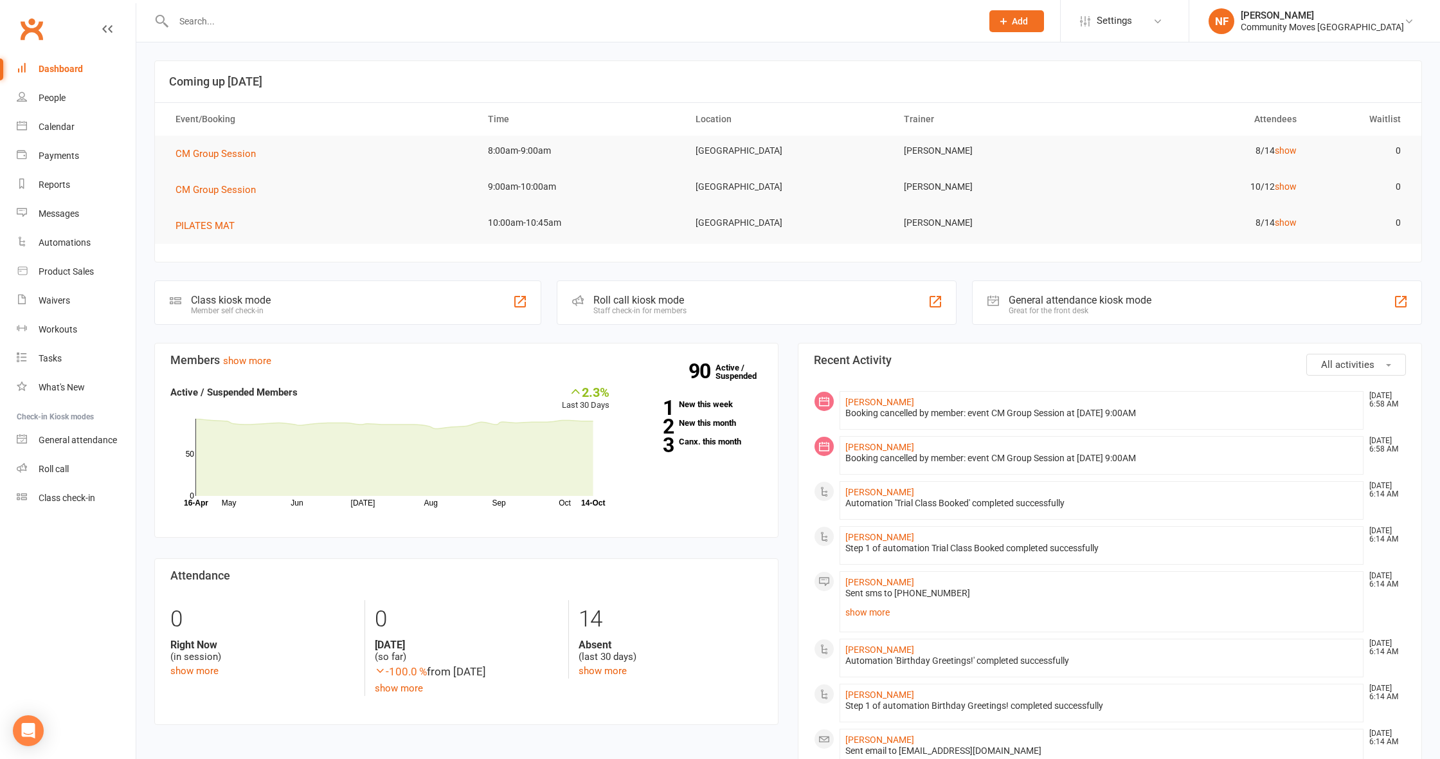
click at [230, 192] on span "CM Group Session" at bounding box center [216, 190] width 80 height 12
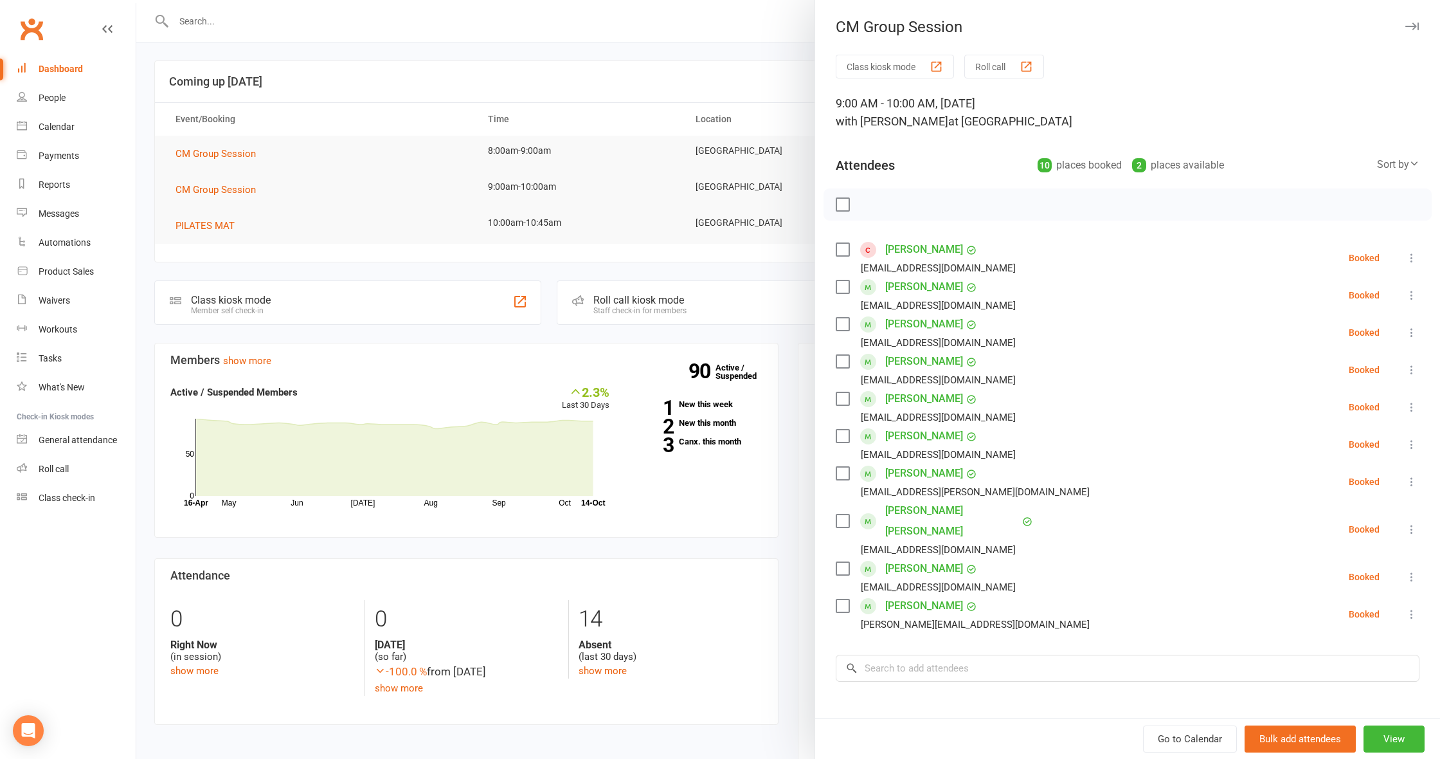
drag, startPoint x: 908, startPoint y: 249, endPoint x: 927, endPoint y: 246, distance: 19.6
click at [908, 249] on link "[PERSON_NAME]" at bounding box center [924, 249] width 78 height 21
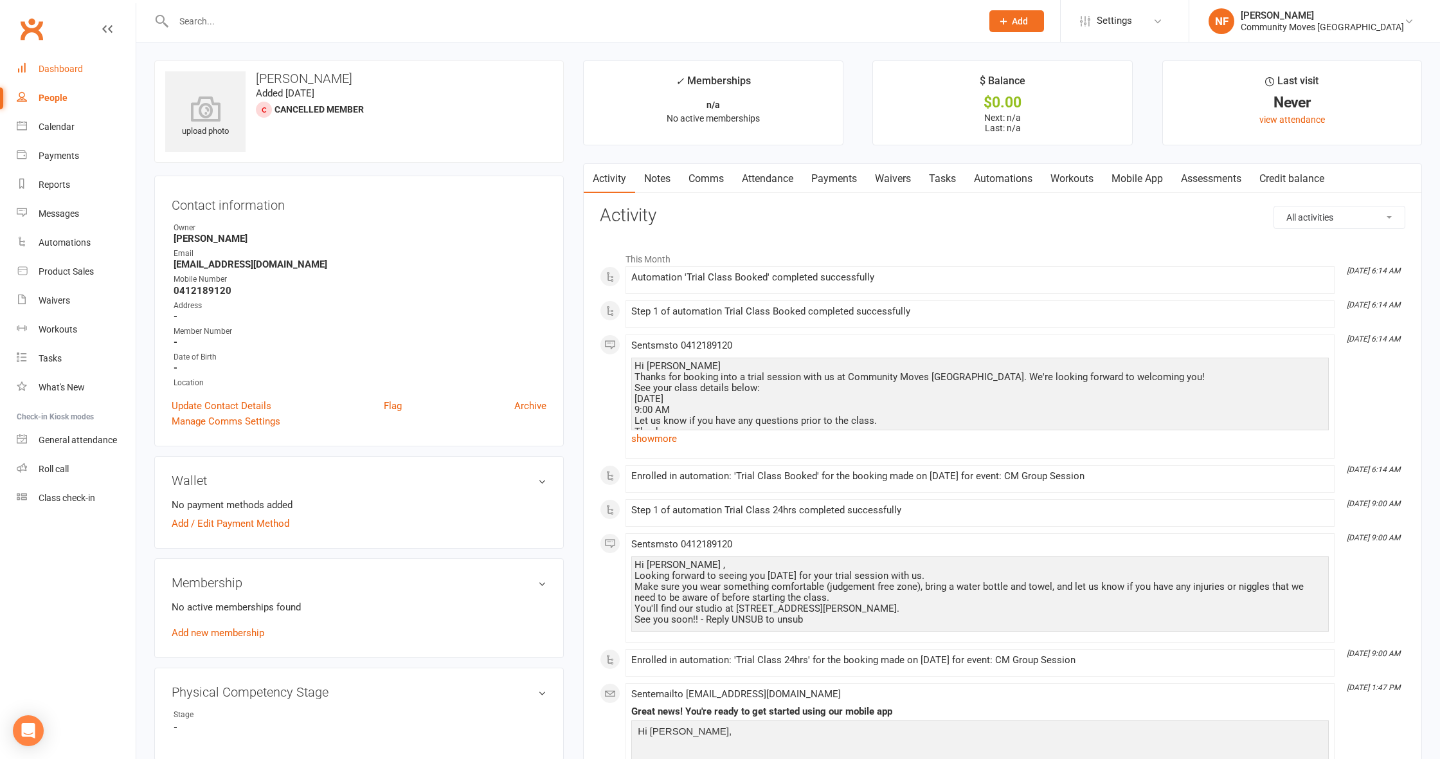
click at [61, 66] on div "Dashboard" at bounding box center [61, 69] width 44 height 10
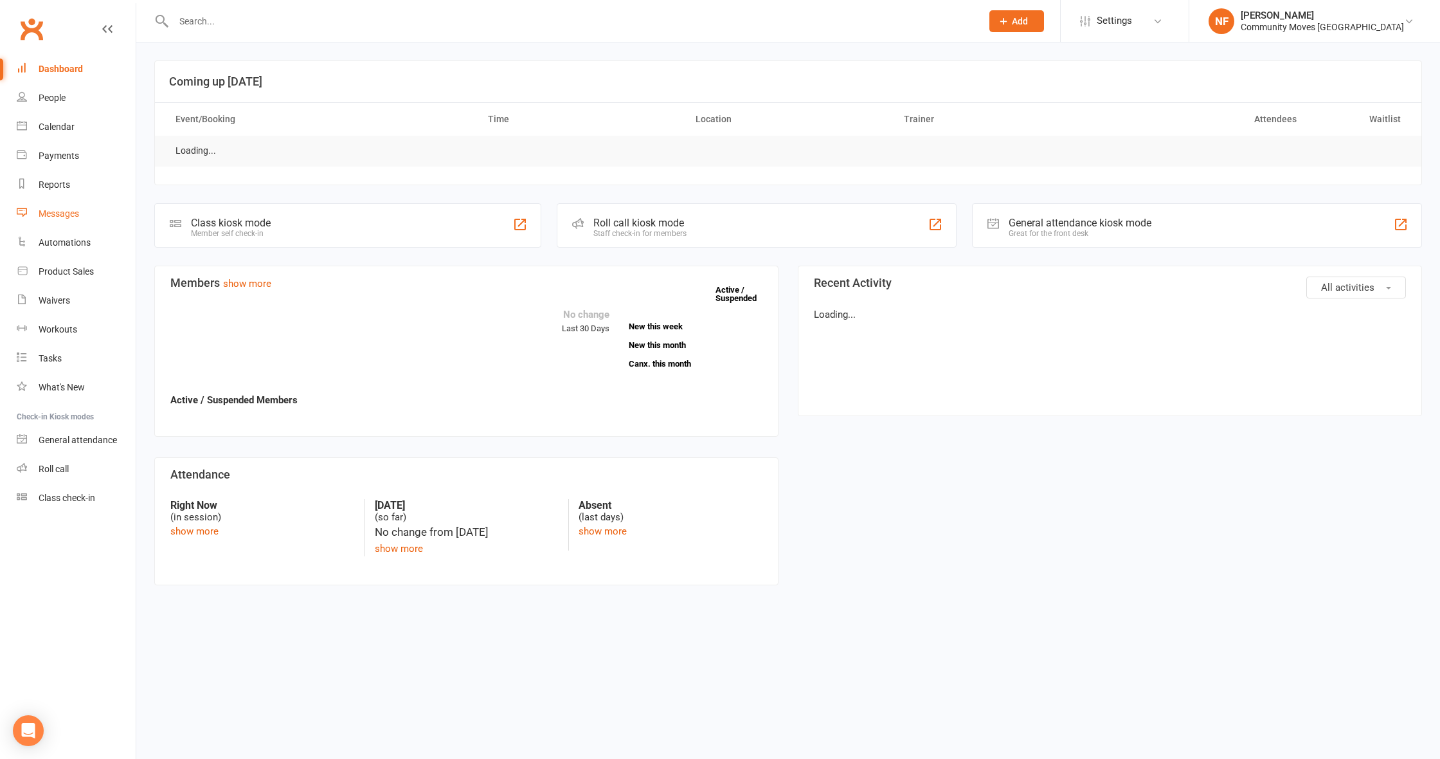
click at [66, 214] on div "Messages" at bounding box center [59, 213] width 41 height 10
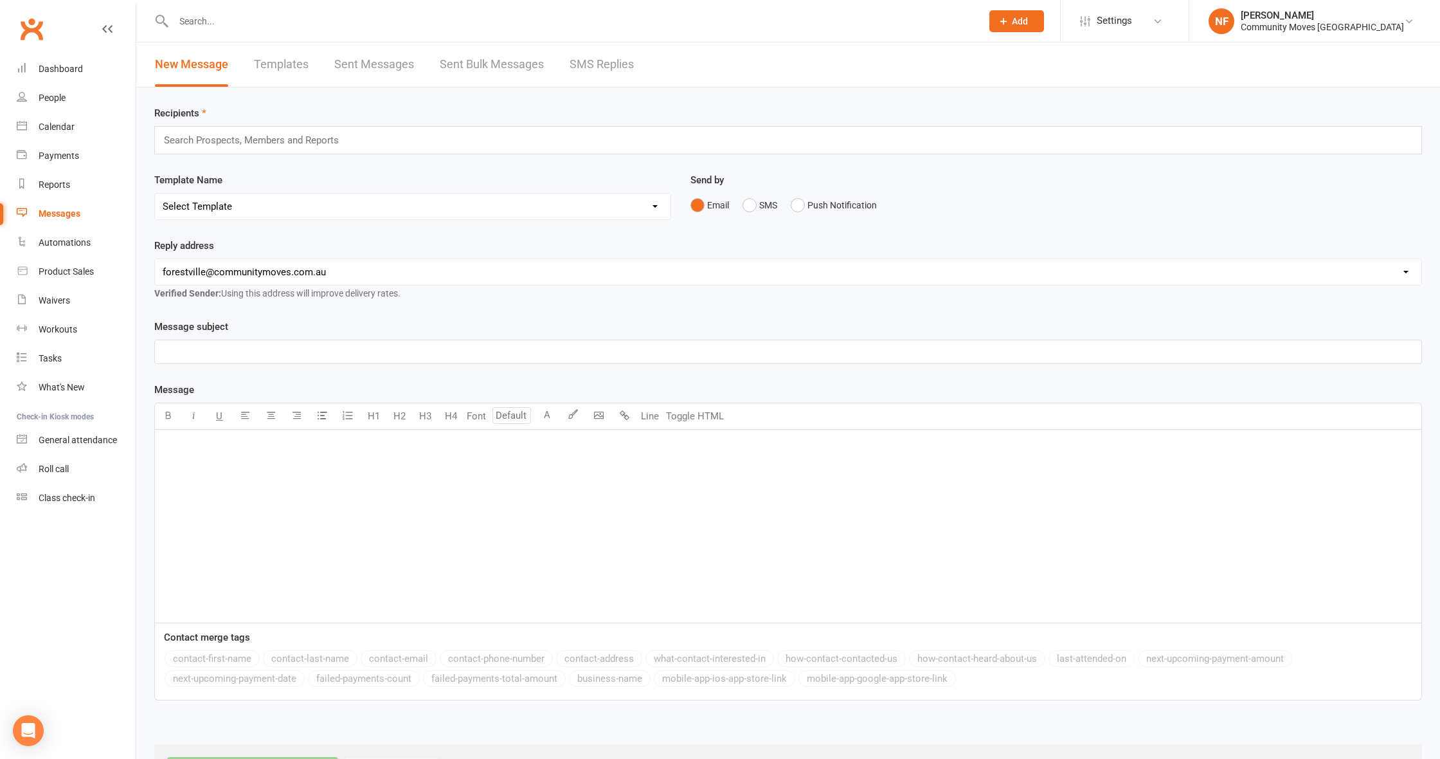
click at [597, 67] on link "SMS Replies" at bounding box center [602, 64] width 64 height 44
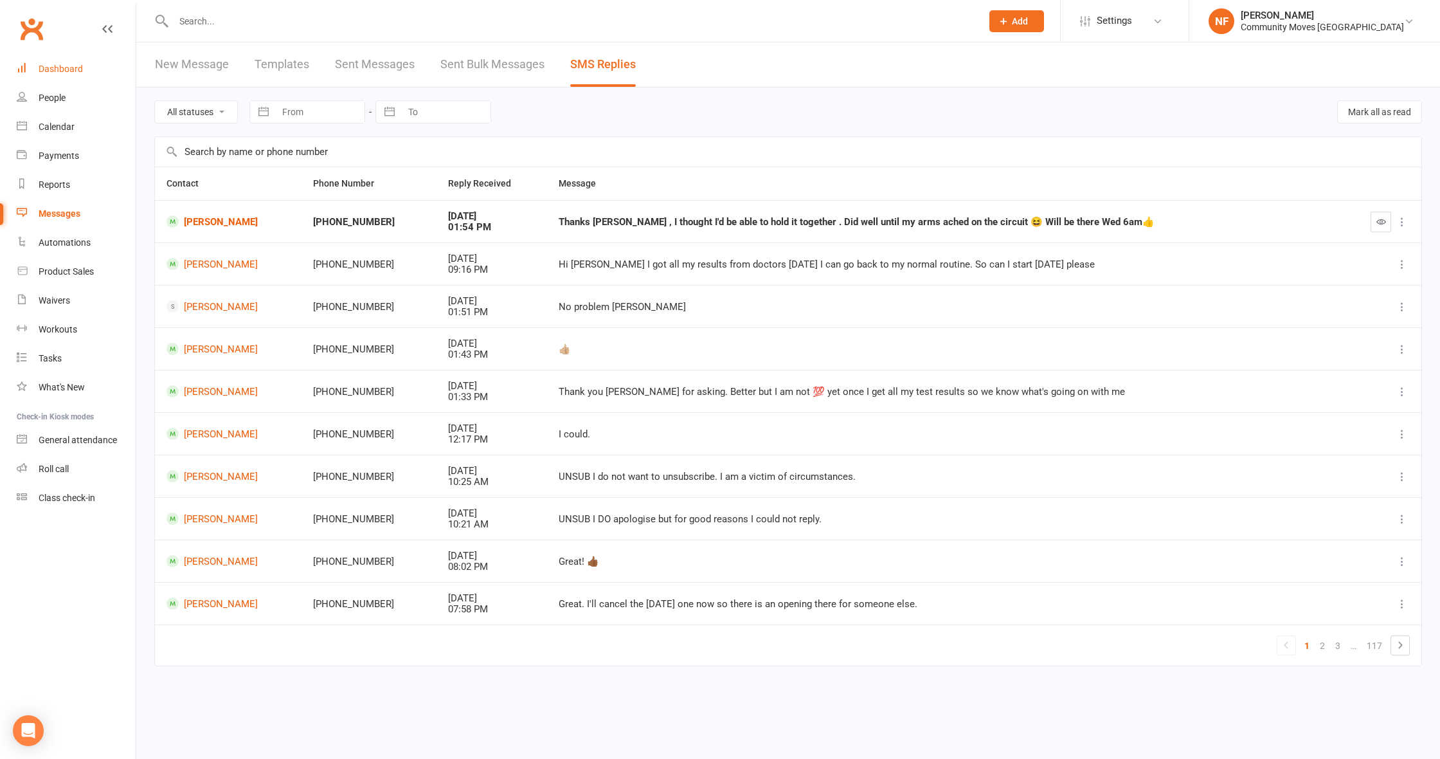
click at [72, 71] on div "Dashboard" at bounding box center [61, 69] width 44 height 10
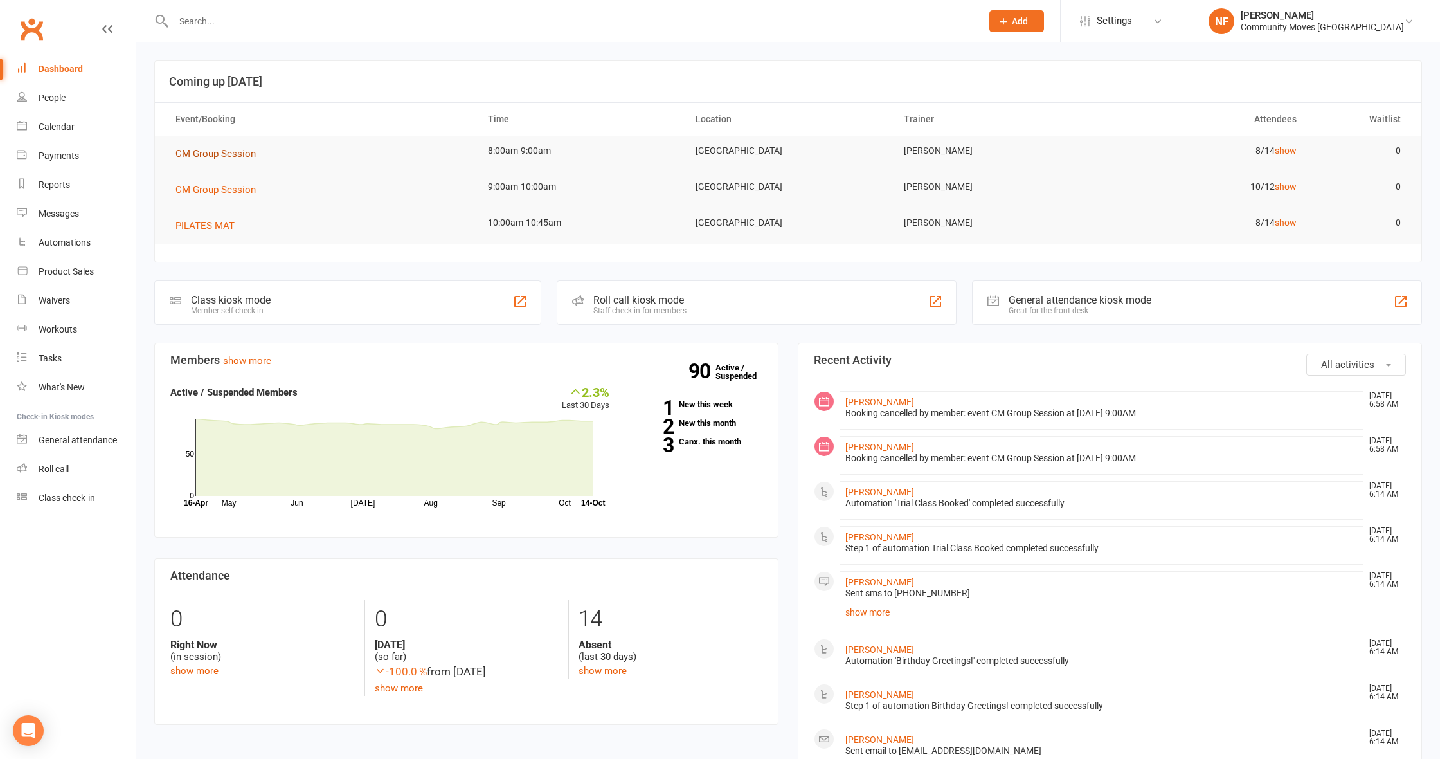
click at [220, 152] on span "CM Group Session" at bounding box center [216, 154] width 80 height 12
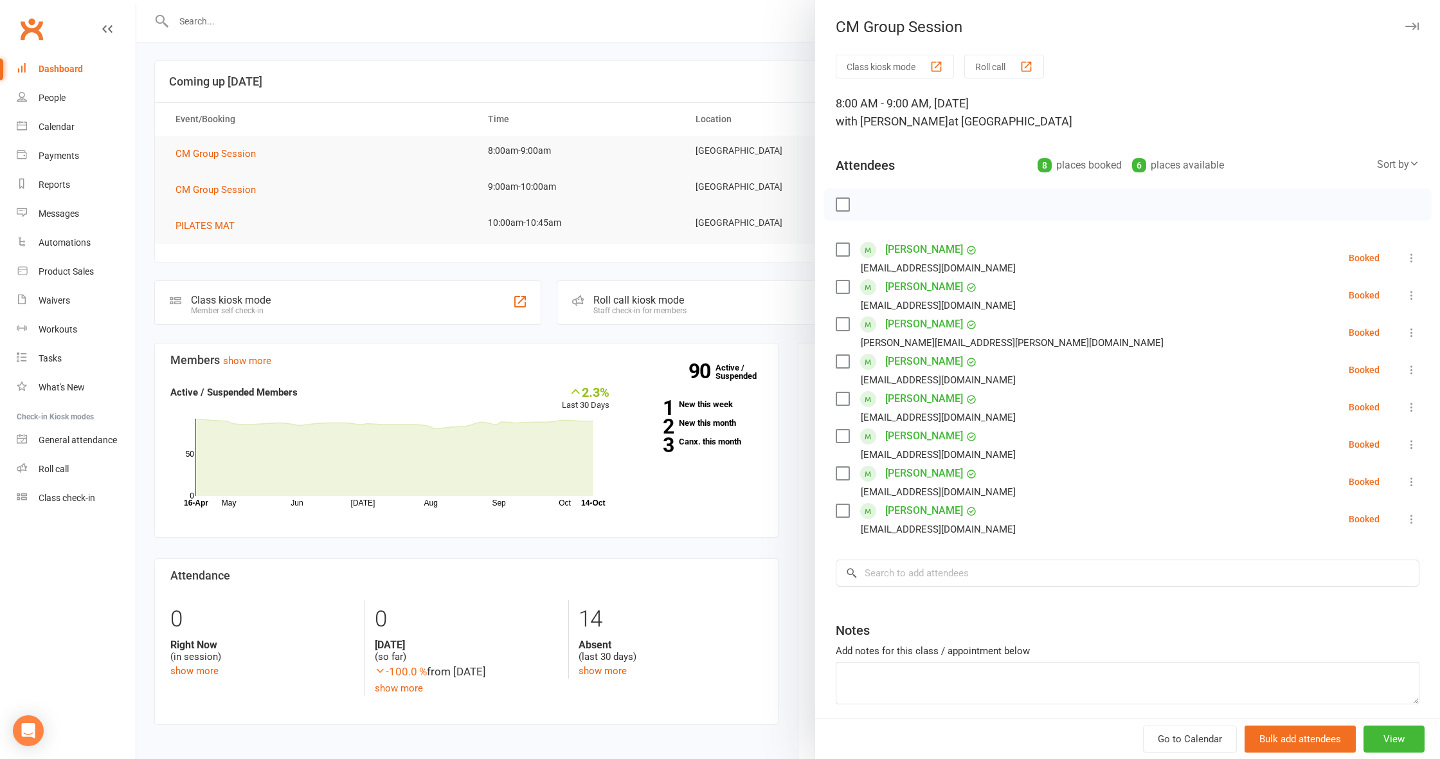
click at [231, 187] on div at bounding box center [788, 379] width 1304 height 759
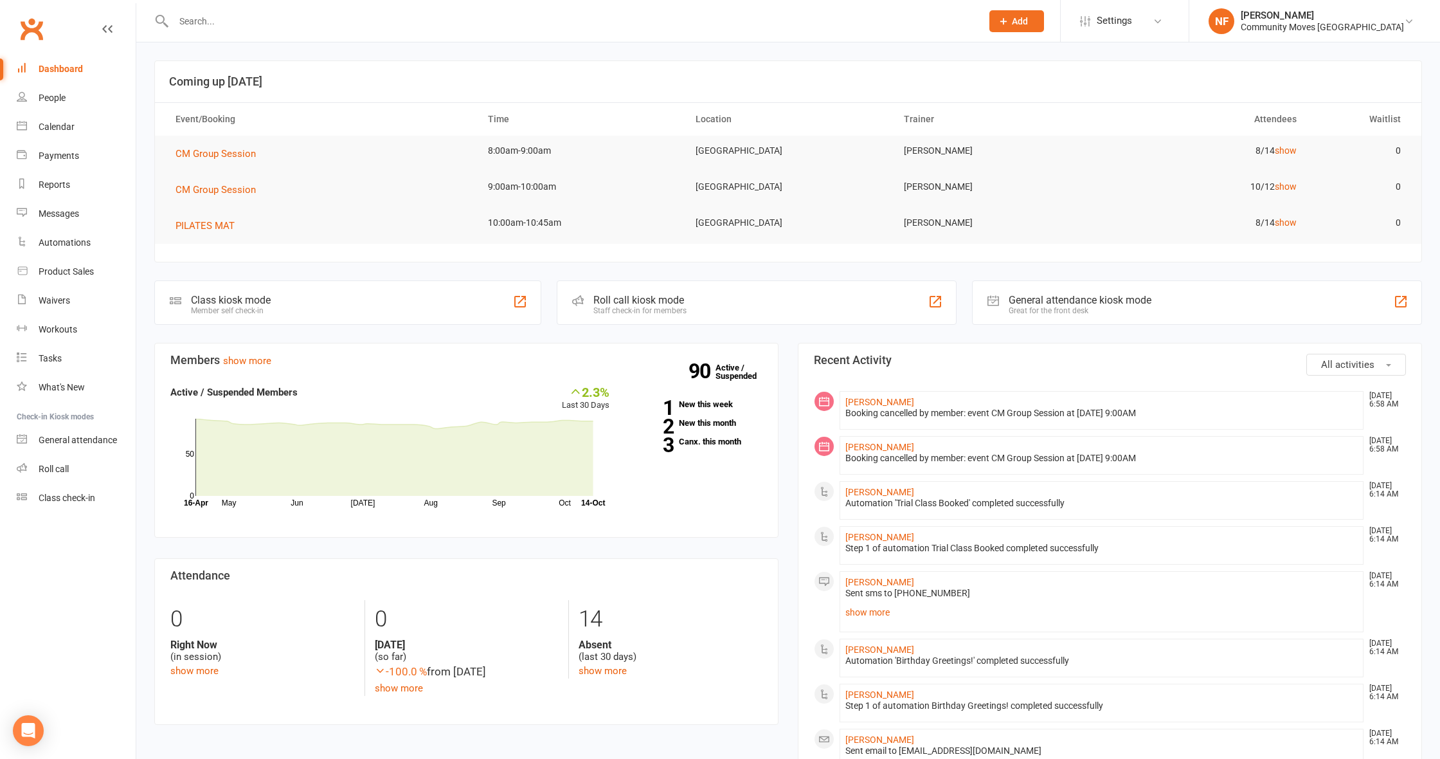
click at [231, 187] on span "CM Group Session" at bounding box center [216, 190] width 80 height 12
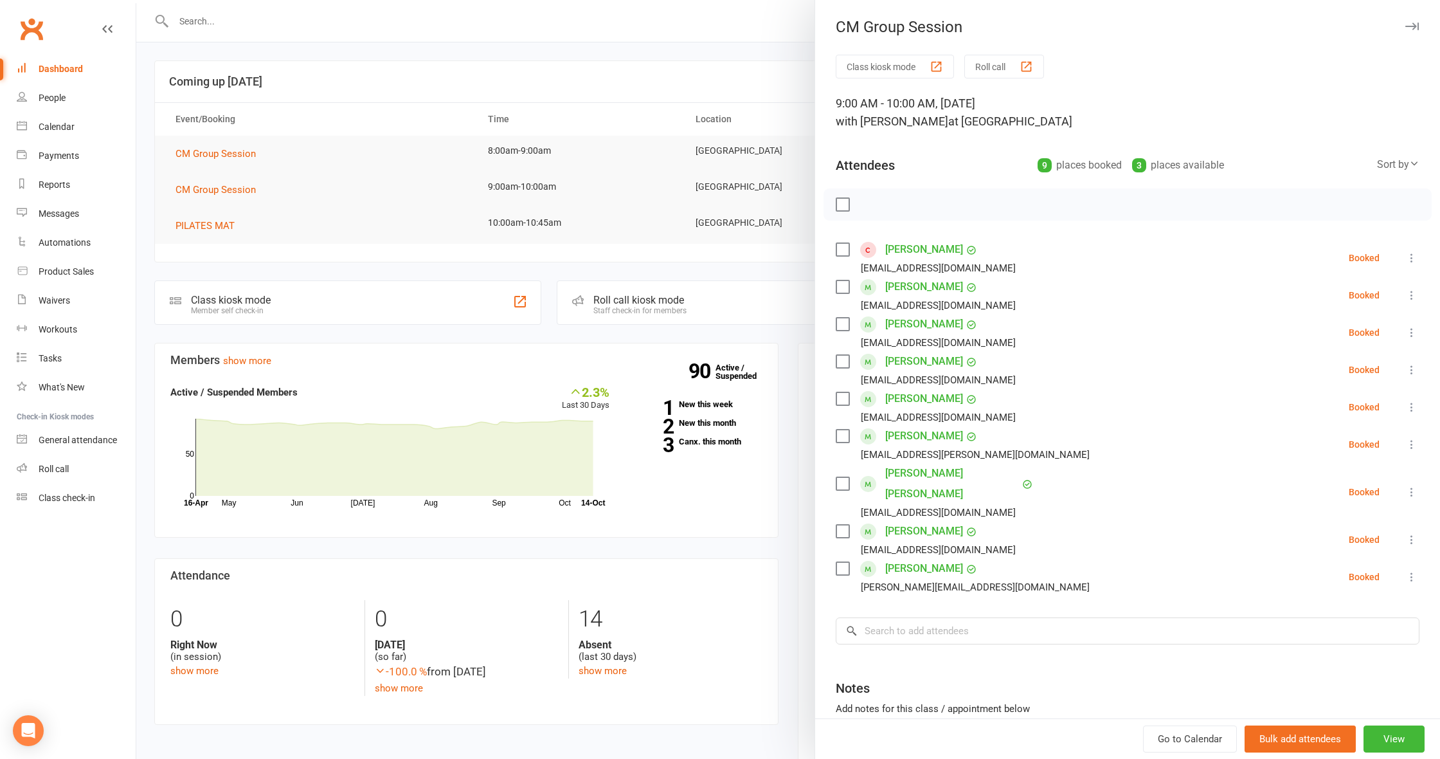
click at [343, 237] on div at bounding box center [788, 379] width 1304 height 759
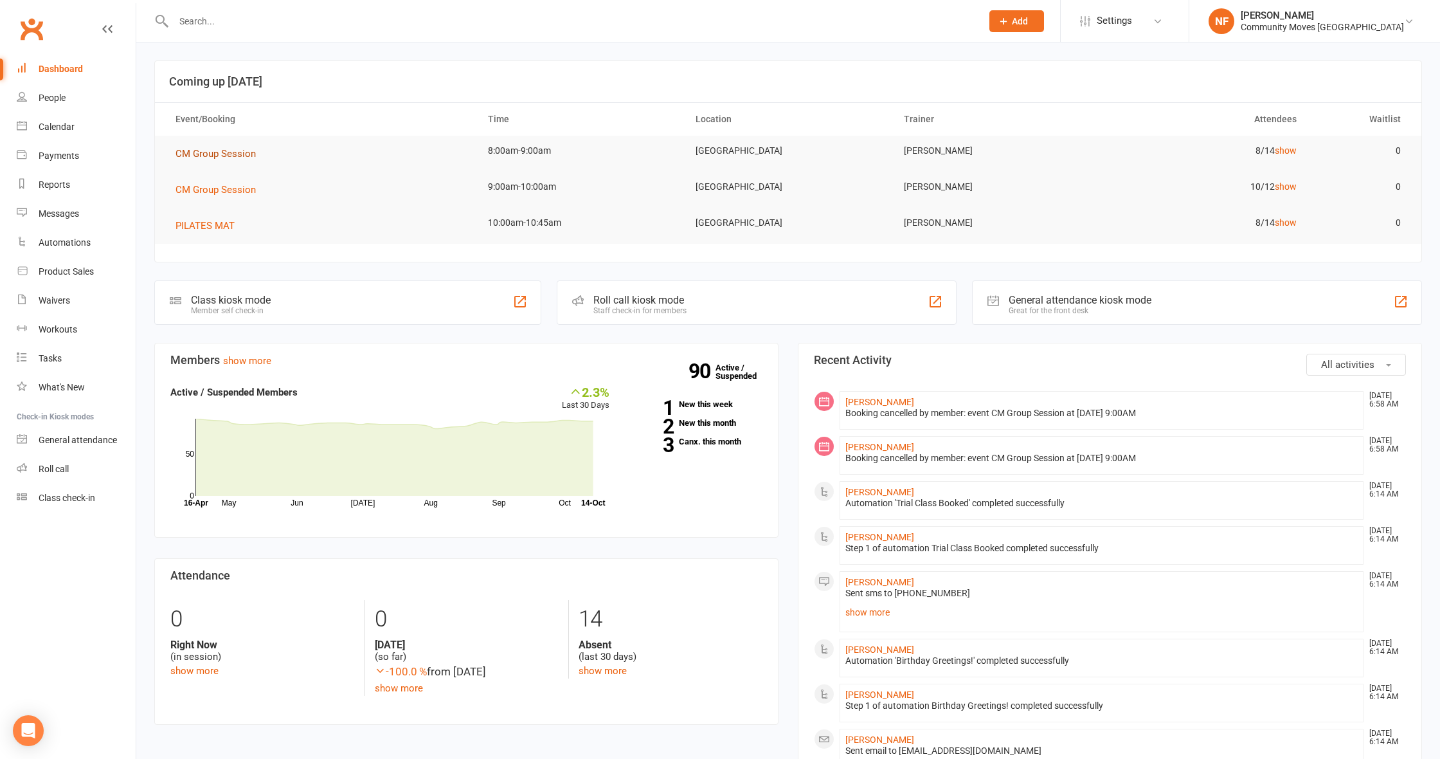
click at [197, 155] on span "CM Group Session" at bounding box center [216, 154] width 80 height 12
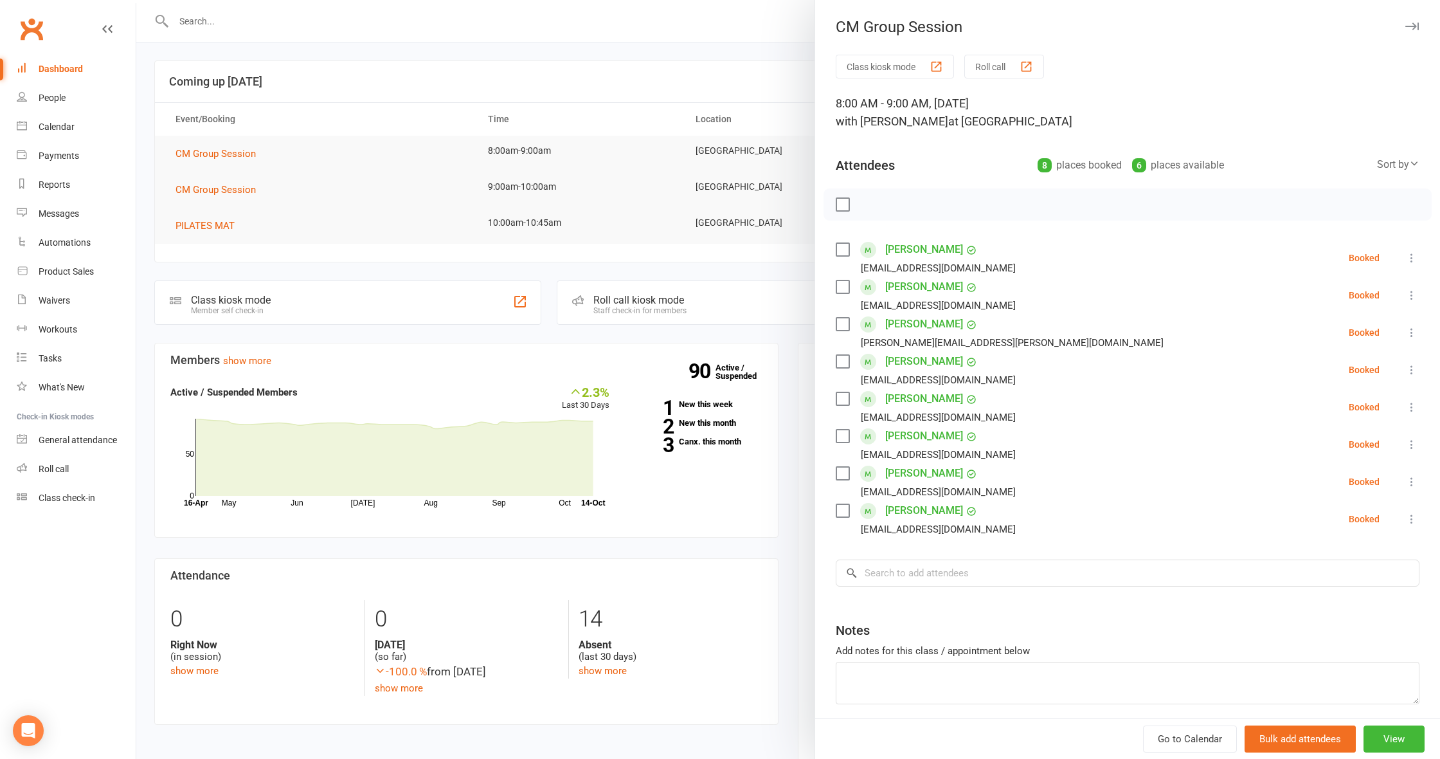
drag, startPoint x: 288, startPoint y: 174, endPoint x: 264, endPoint y: 183, distance: 26.0
click at [282, 176] on div at bounding box center [788, 379] width 1304 height 759
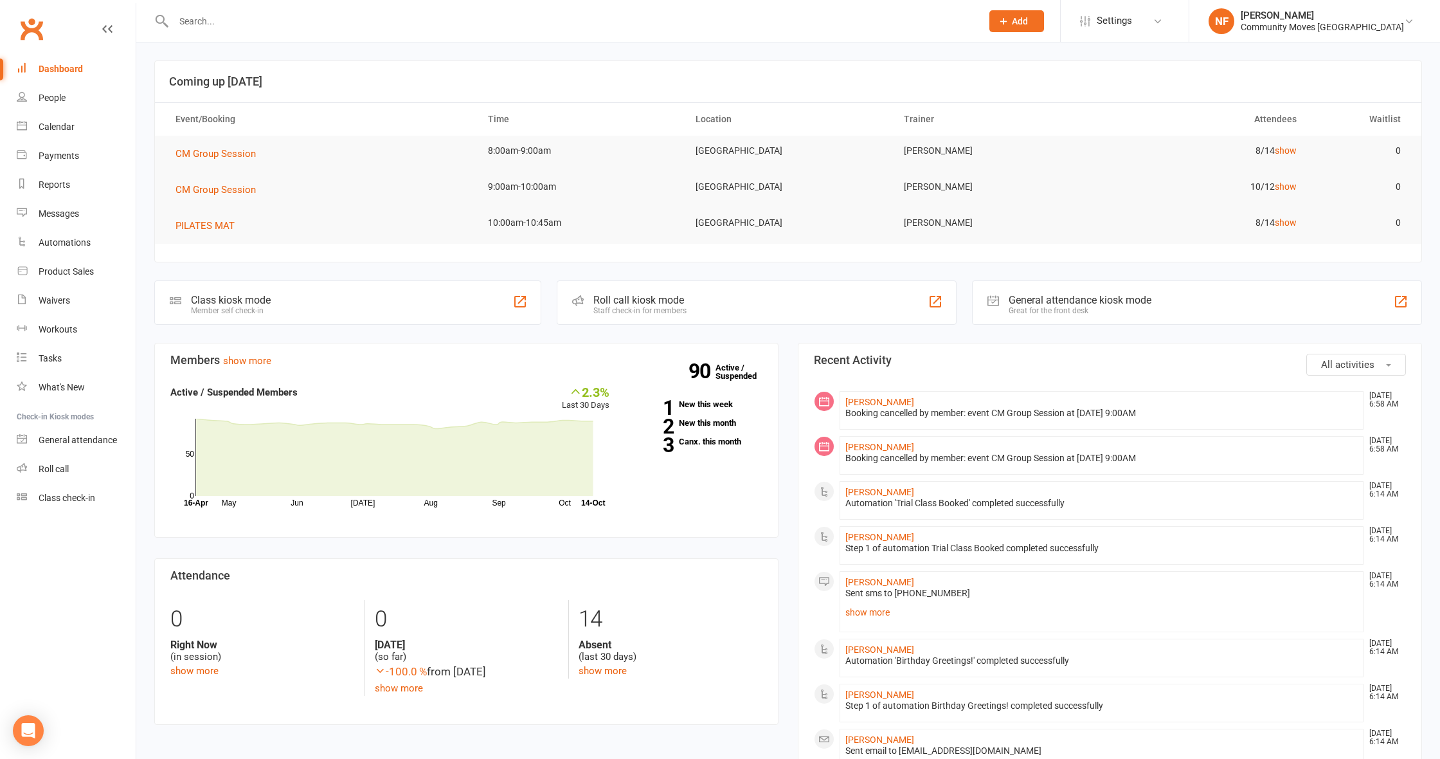
click at [229, 187] on span "CM Group Session" at bounding box center [216, 190] width 80 height 12
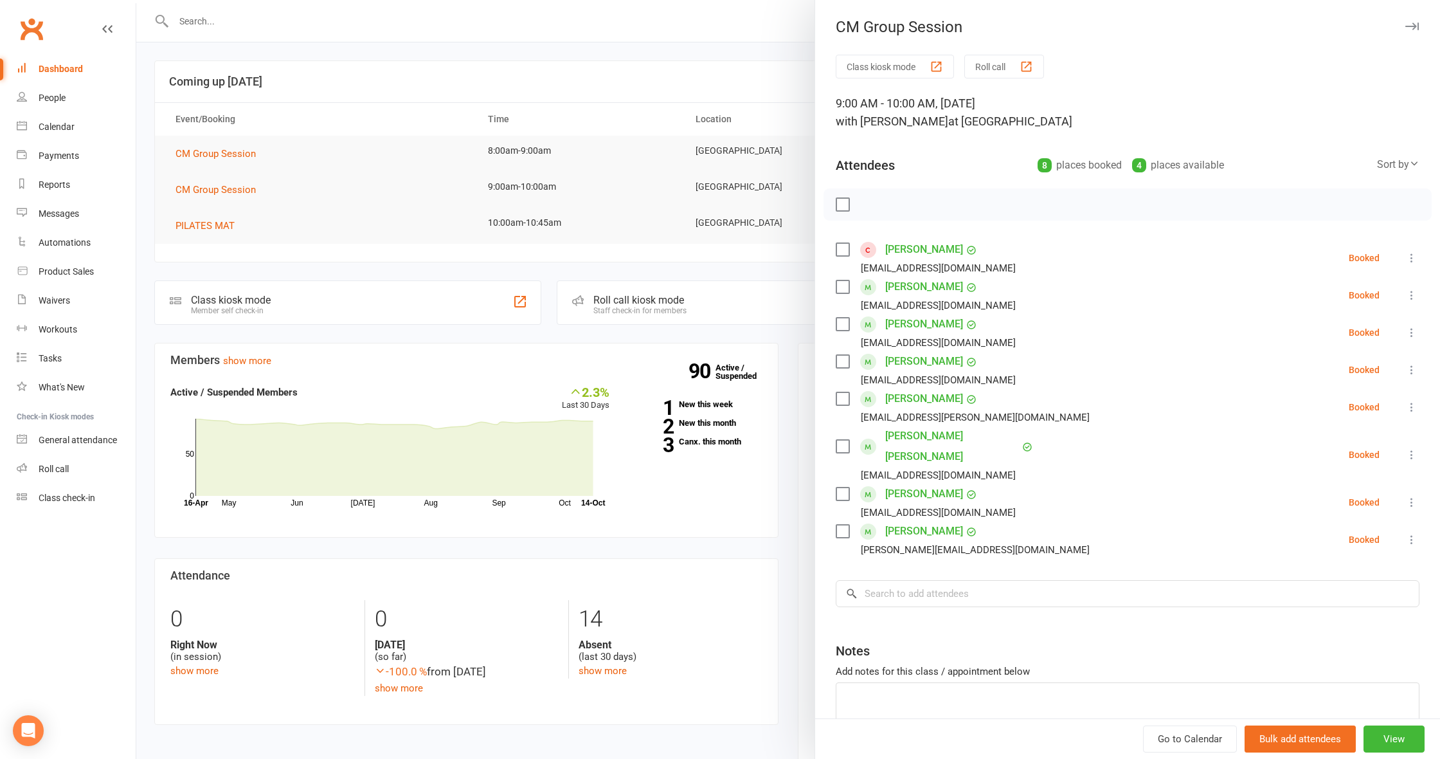
click at [350, 188] on div at bounding box center [788, 379] width 1304 height 759
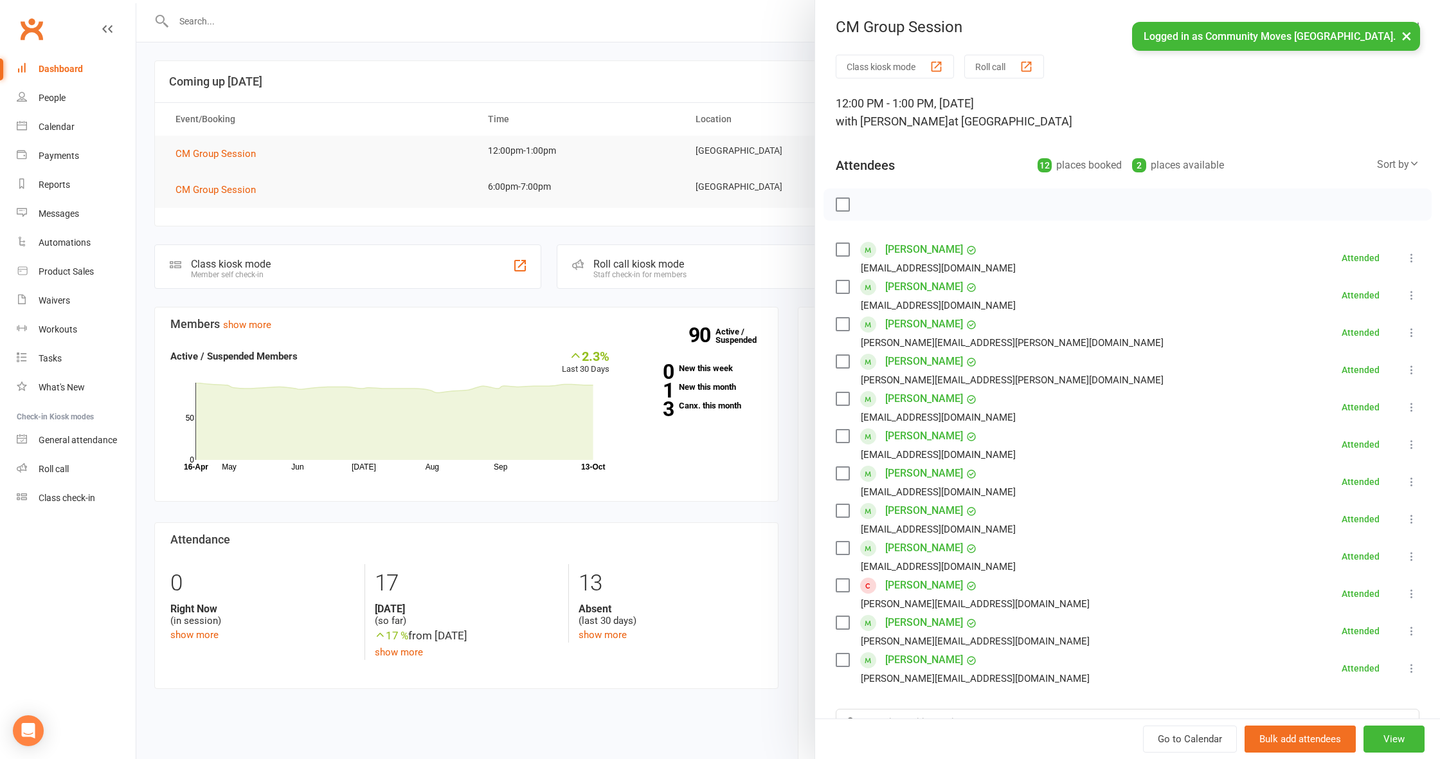
click at [67, 68] on div "Dashboard" at bounding box center [61, 69] width 44 height 10
click at [318, 90] on div at bounding box center [788, 379] width 1304 height 759
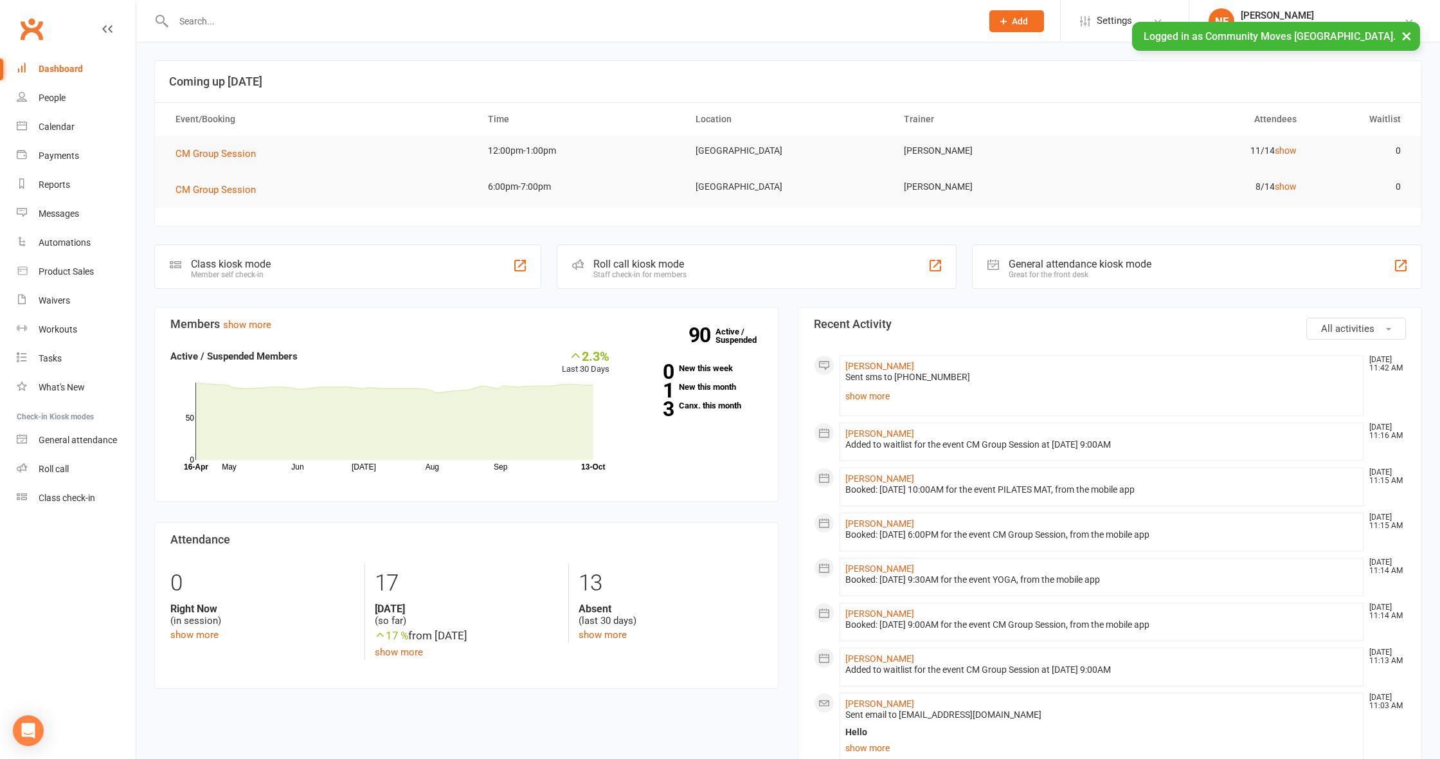
click at [70, 68] on div "Dashboard" at bounding box center [61, 69] width 44 height 10
click at [67, 69] on div "Dashboard" at bounding box center [61, 69] width 44 height 10
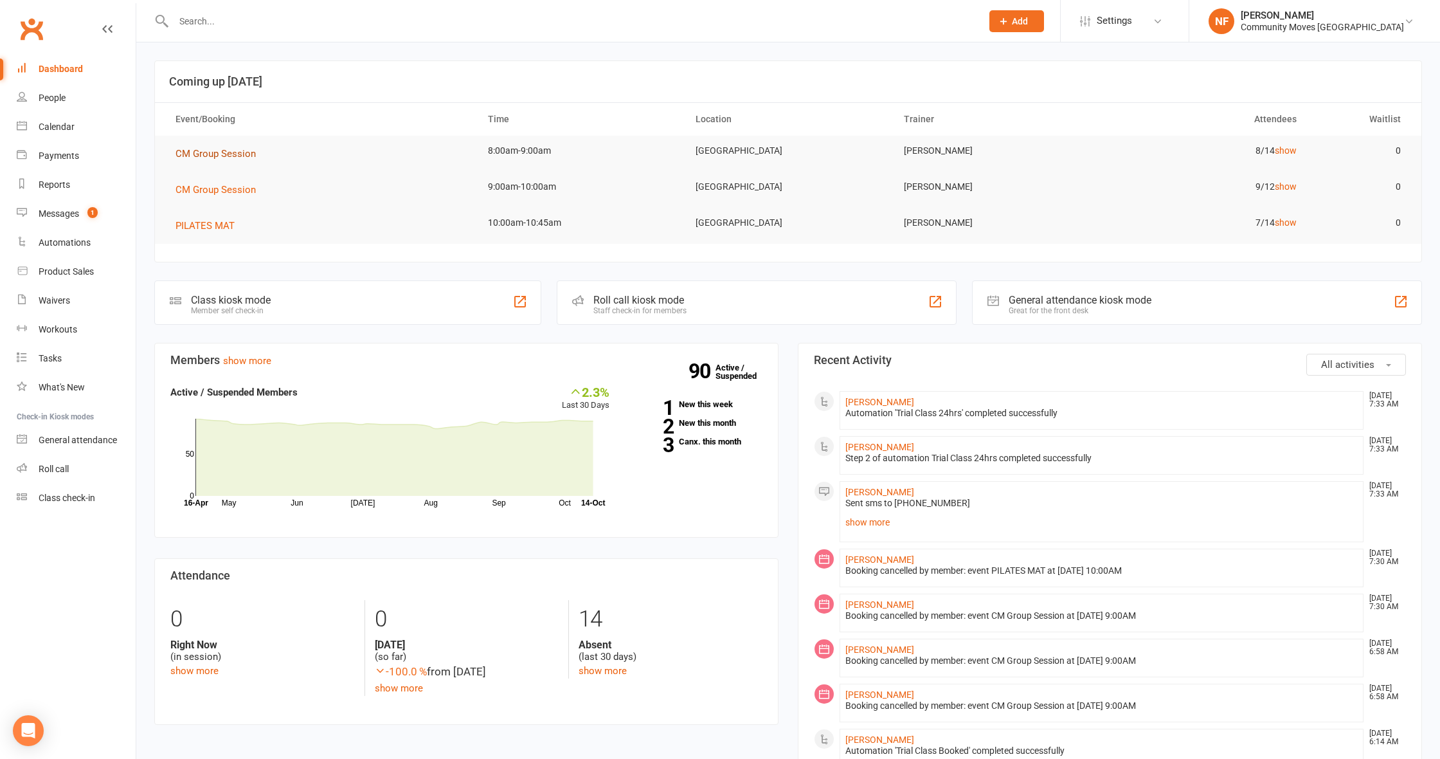
click at [217, 150] on span "CM Group Session" at bounding box center [216, 154] width 80 height 12
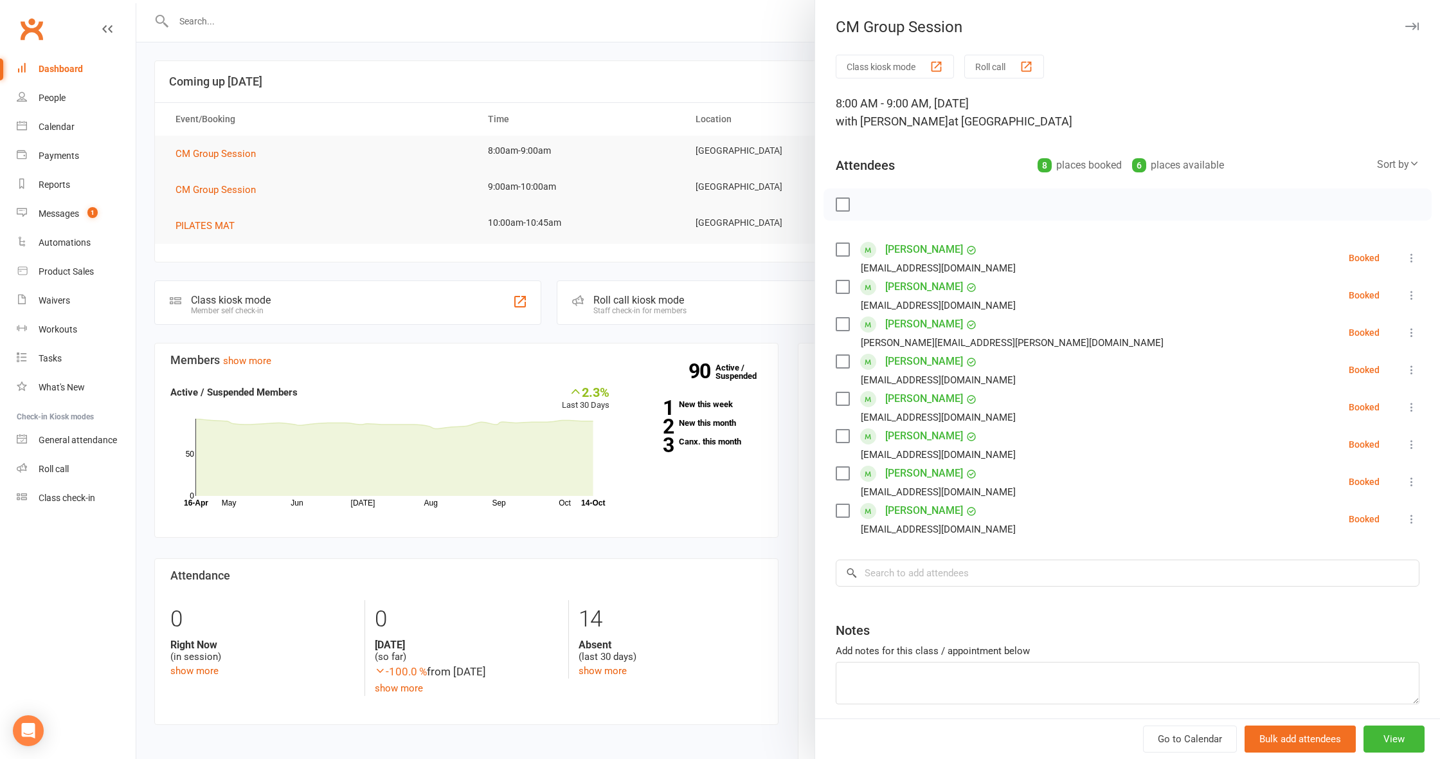
drag, startPoint x: 251, startPoint y: 230, endPoint x: 222, endPoint y: 203, distance: 39.6
click at [250, 230] on div at bounding box center [788, 379] width 1304 height 759
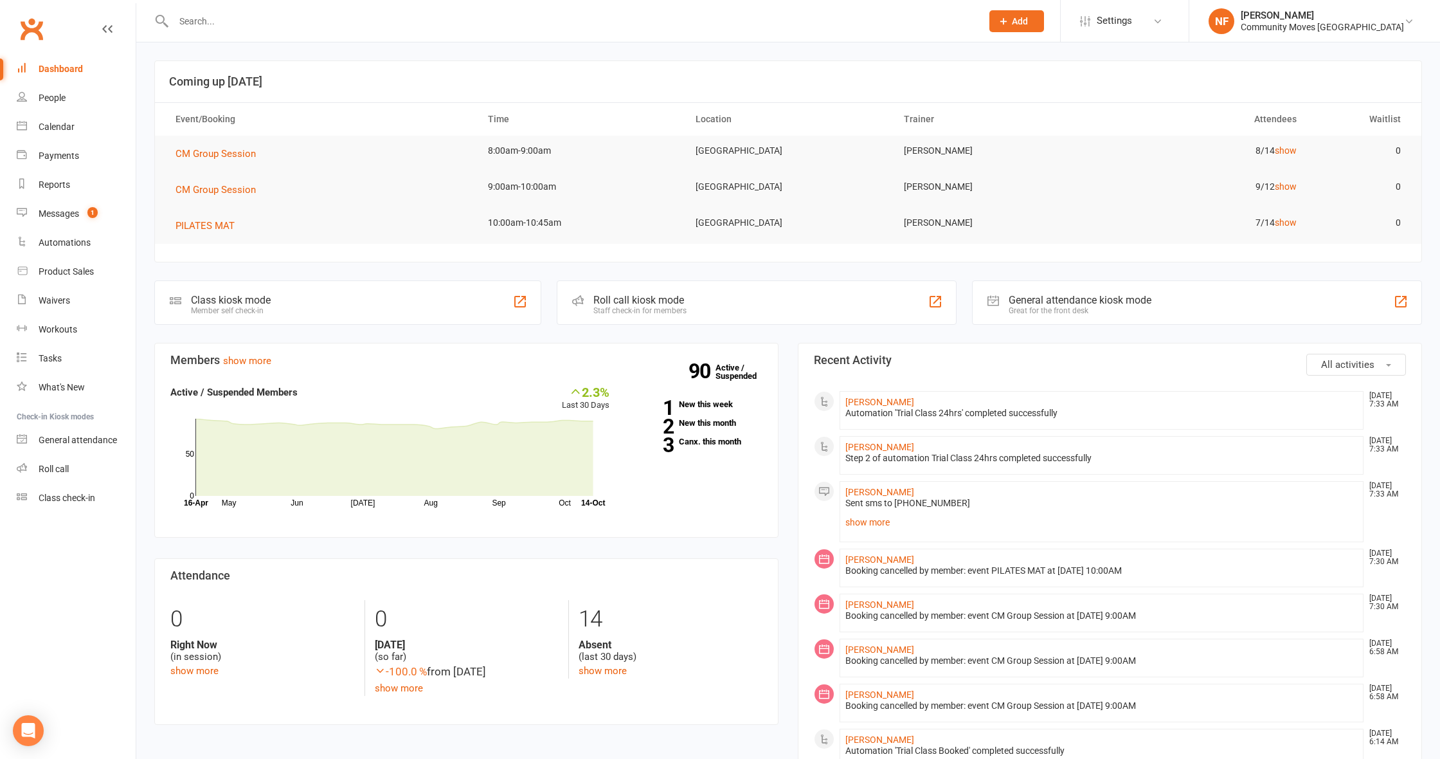
click at [214, 191] on span "CM Group Session" at bounding box center [216, 190] width 80 height 12
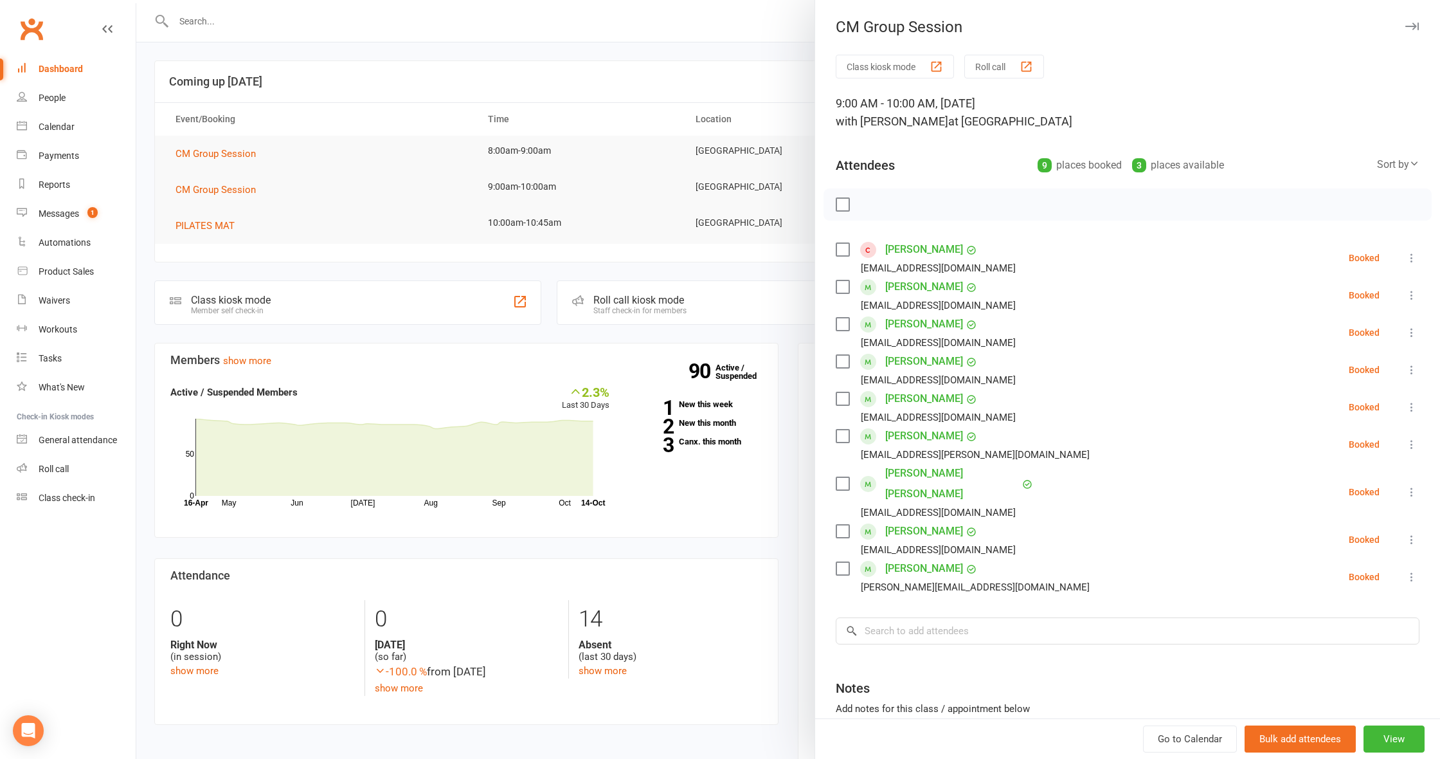
click at [420, 261] on div at bounding box center [788, 379] width 1304 height 759
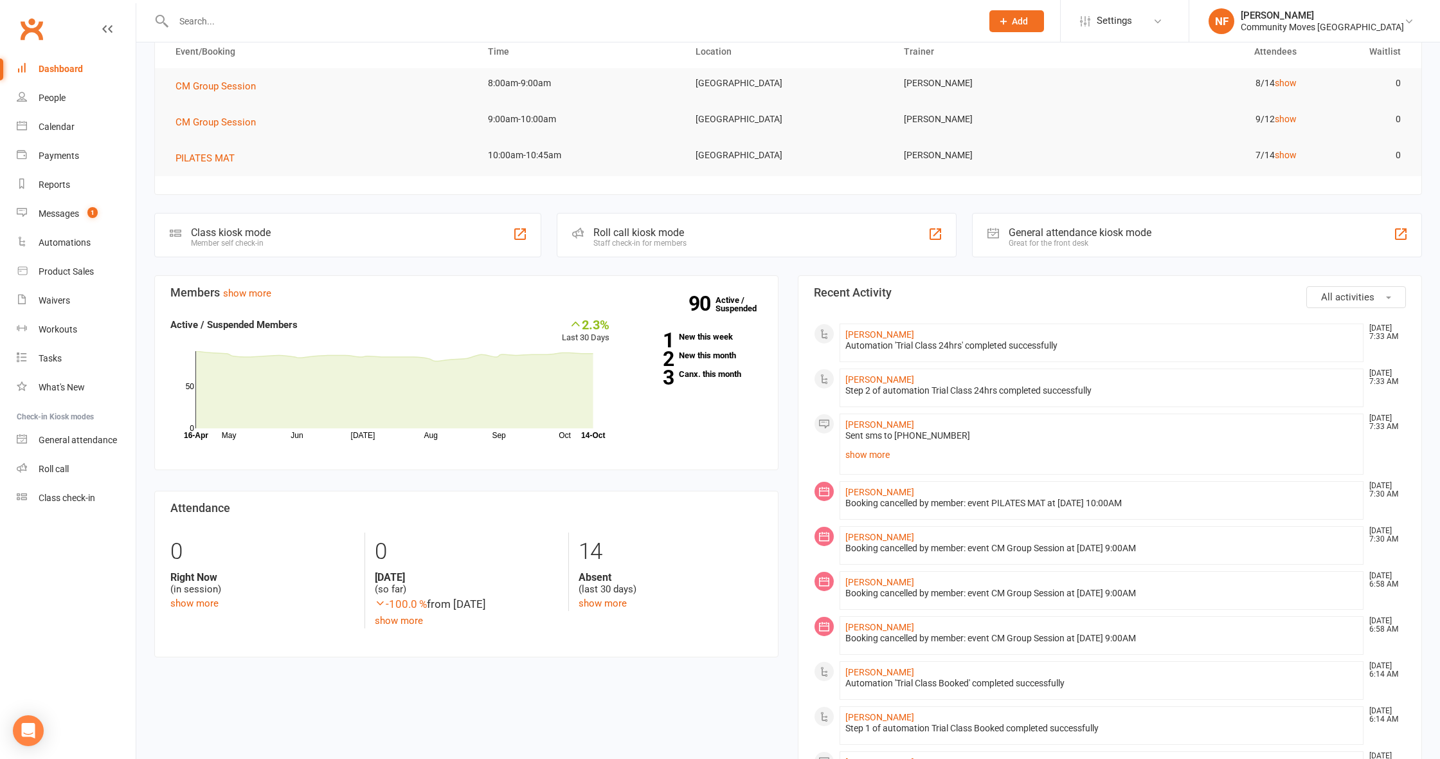
scroll to position [69, 0]
click at [63, 213] on div "Messages" at bounding box center [59, 213] width 41 height 10
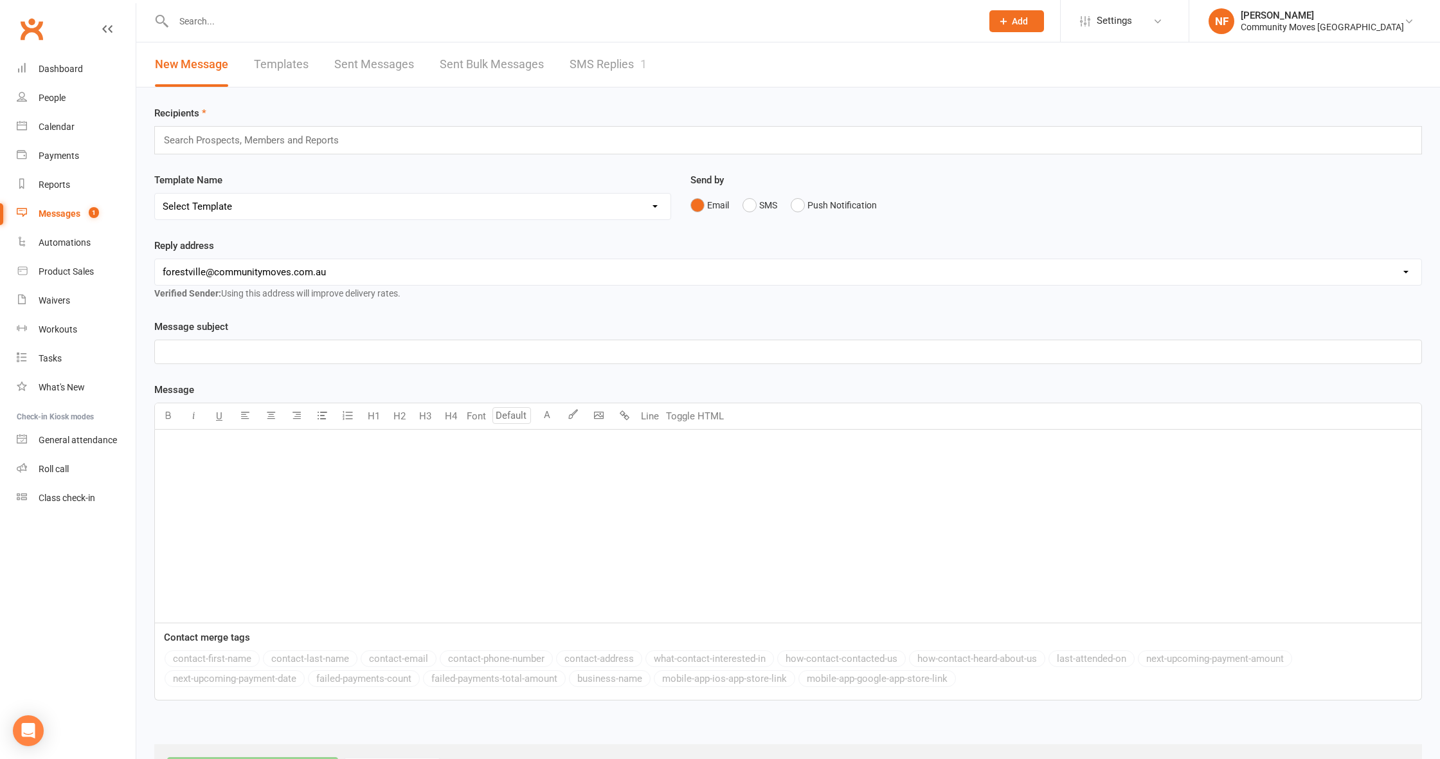
click at [581, 64] on link "SMS Replies 1" at bounding box center [608, 64] width 77 height 44
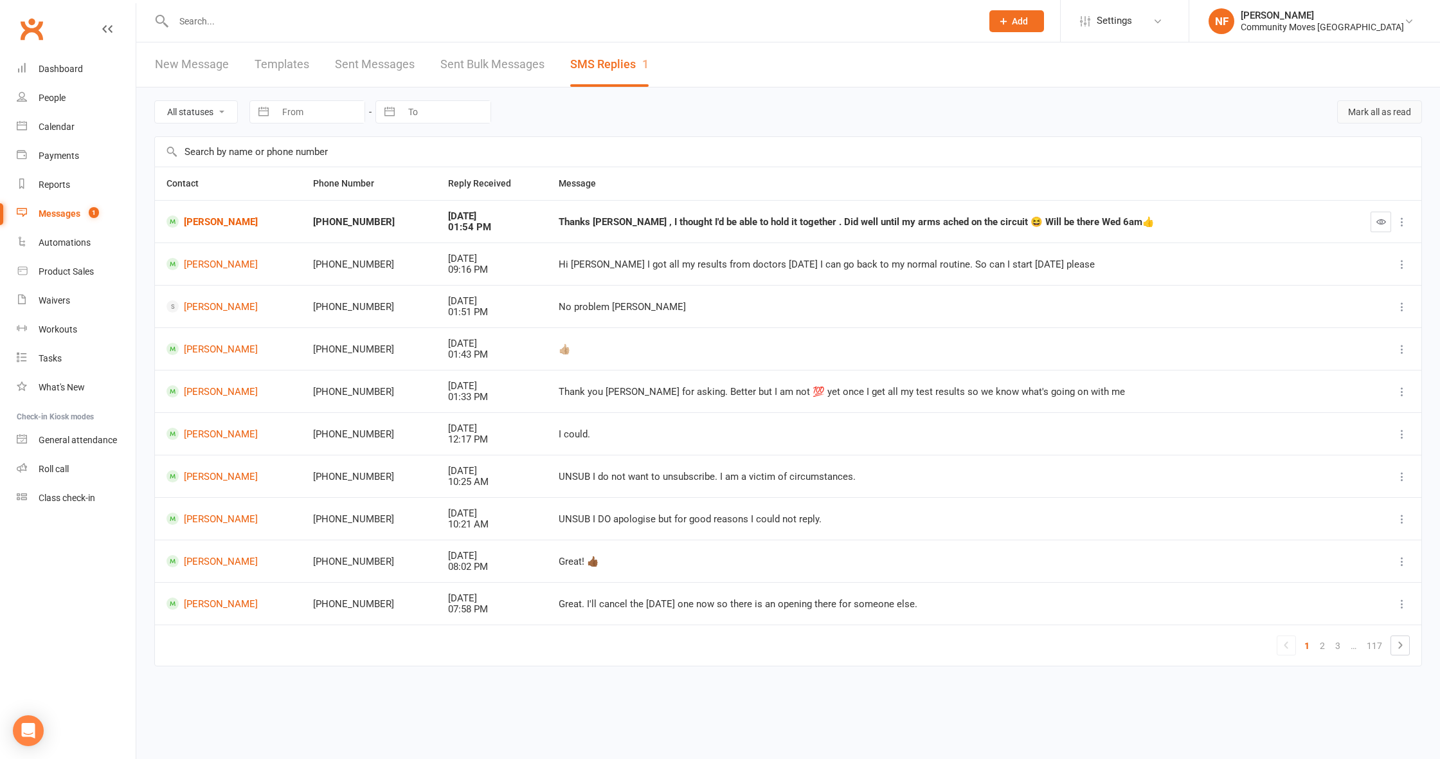
click at [1385, 111] on button "Mark all as read" at bounding box center [1379, 111] width 85 height 23
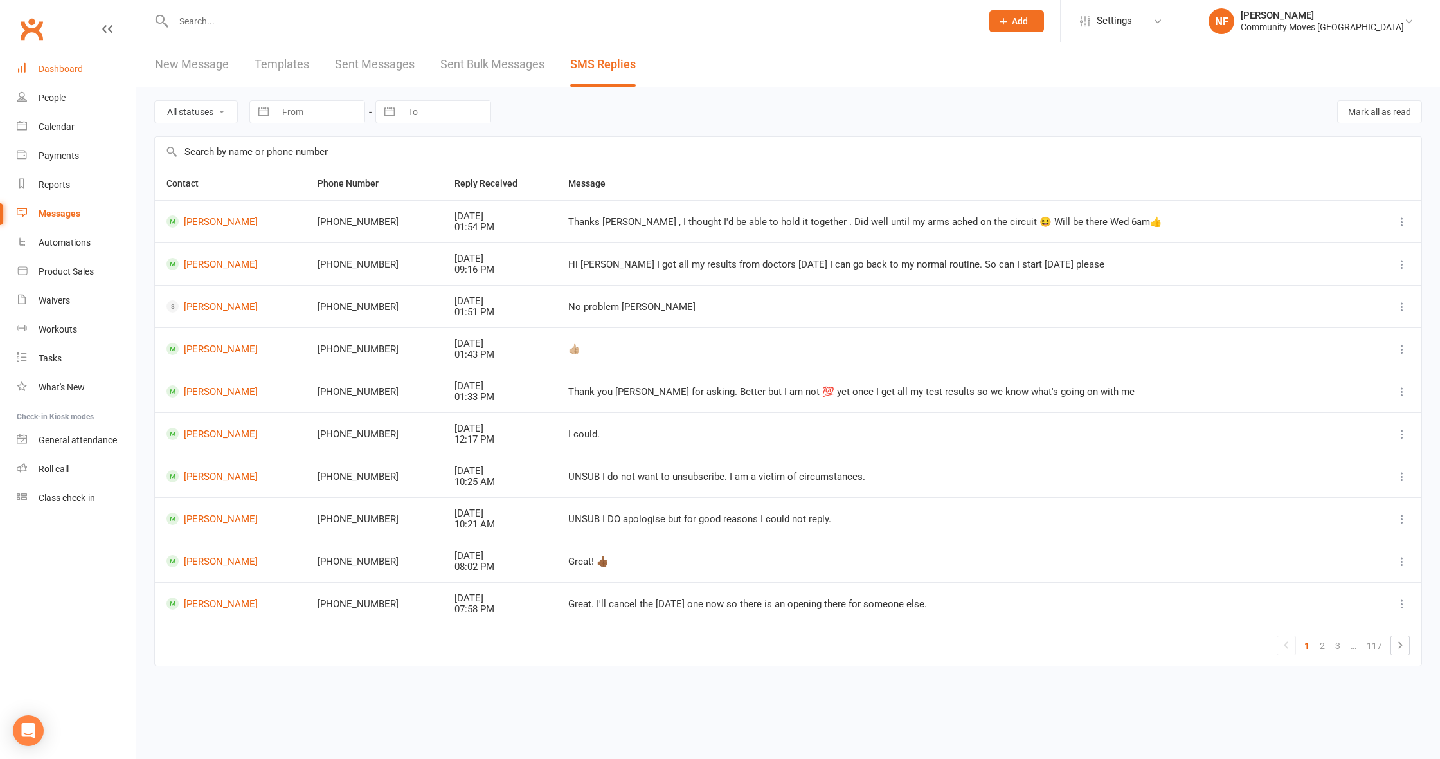
click at [65, 71] on div "Dashboard" at bounding box center [61, 69] width 44 height 10
